Goal: Transaction & Acquisition: Book appointment/travel/reservation

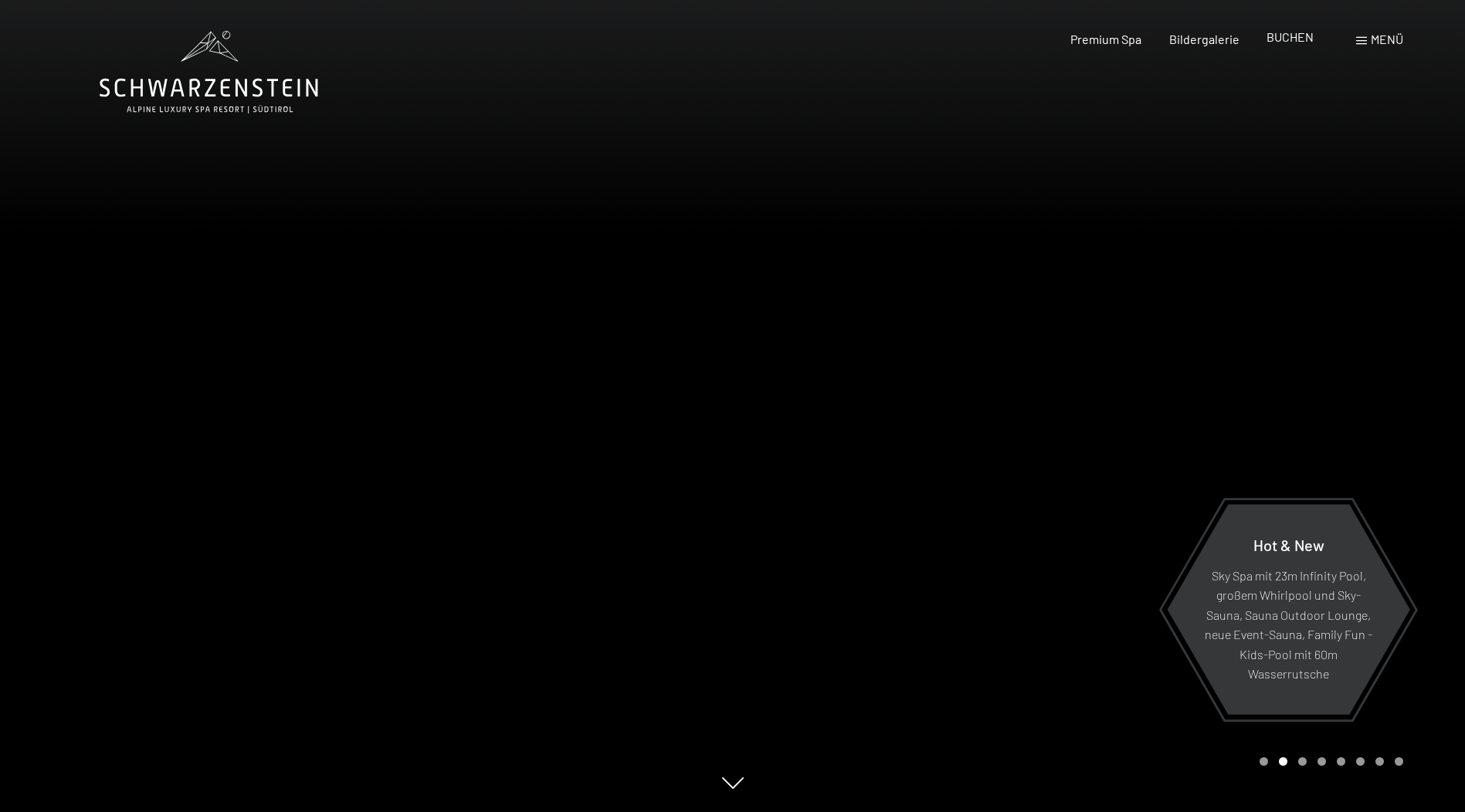
click at [1291, 41] on span "BUCHEN" at bounding box center [1290, 37] width 47 height 15
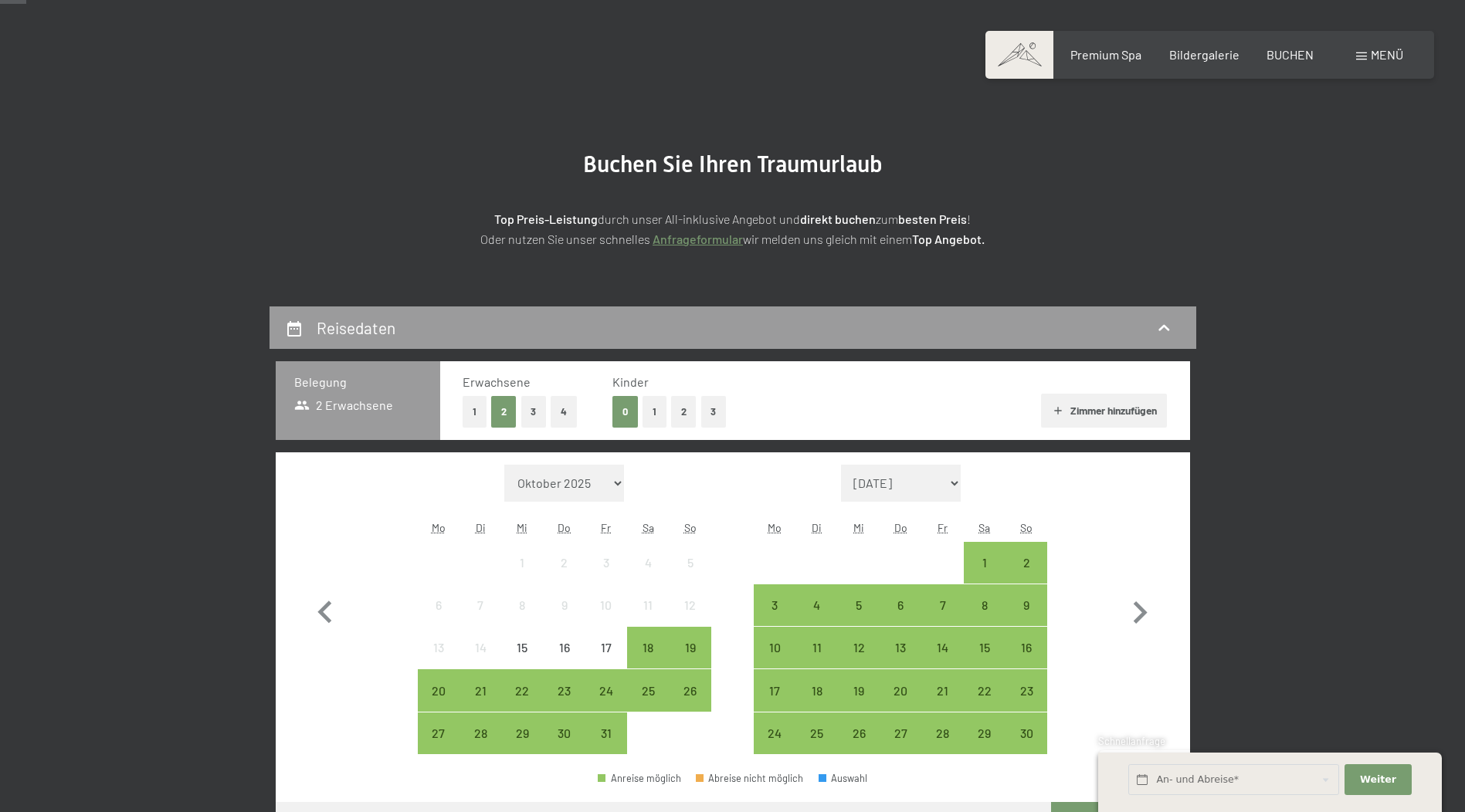
scroll to position [93, 0]
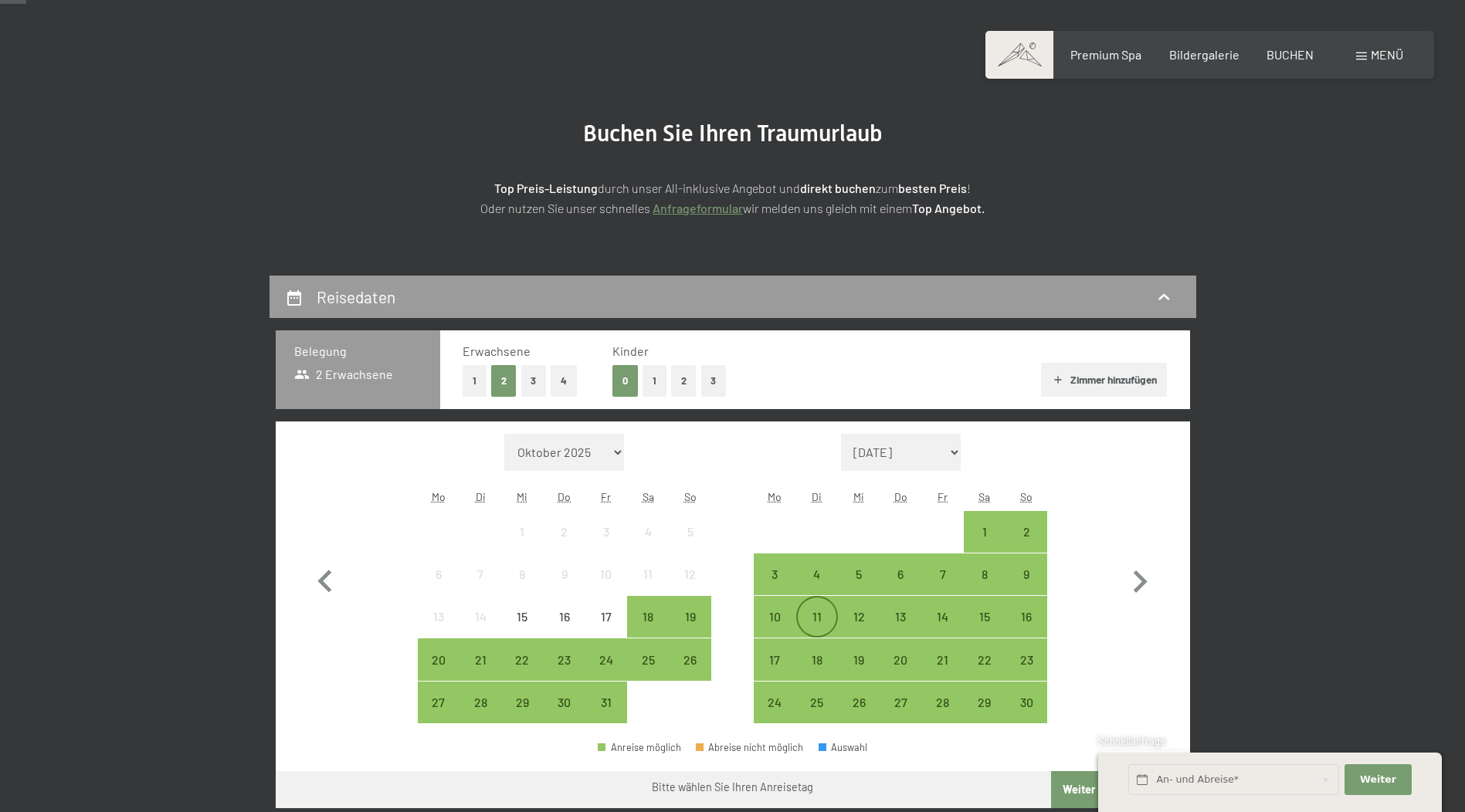
click at [814, 616] on div "11" at bounding box center [817, 630] width 39 height 39
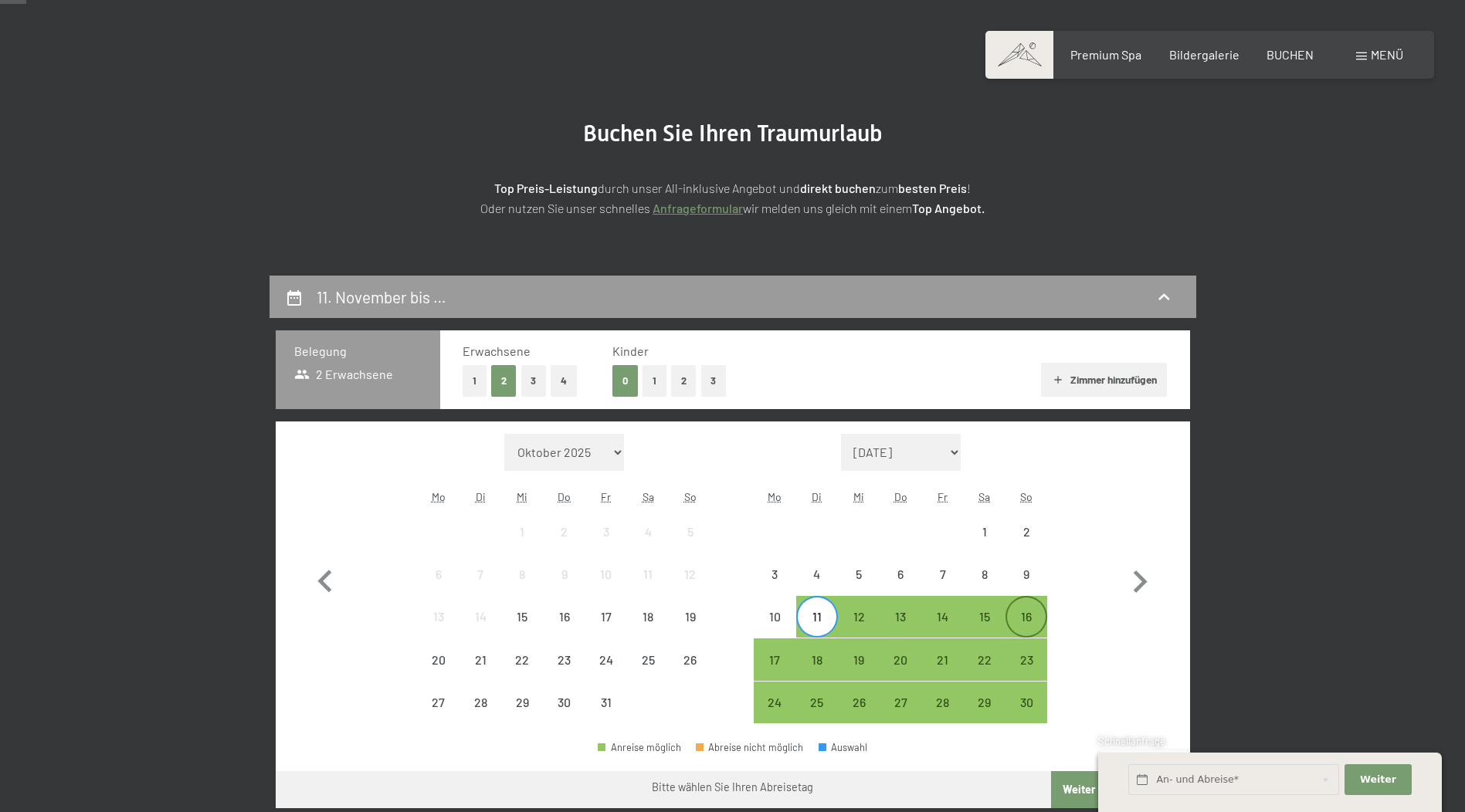
click at [1026, 614] on div "16" at bounding box center [1026, 630] width 39 height 39
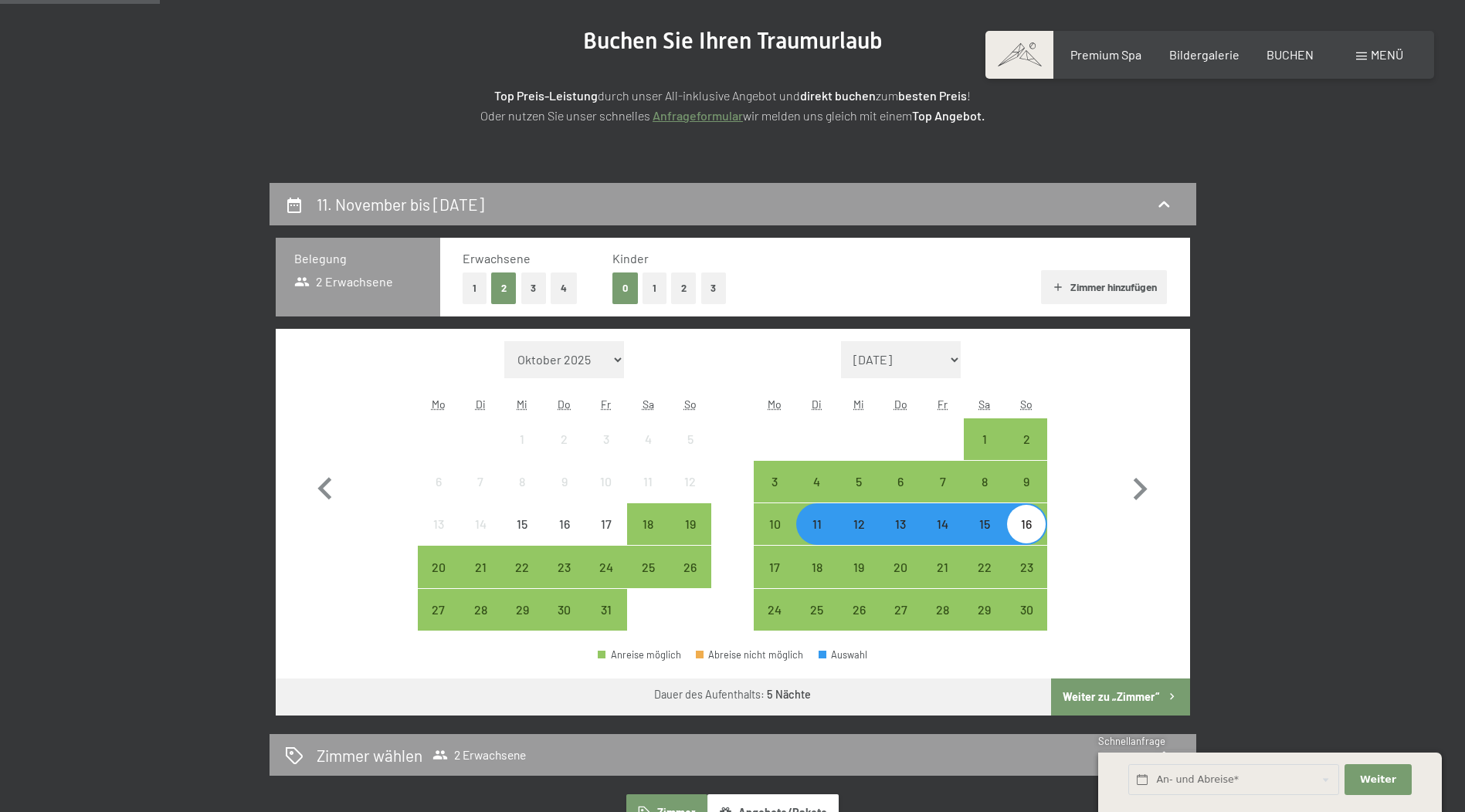
scroll to position [216, 0]
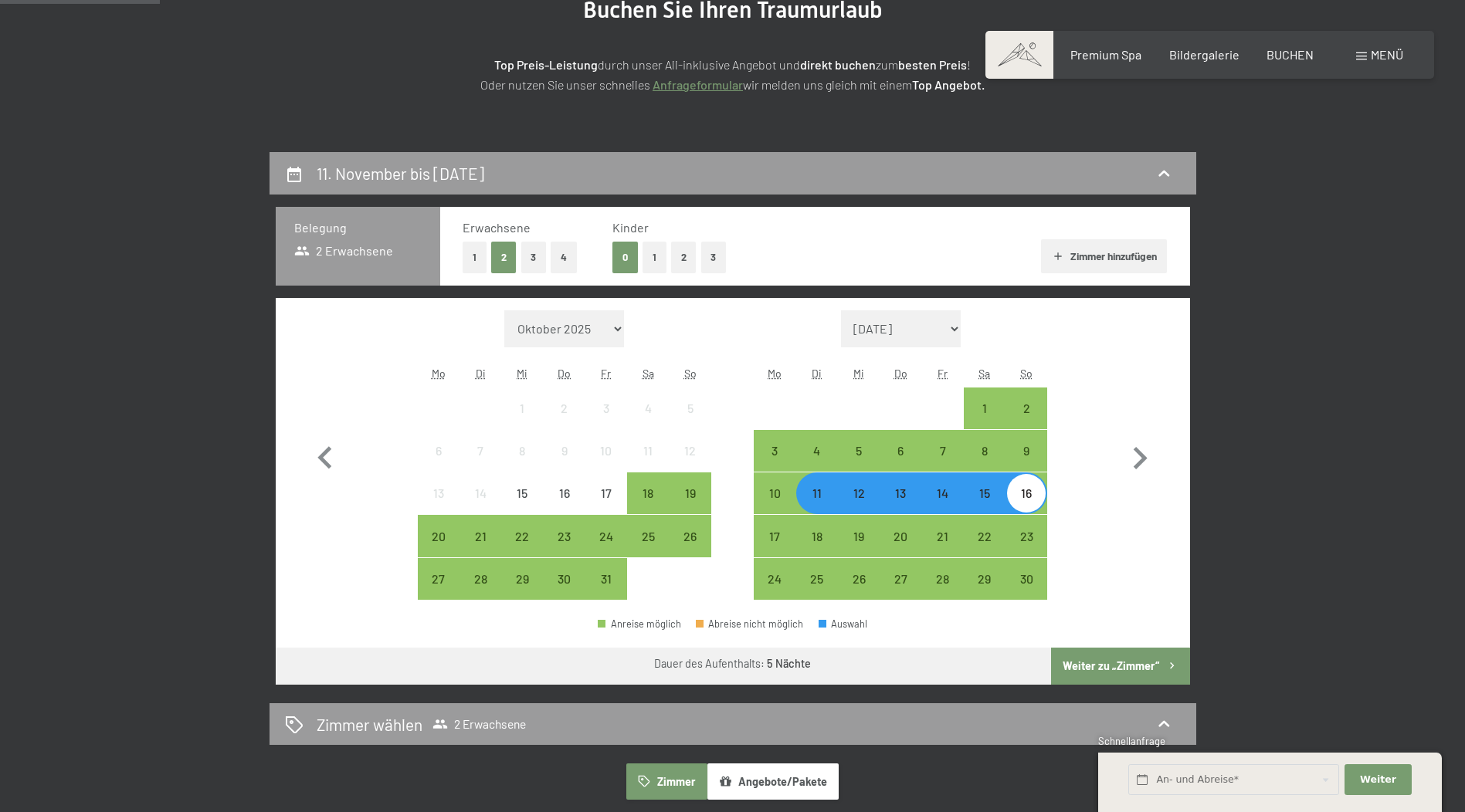
click at [1144, 665] on button "Weiter zu „Zimmer“" at bounding box center [1120, 666] width 138 height 37
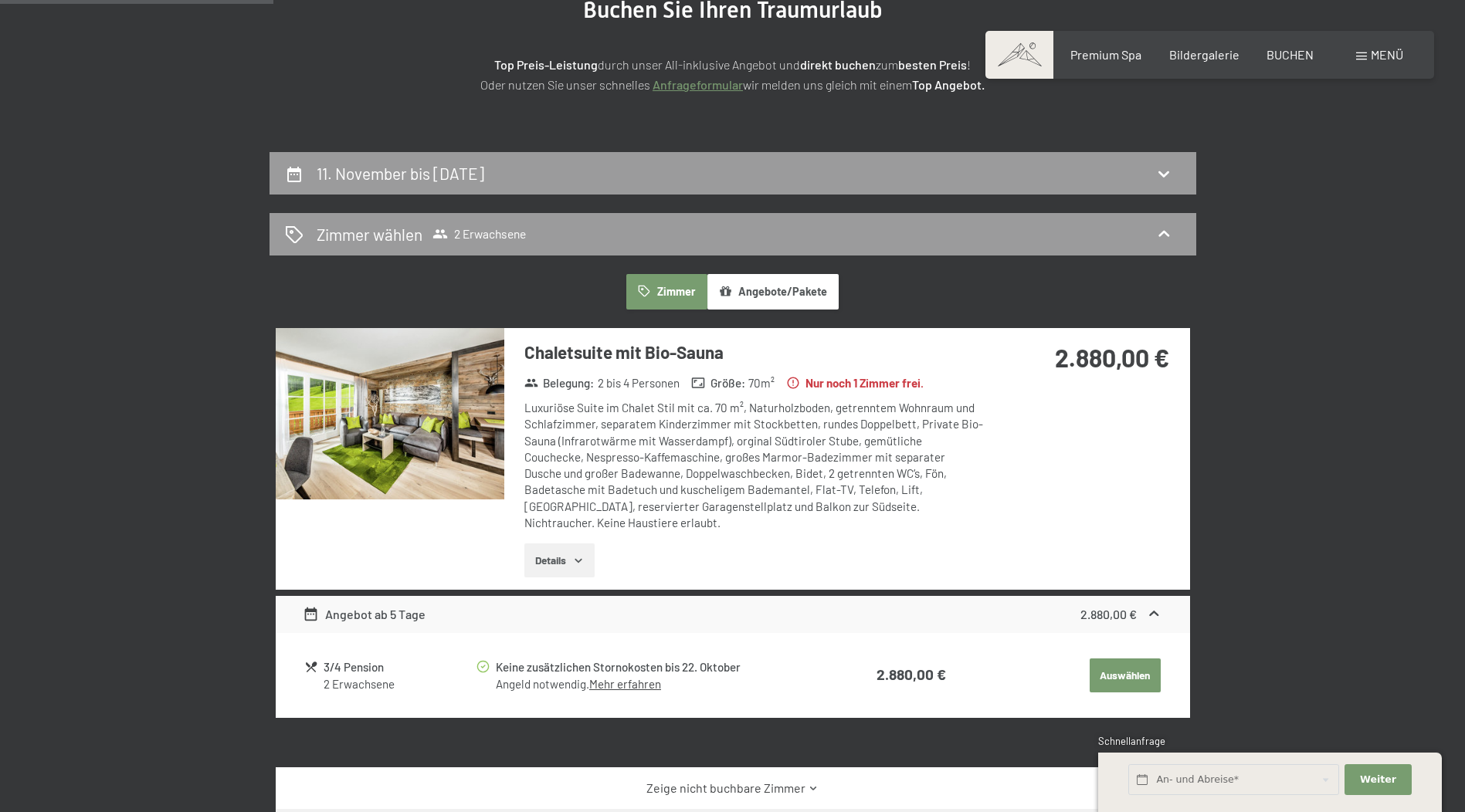
scroll to position [368, 0]
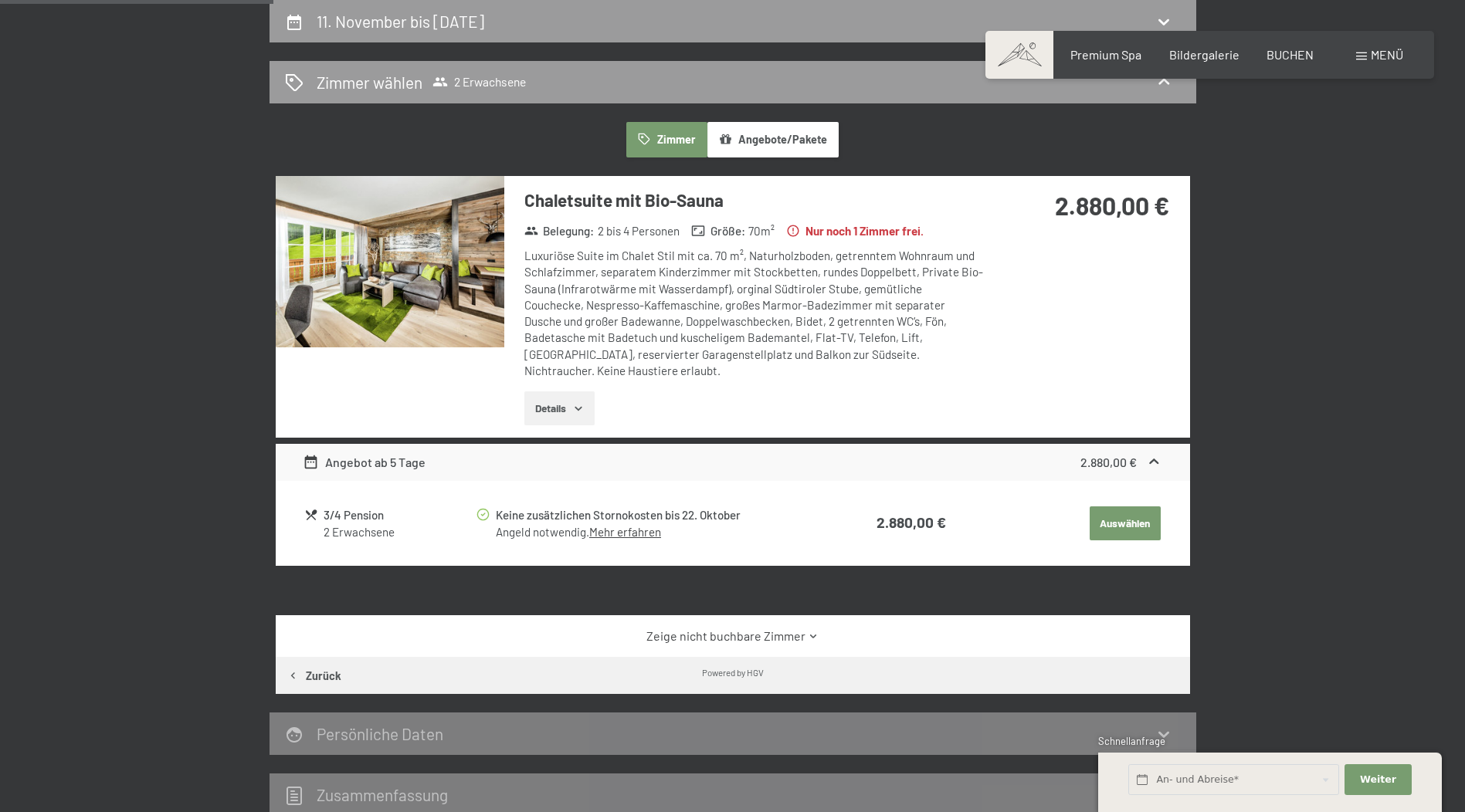
click at [404, 306] on img at bounding box center [390, 262] width 228 height 171
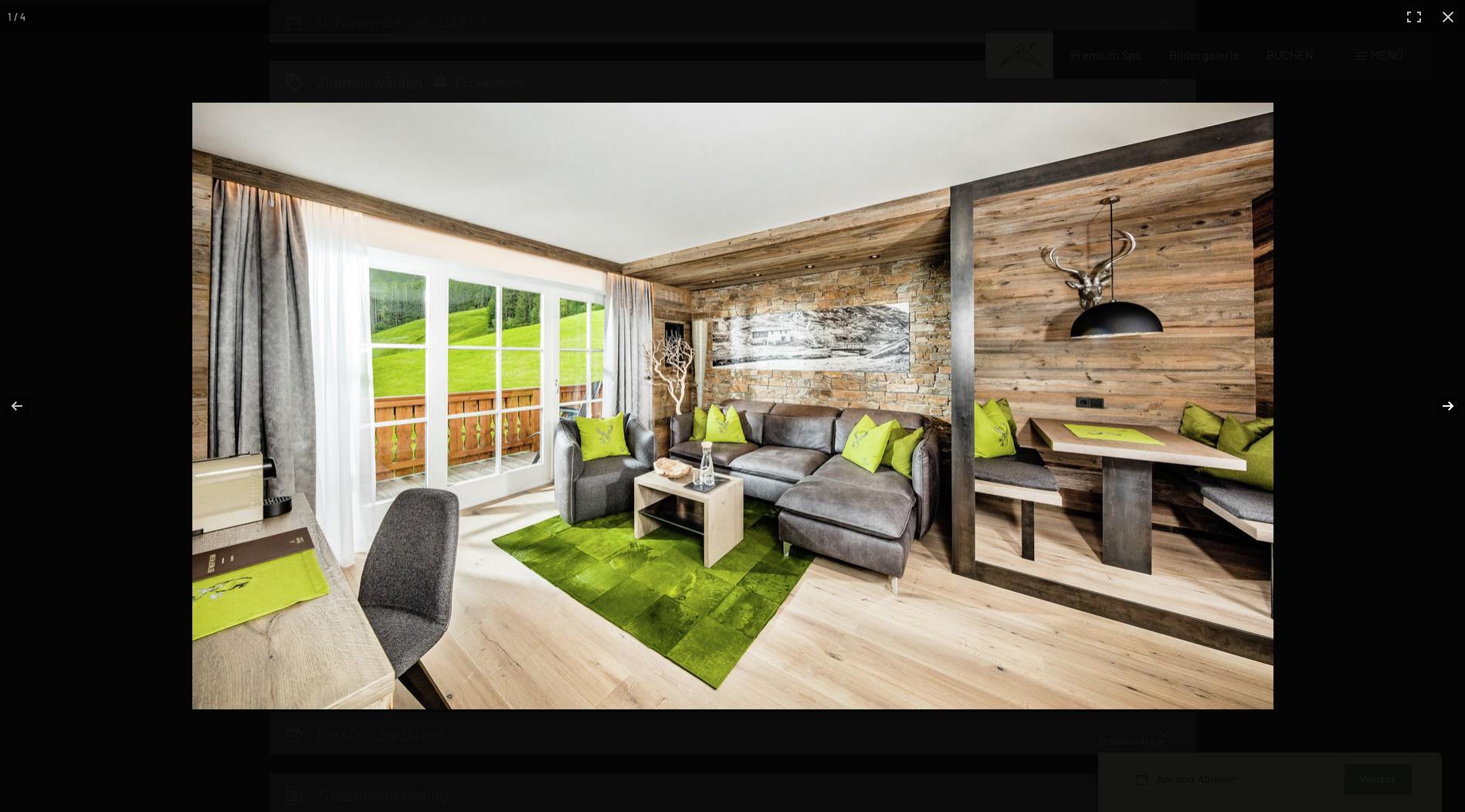
click at [1446, 403] on button "button" at bounding box center [1437, 405] width 54 height 77
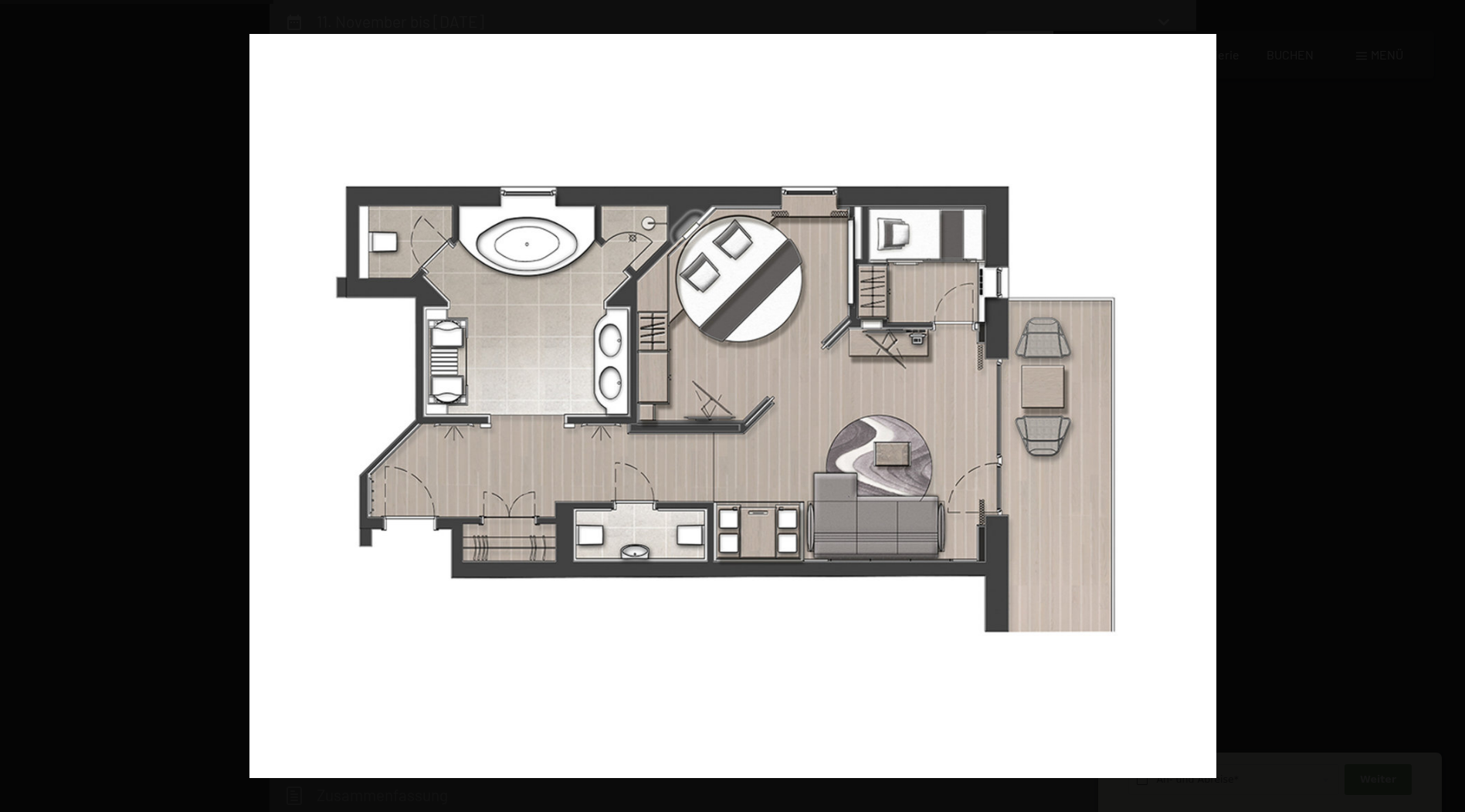
click at [1446, 403] on button "button" at bounding box center [1437, 405] width 54 height 77
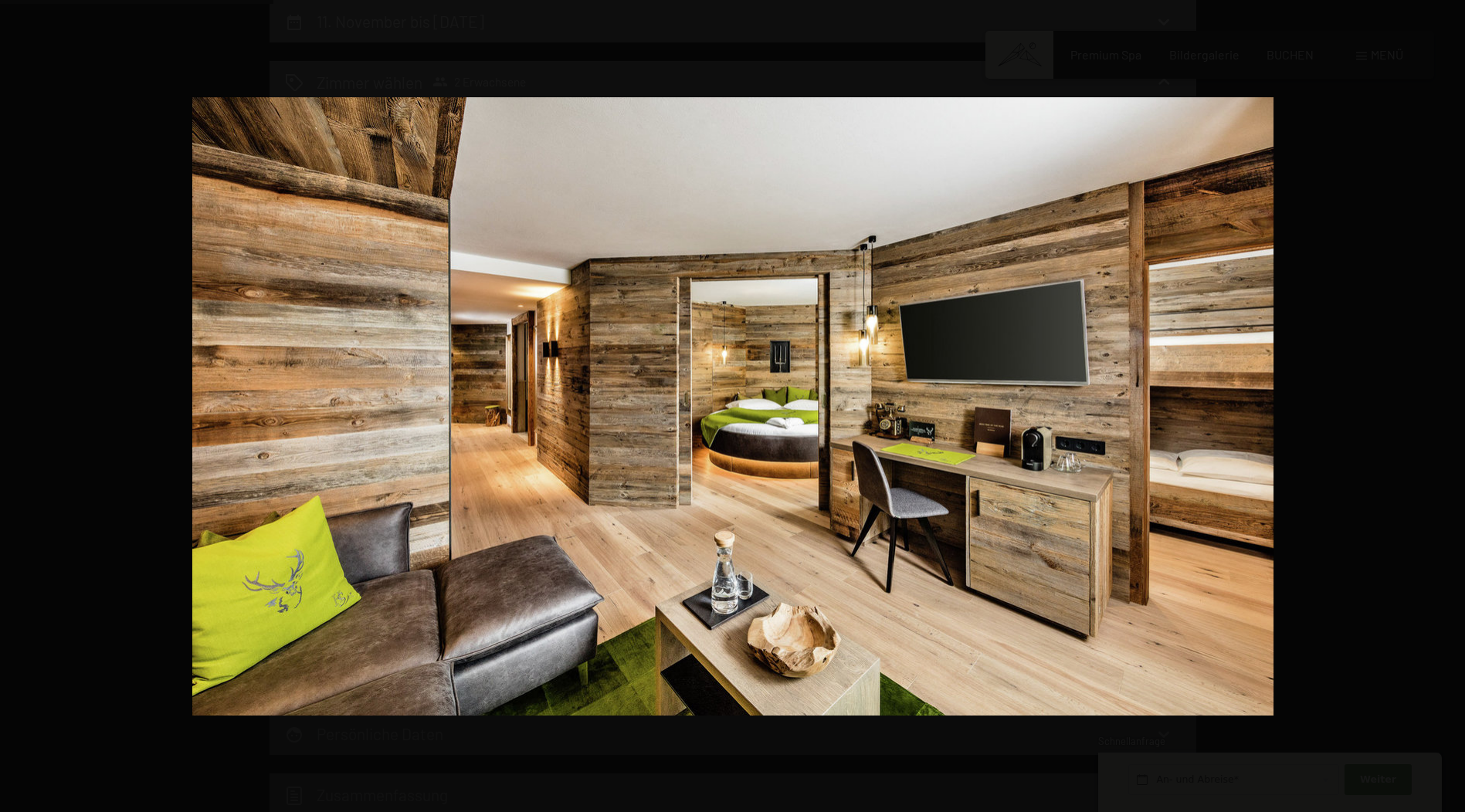
click at [1446, 403] on button "button" at bounding box center [1437, 405] width 54 height 77
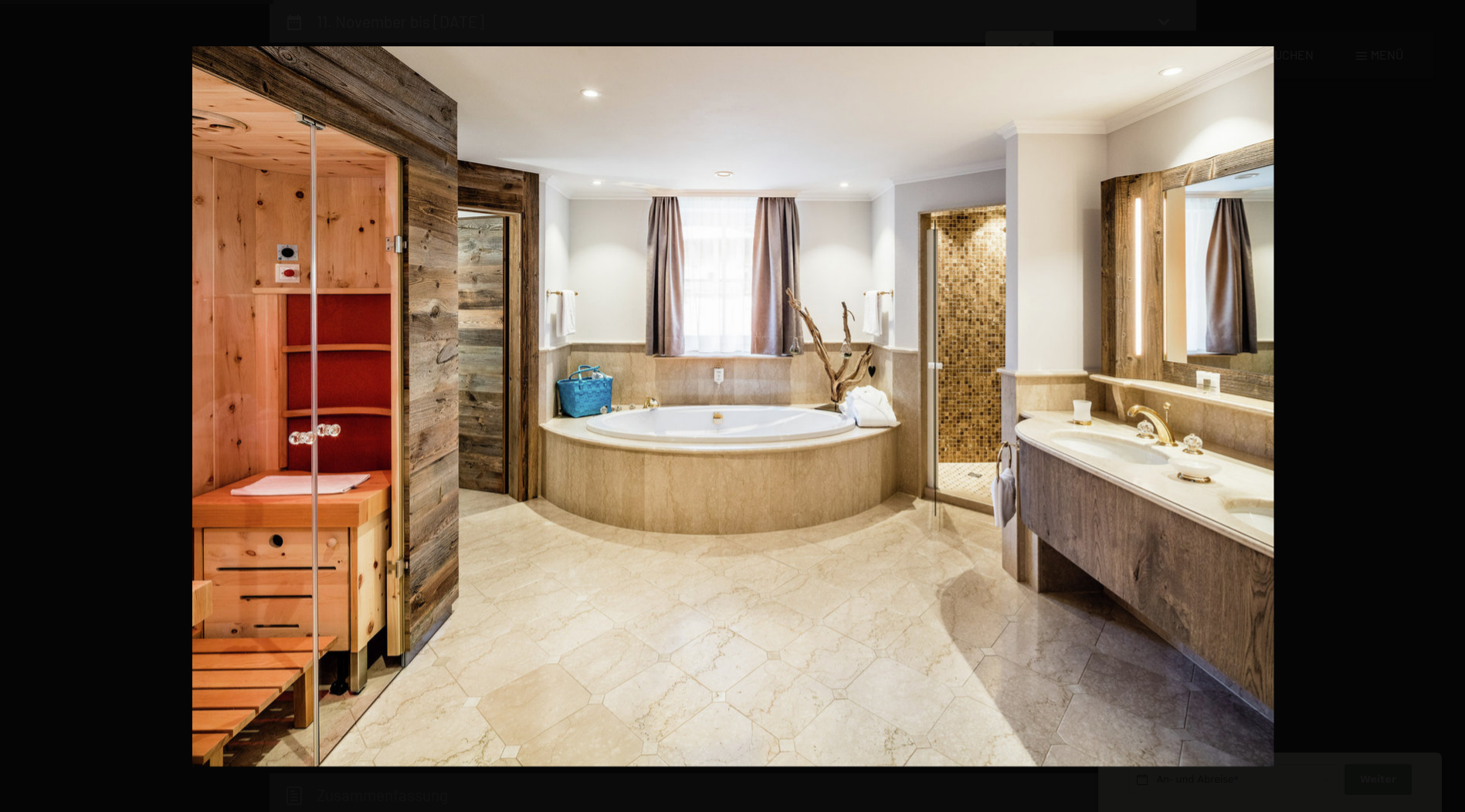
click at [1446, 403] on button "button" at bounding box center [1437, 405] width 54 height 77
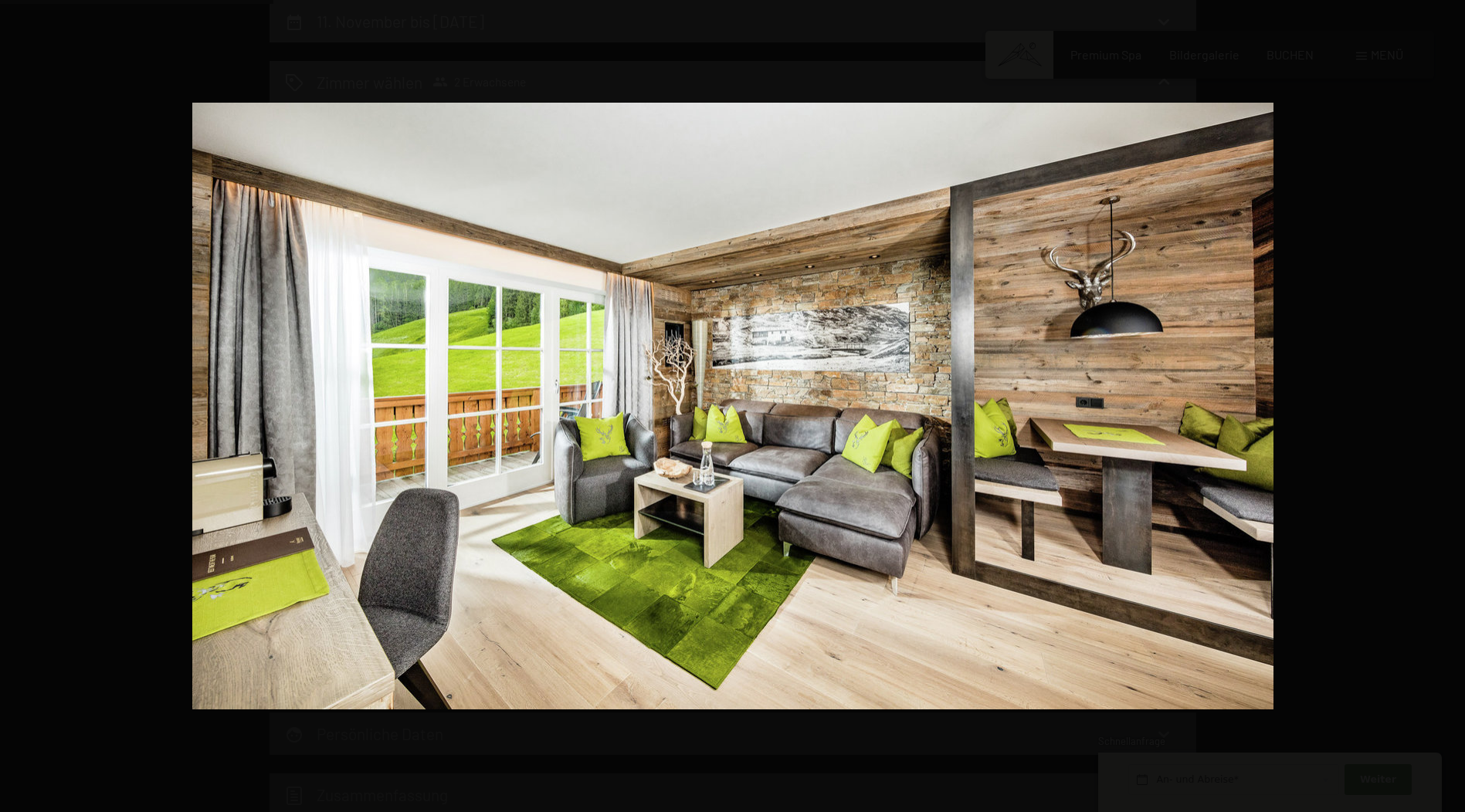
click at [1446, 403] on button "button" at bounding box center [1437, 405] width 54 height 77
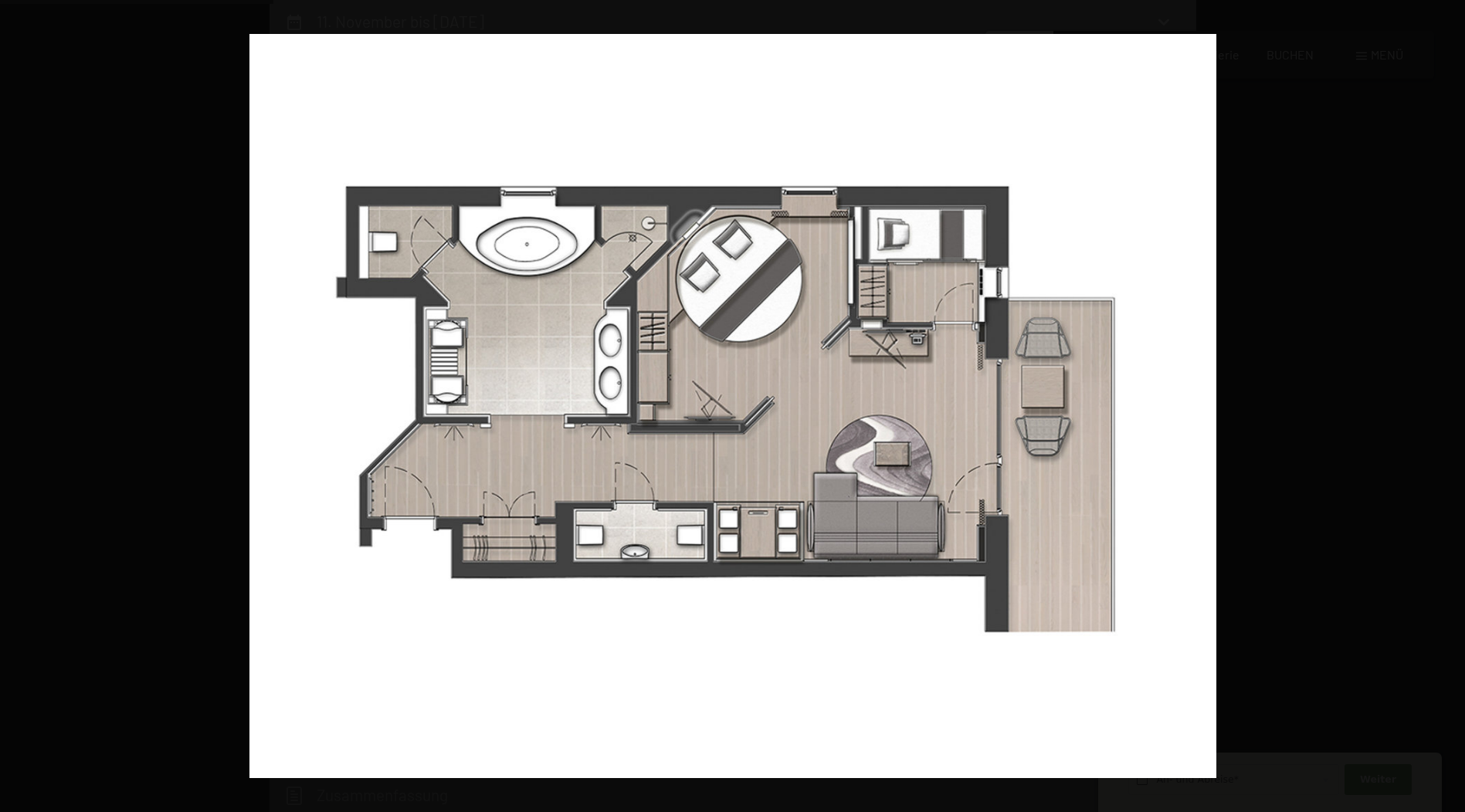
click at [1446, 403] on button "button" at bounding box center [1437, 405] width 54 height 77
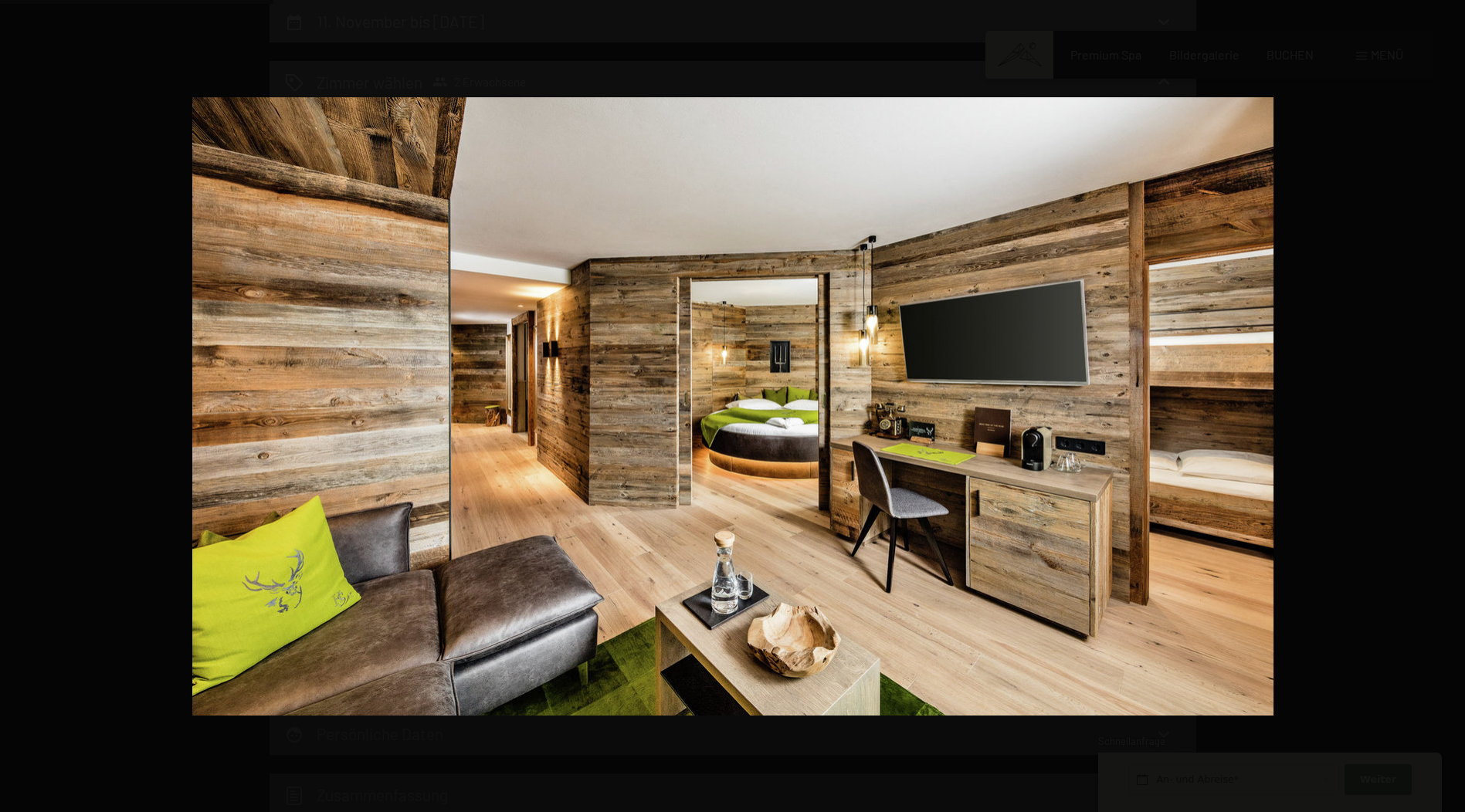
click at [1446, 403] on button "button" at bounding box center [1437, 405] width 54 height 77
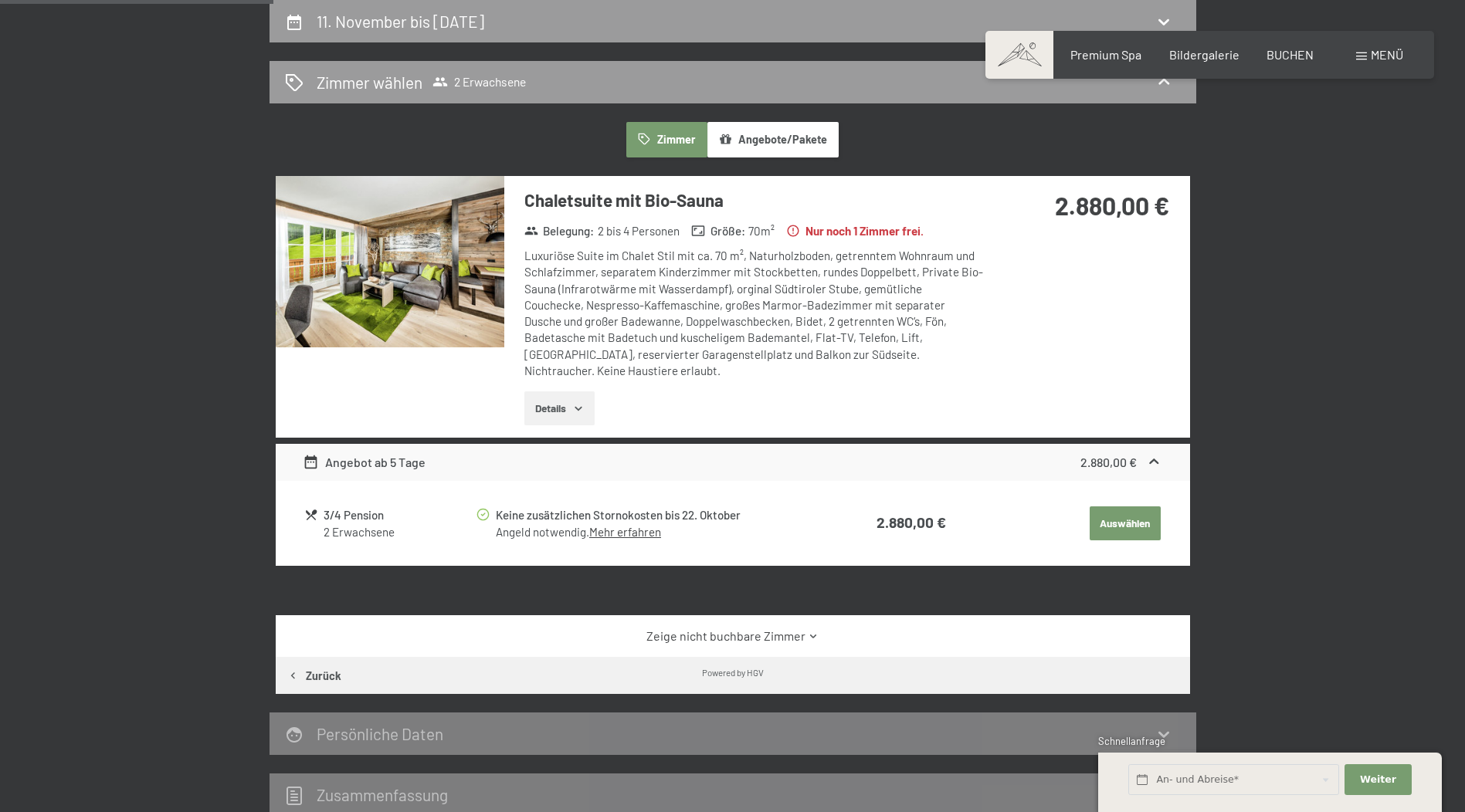
click at [0, 0] on button "button" at bounding box center [0, 0] width 0 height 0
click at [652, 144] on button "Zimmer" at bounding box center [666, 139] width 80 height 36
click at [674, 136] on button "Zimmer" at bounding box center [666, 139] width 80 height 36
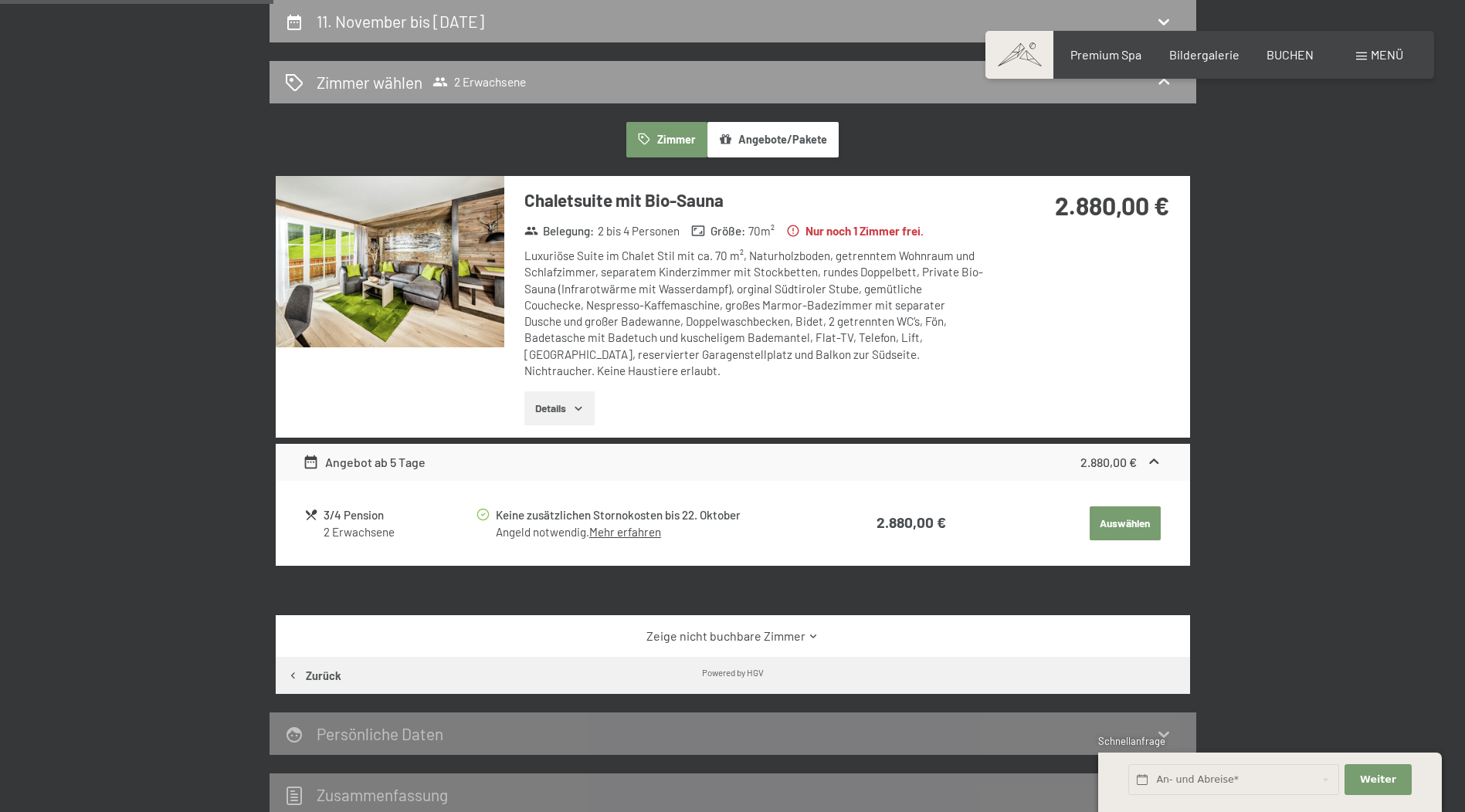
click at [674, 136] on button "Zimmer" at bounding box center [666, 139] width 80 height 36
click at [703, 627] on link "Zeige nicht buchbare Zimmer" at bounding box center [732, 636] width 859 height 17
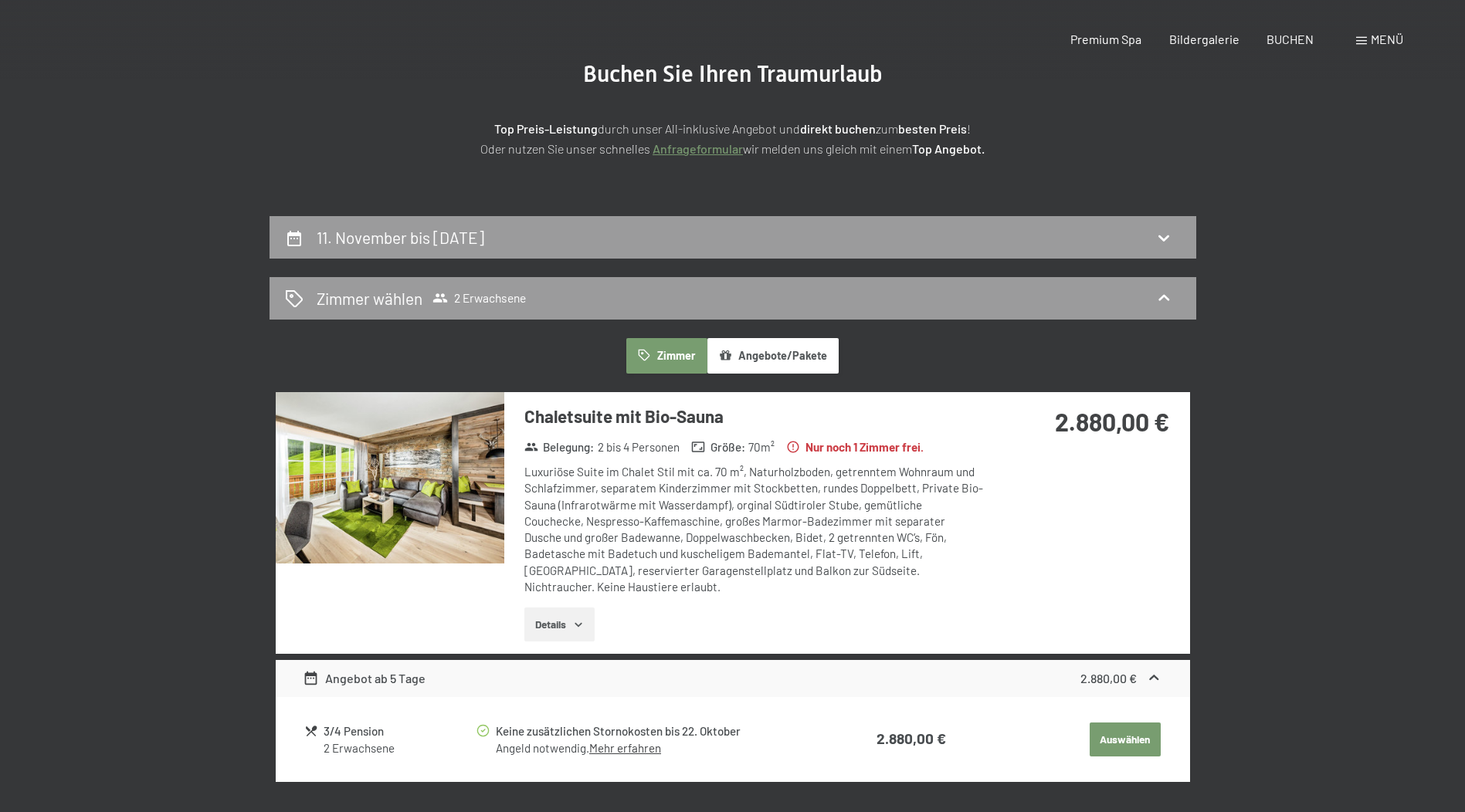
scroll to position [0, 0]
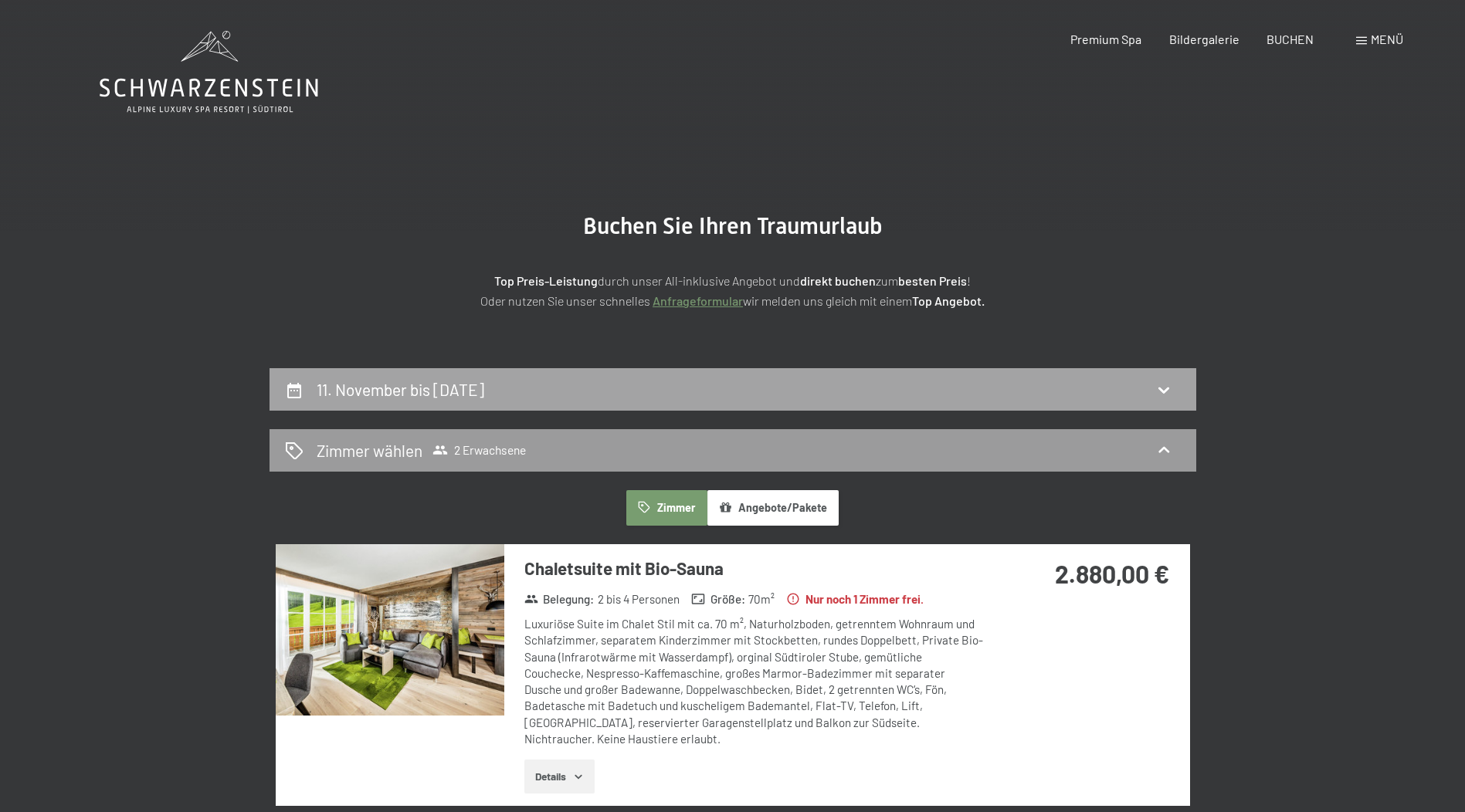
click at [432, 394] on h2 "11. November bis 16. November 2025" at bounding box center [400, 389] width 168 height 19
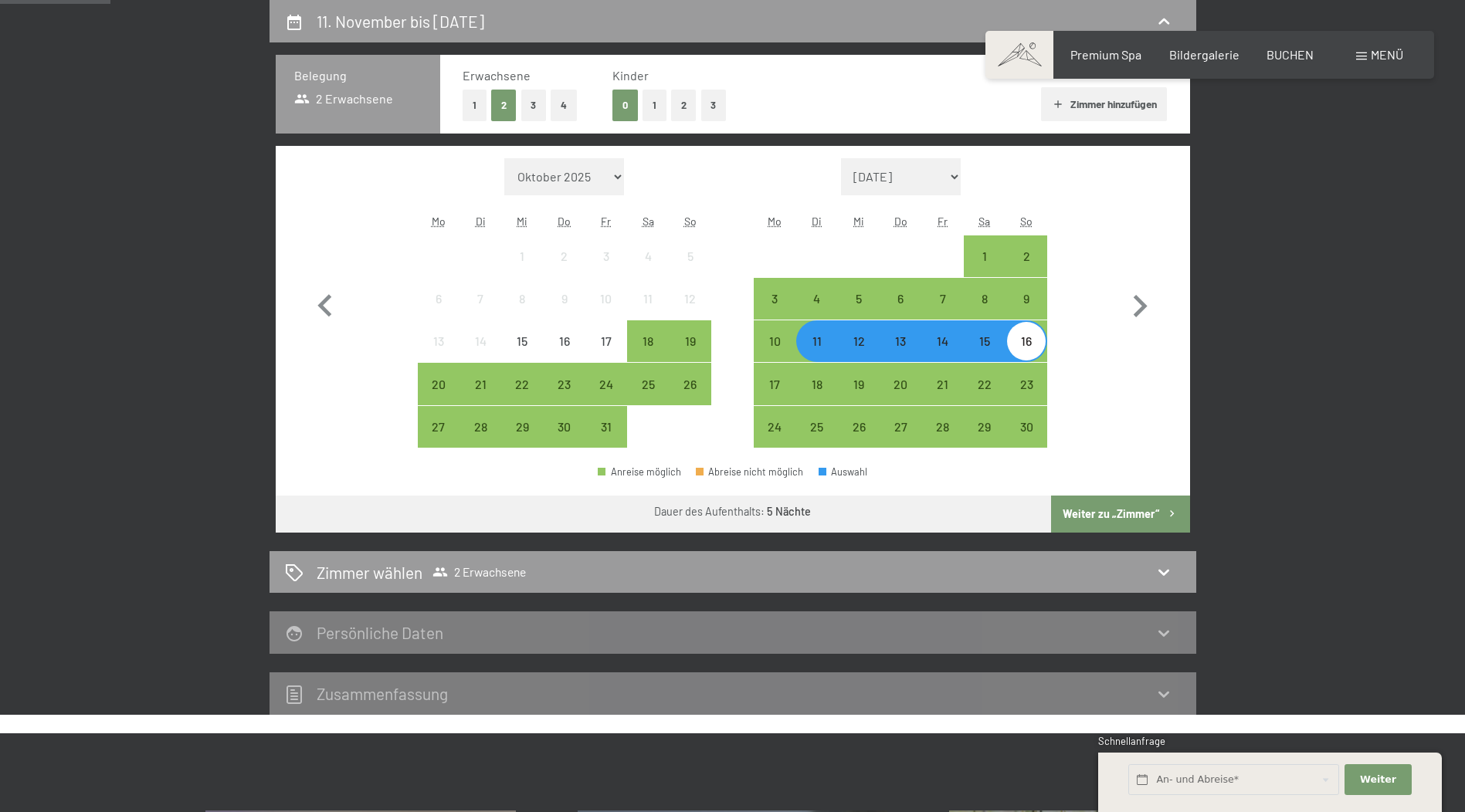
click at [814, 346] on div "11" at bounding box center [817, 355] width 39 height 39
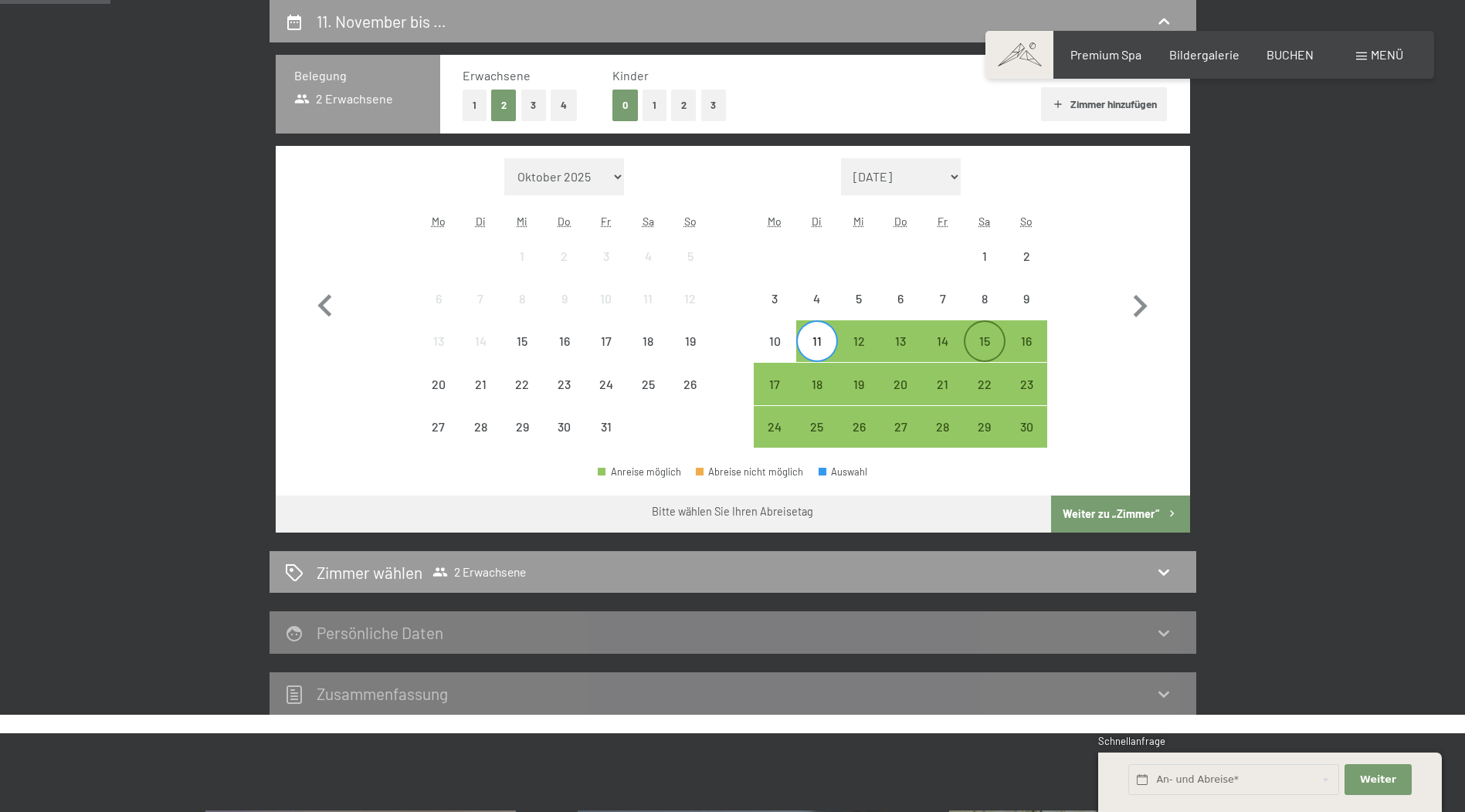
click at [989, 342] on div "15" at bounding box center [985, 355] width 39 height 39
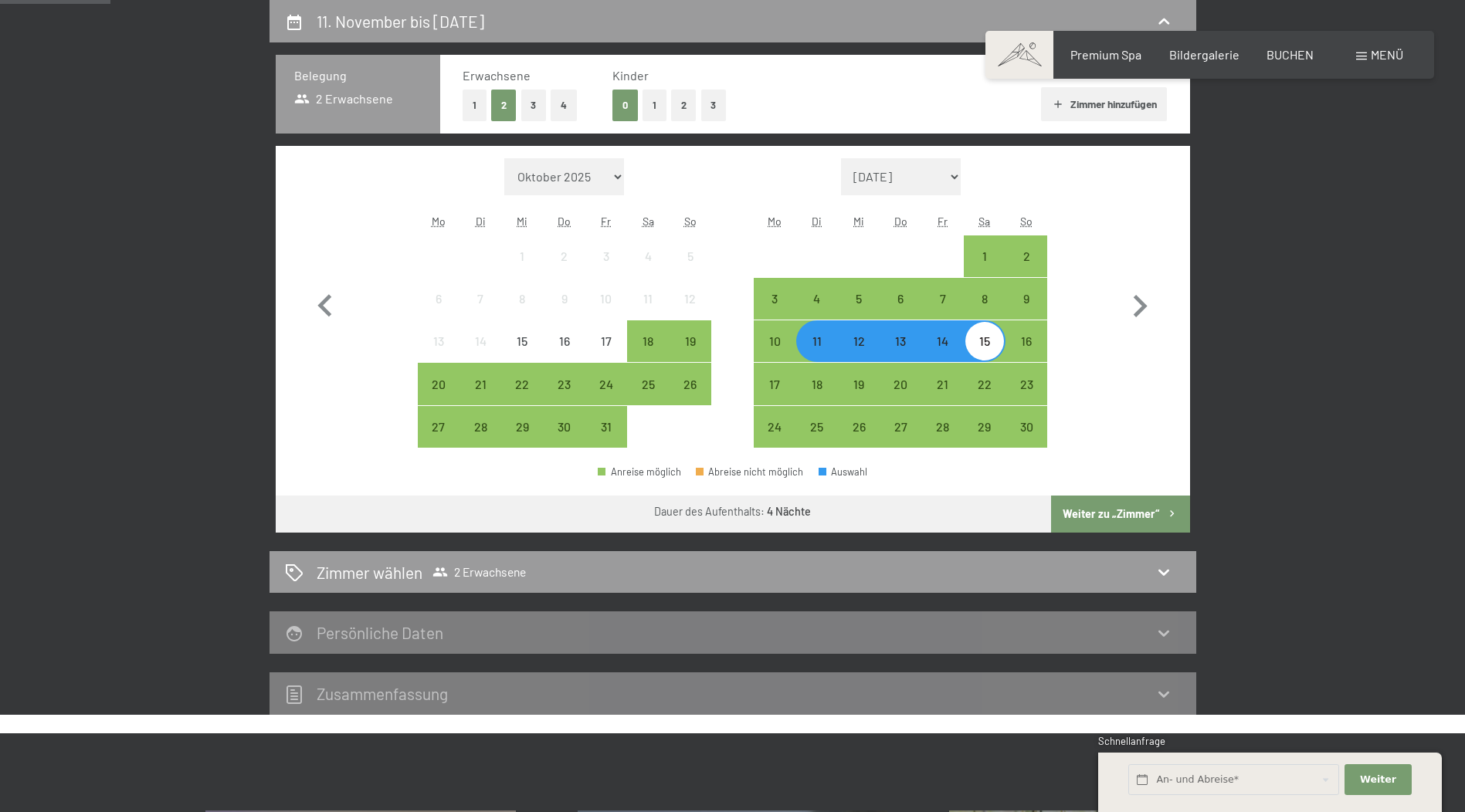
click at [1081, 516] on button "Weiter zu „Zimmer“" at bounding box center [1120, 514] width 138 height 37
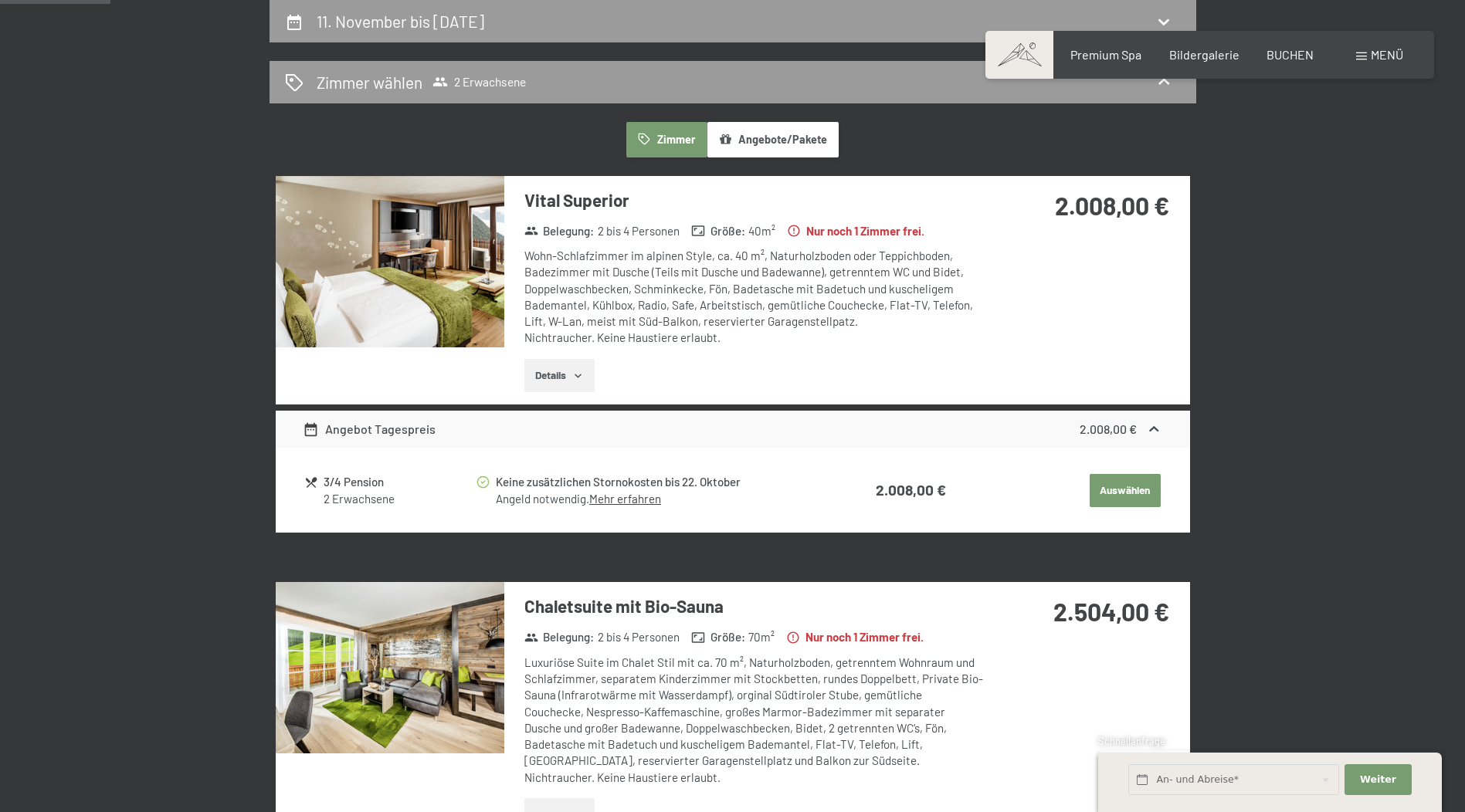
click at [433, 274] on img at bounding box center [390, 262] width 228 height 171
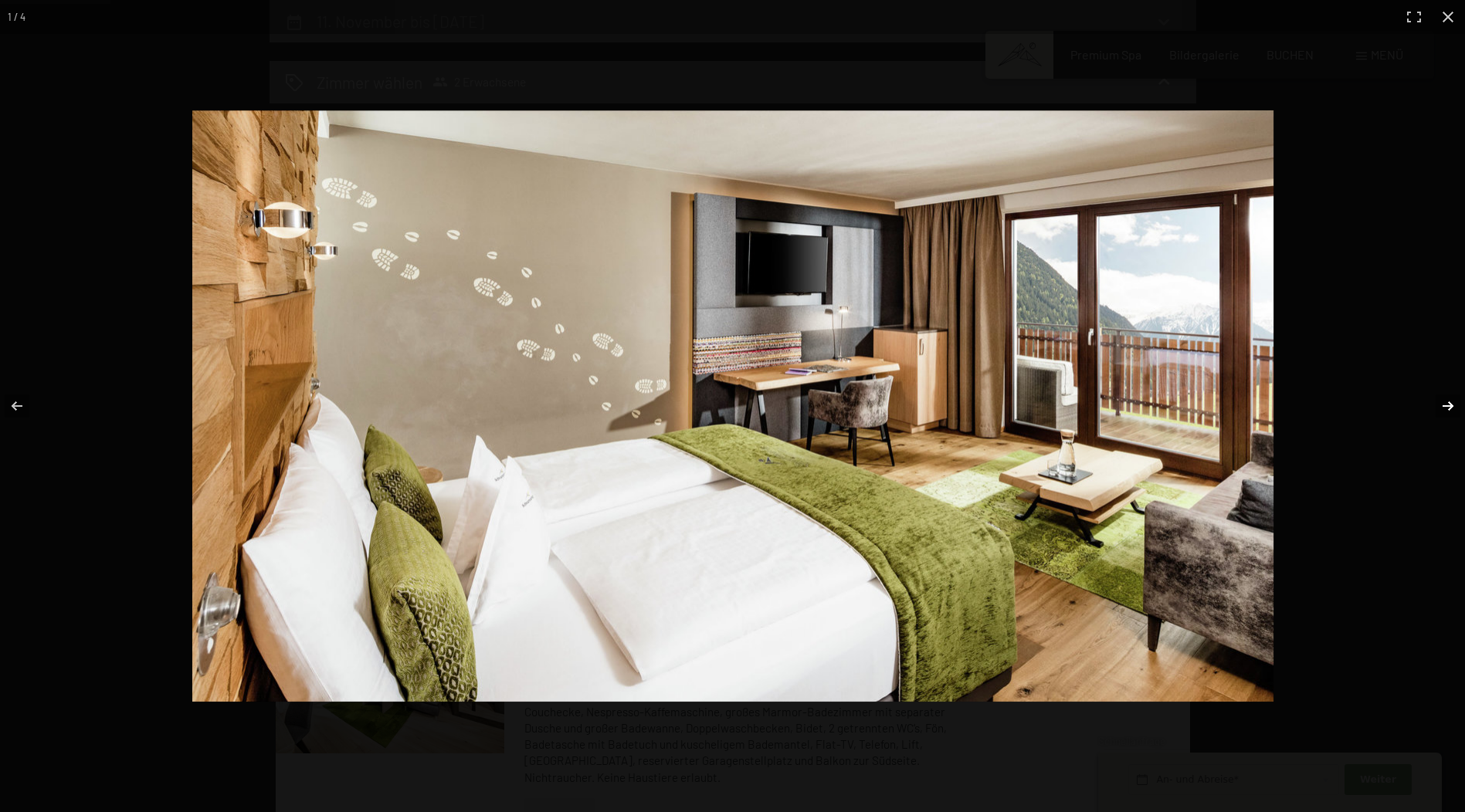
click at [1441, 409] on button "button" at bounding box center [1437, 405] width 54 height 77
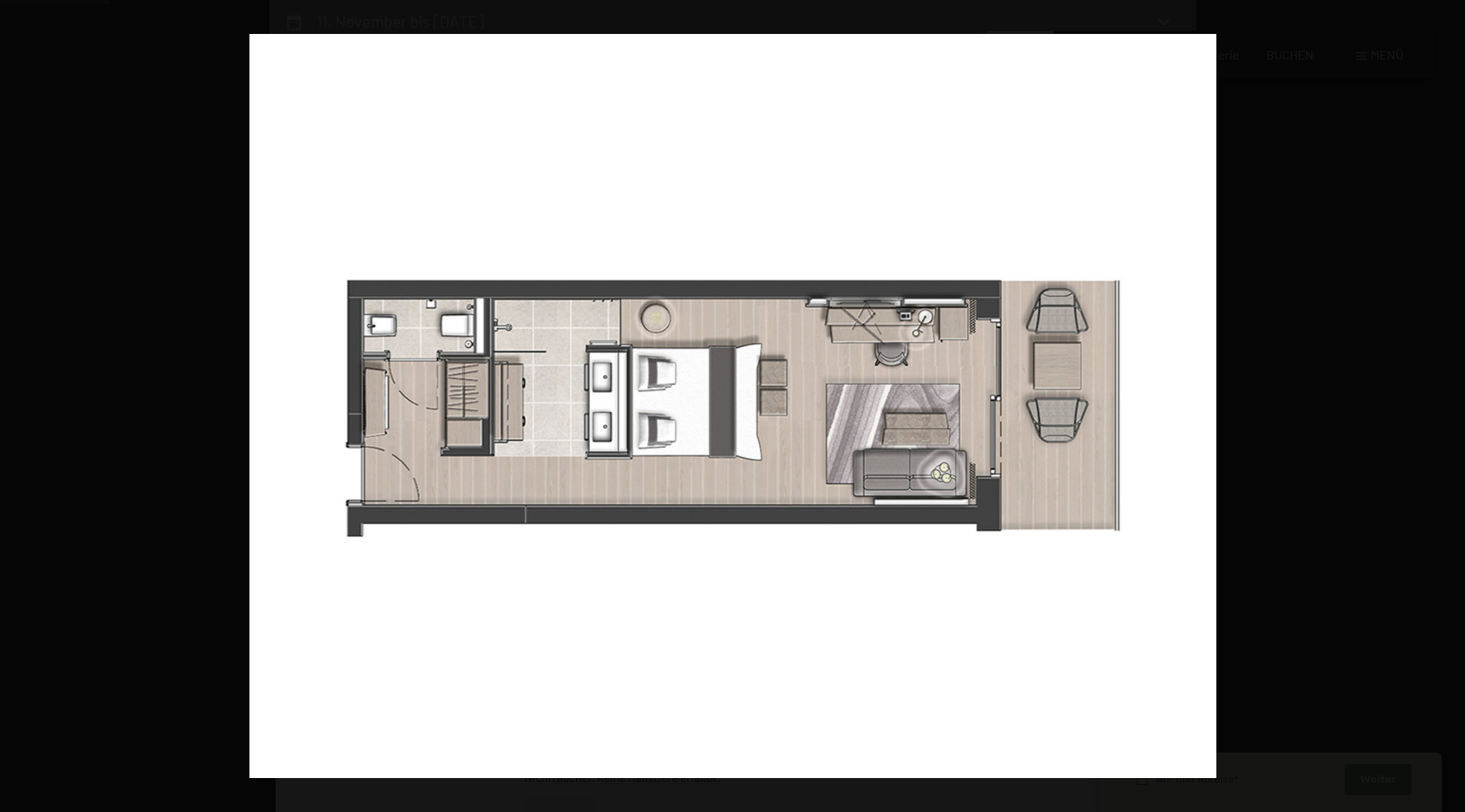
click at [1441, 409] on button "button" at bounding box center [1437, 405] width 54 height 77
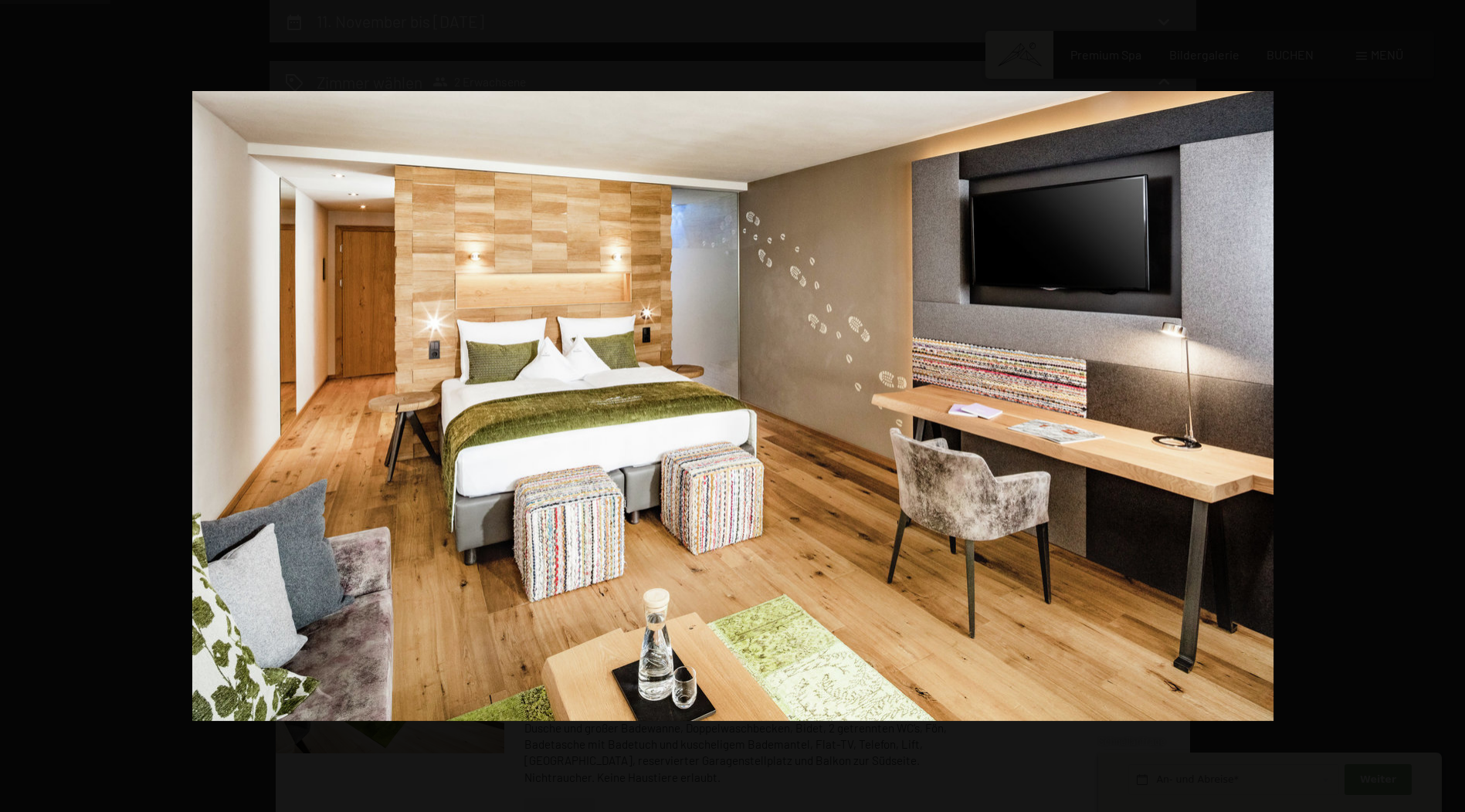
click at [1441, 409] on button "button" at bounding box center [1437, 405] width 54 height 77
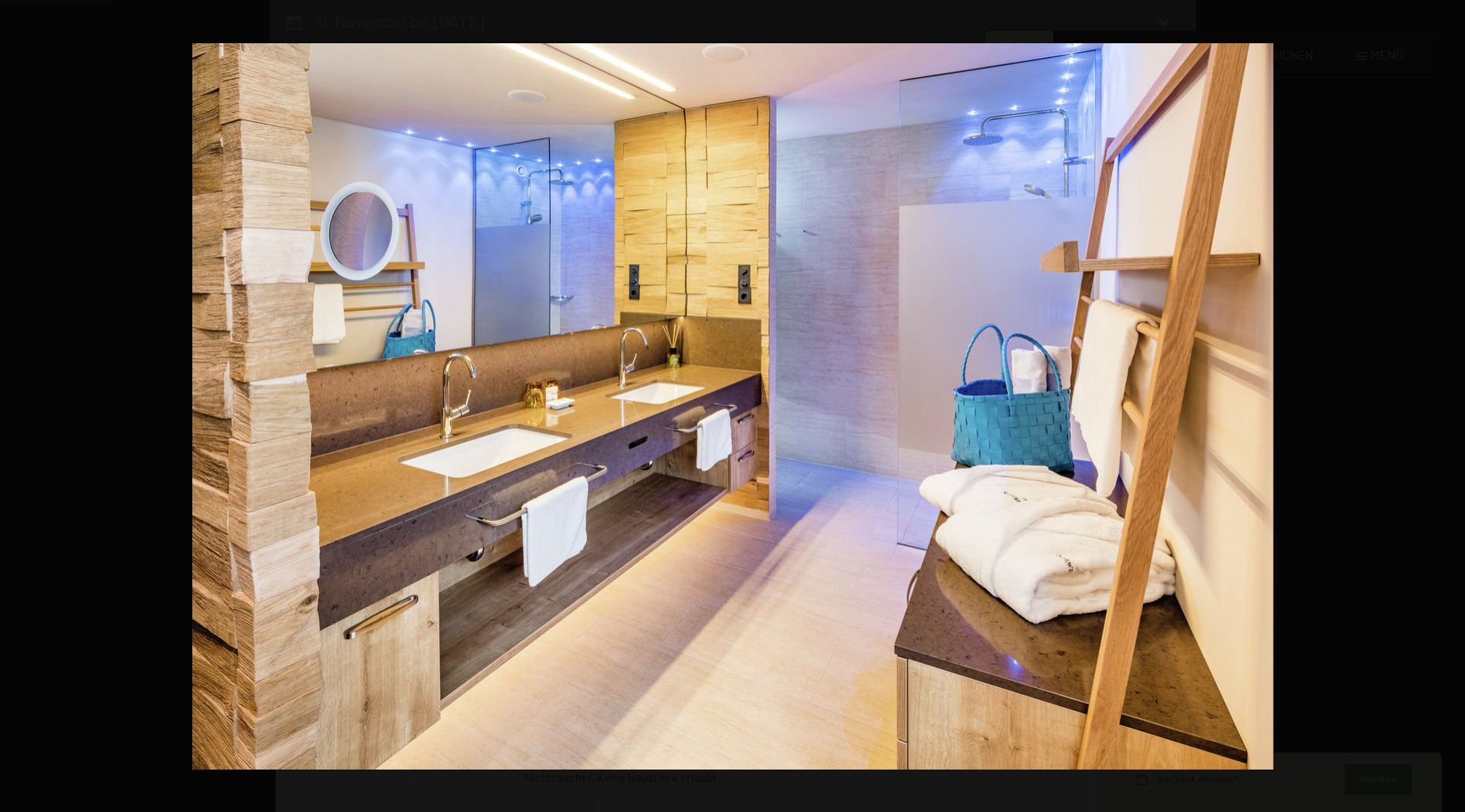
click at [1441, 409] on button "button" at bounding box center [1437, 405] width 54 height 77
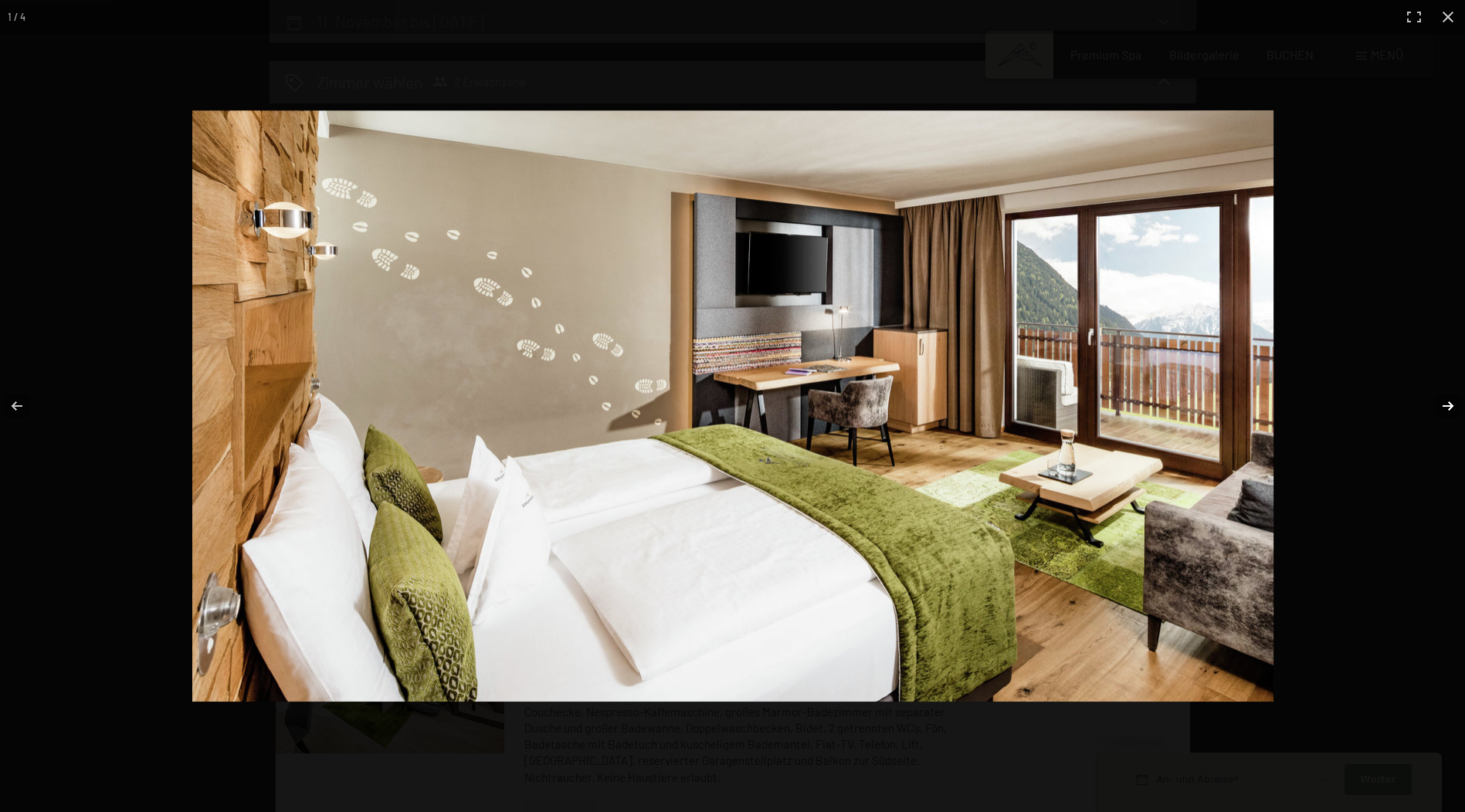
click at [1441, 402] on button "button" at bounding box center [1437, 405] width 54 height 77
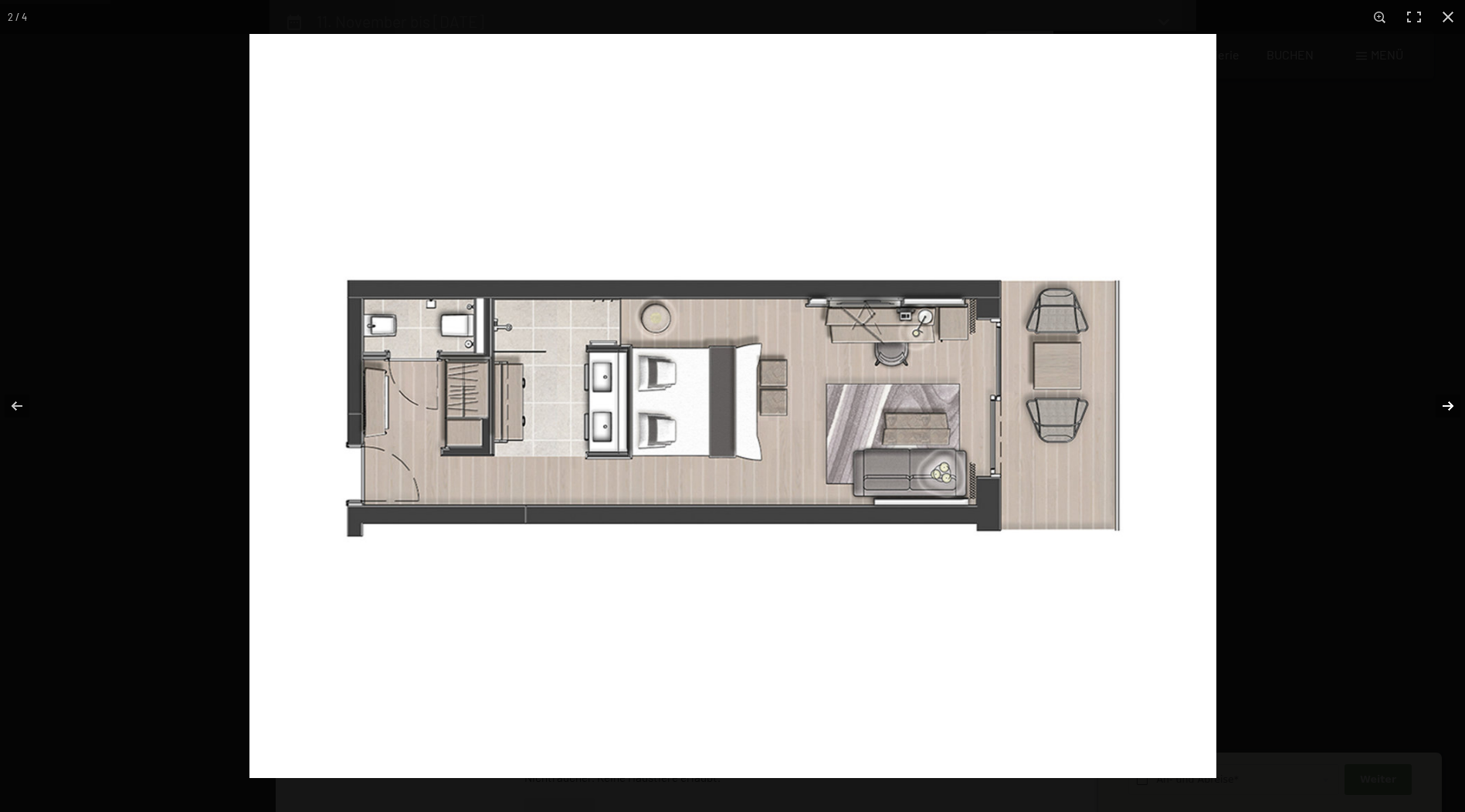
click at [1441, 402] on button "button" at bounding box center [1437, 405] width 54 height 77
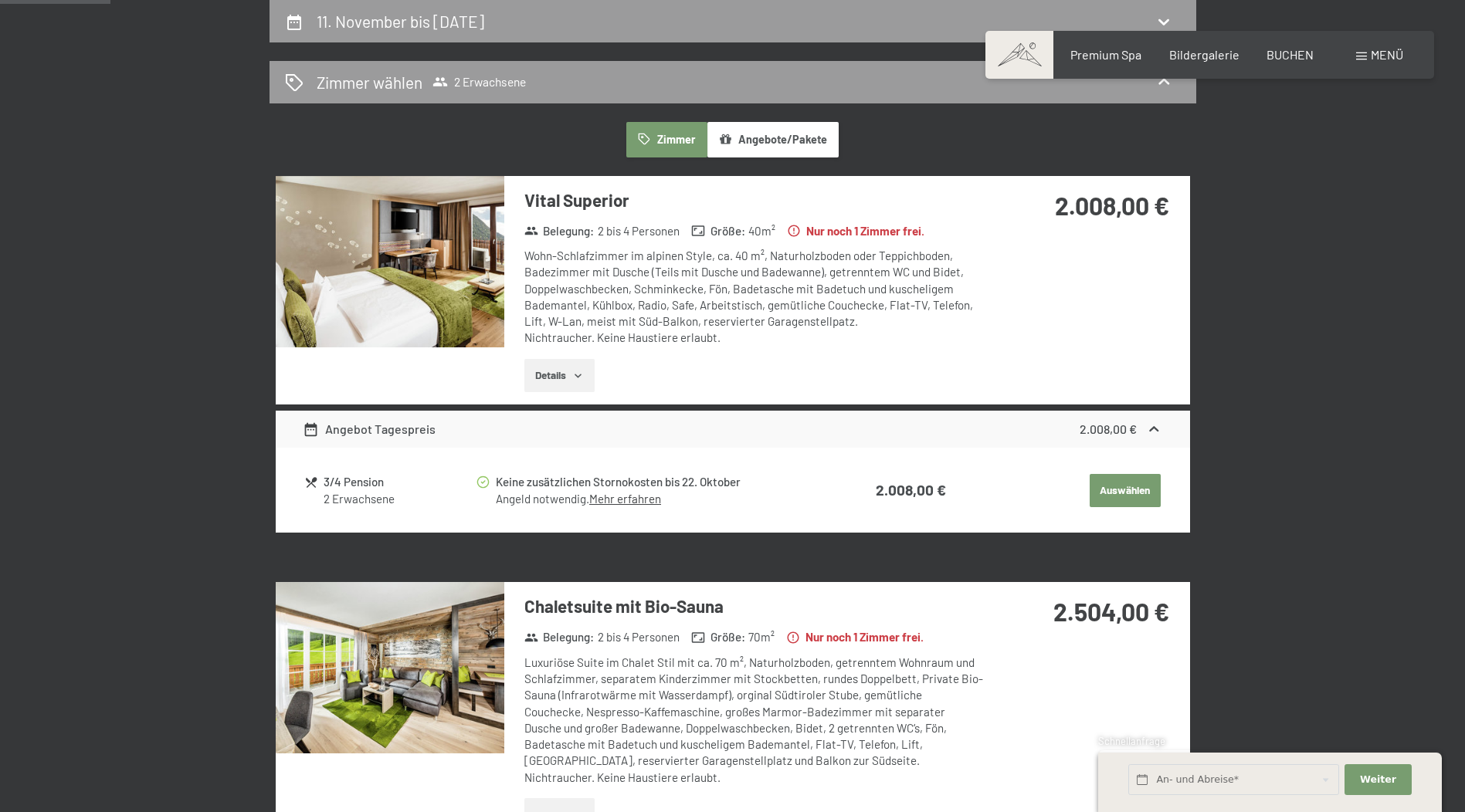
click at [0, 0] on button "button" at bounding box center [0, 0] width 0 height 0
click at [1110, 46] on span "Premium Spa" at bounding box center [1106, 51] width 71 height 15
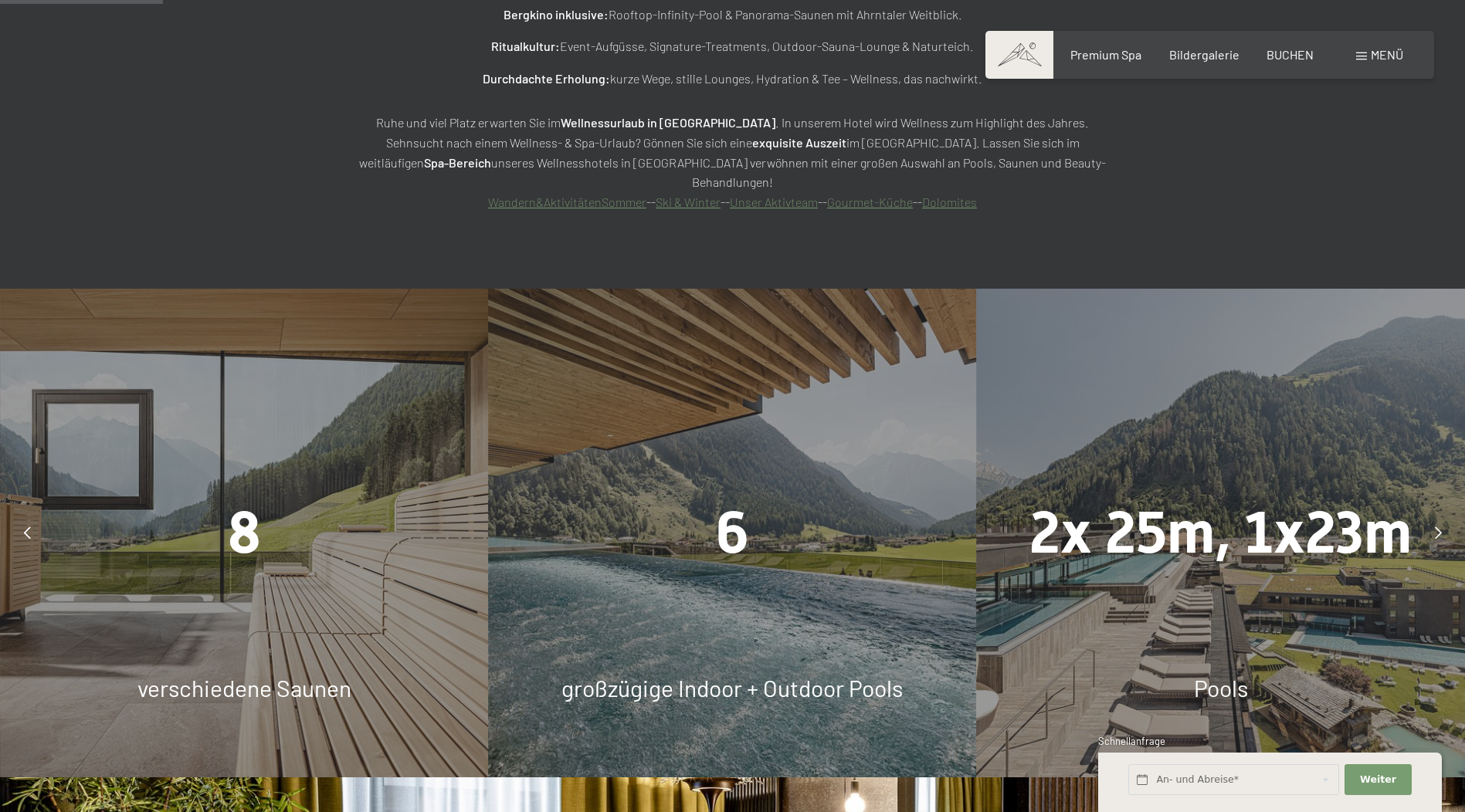
scroll to position [1327, 0]
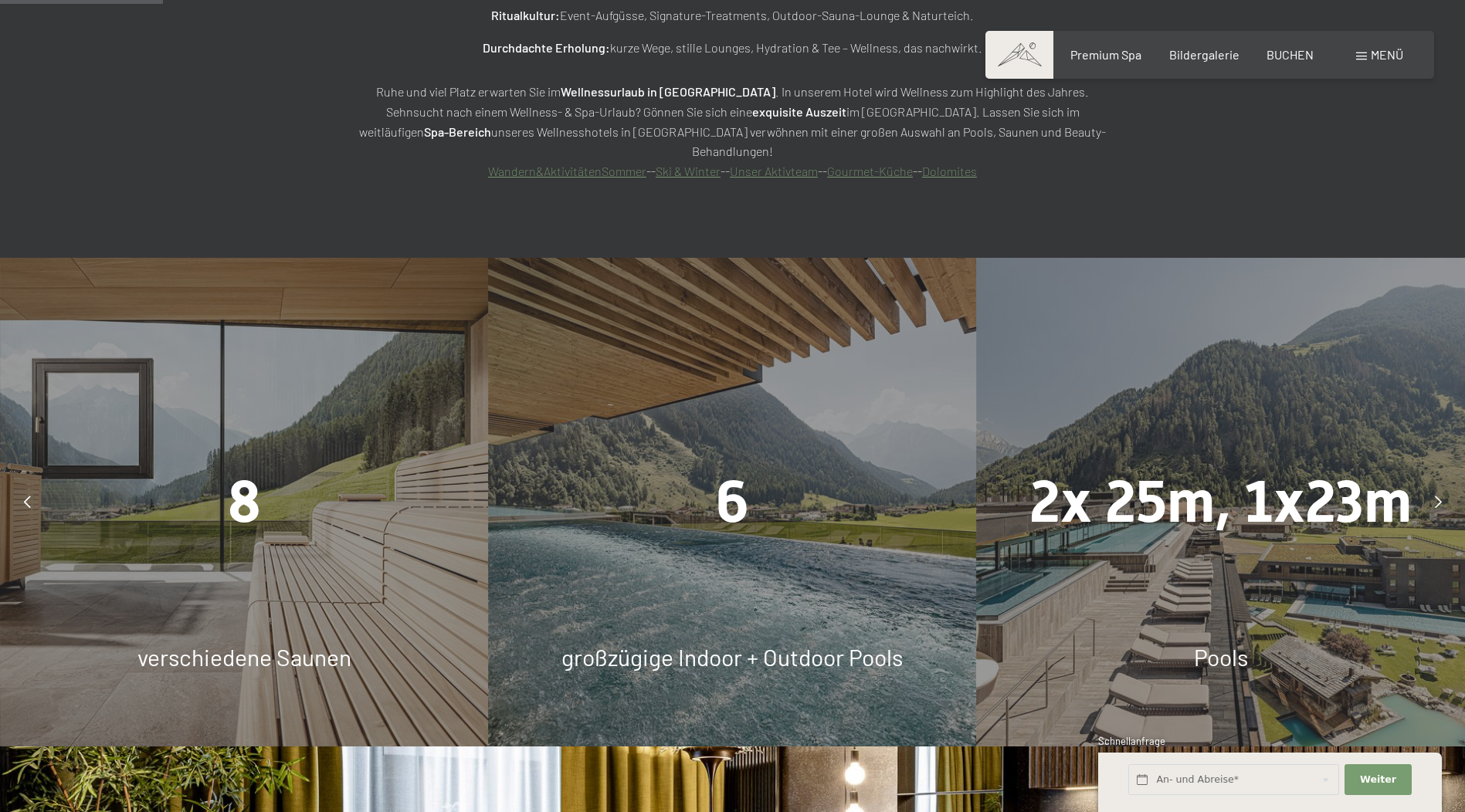
click at [234, 499] on div "8 verschiedene Saunen" at bounding box center [244, 502] width 488 height 488
click at [210, 643] on span "verschiedene Saunen" at bounding box center [244, 657] width 214 height 28
click at [239, 468] on span "8" at bounding box center [244, 501] width 34 height 68
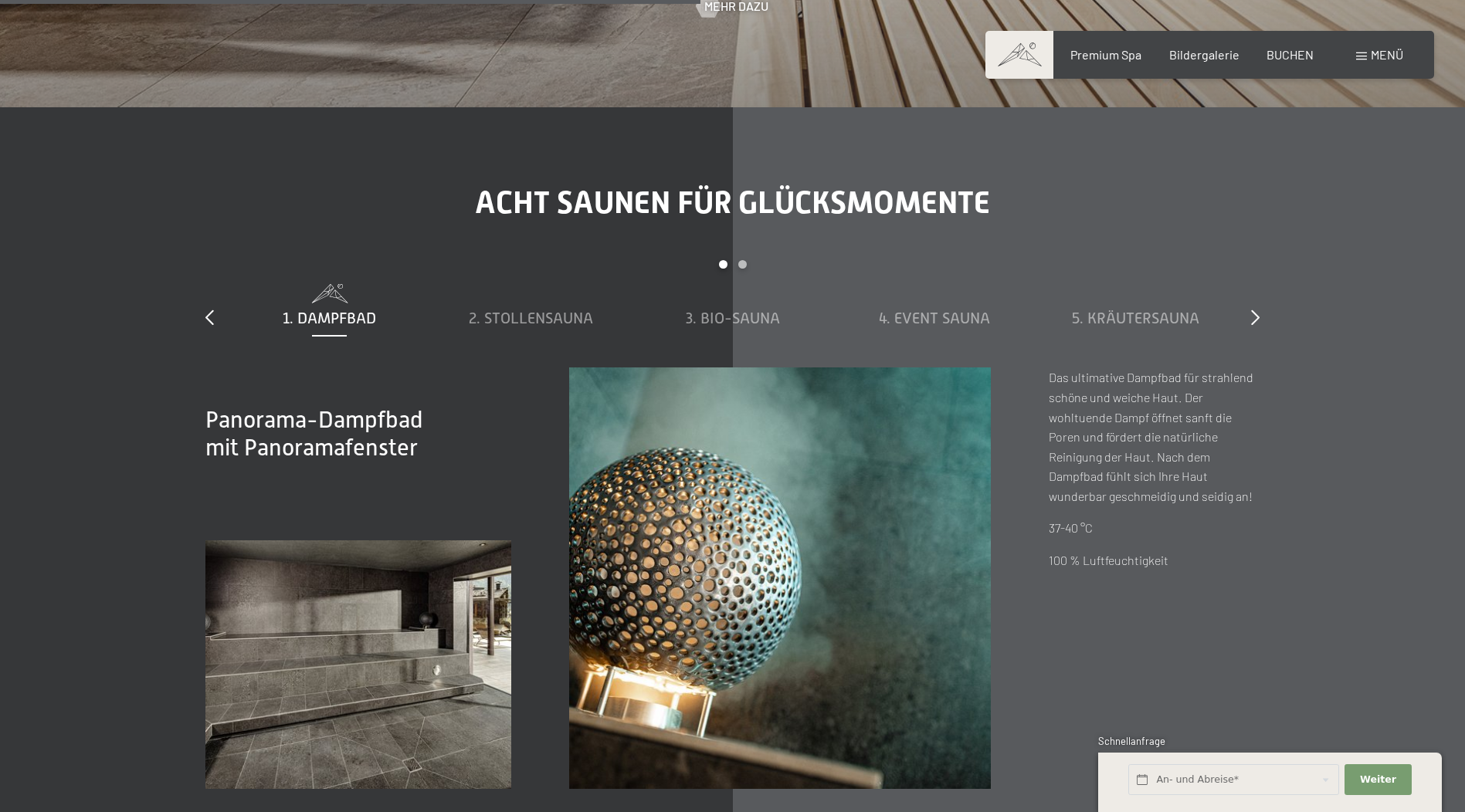
scroll to position [5721, 0]
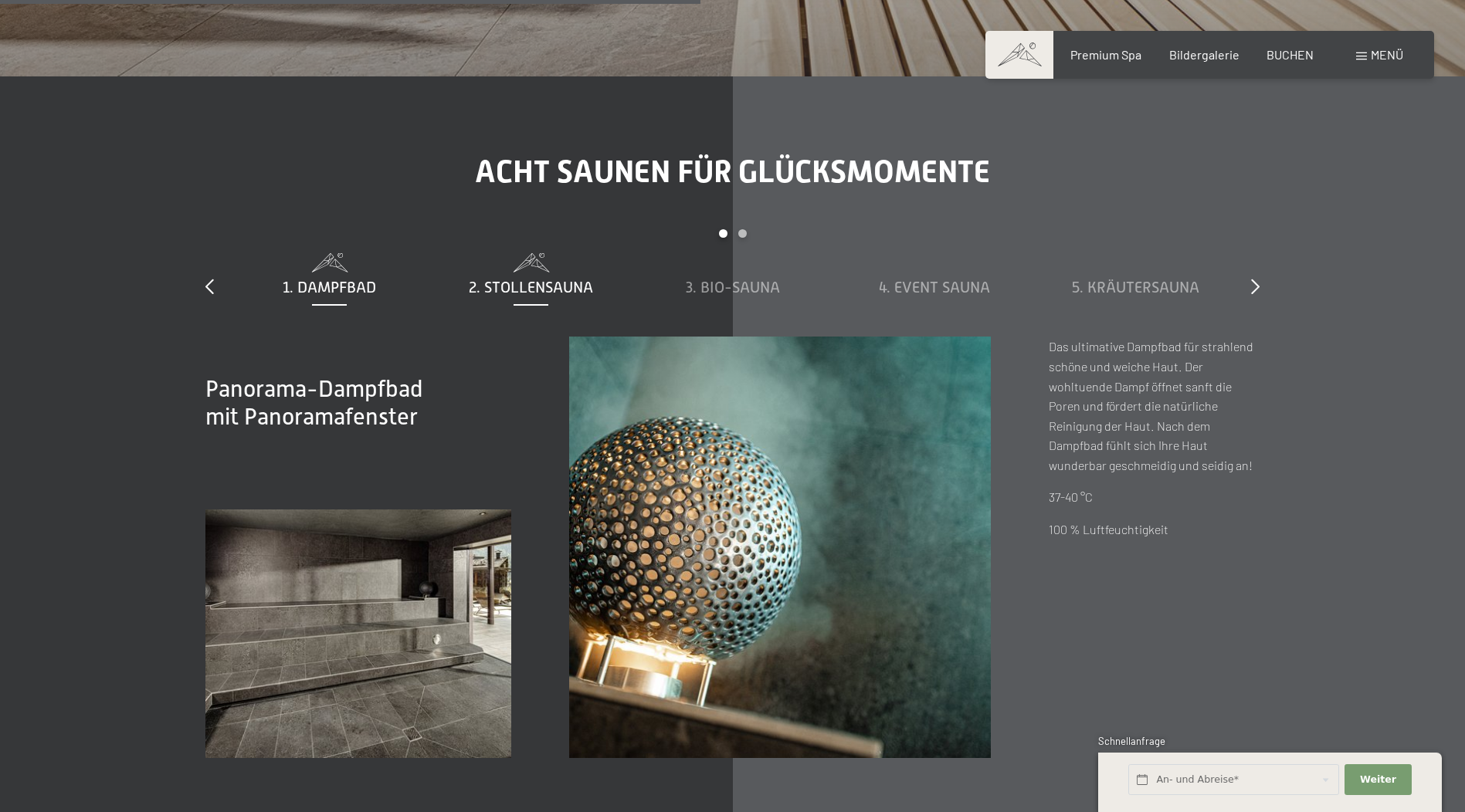
click at [564, 278] on span "2. Stollensauna" at bounding box center [530, 287] width 124 height 17
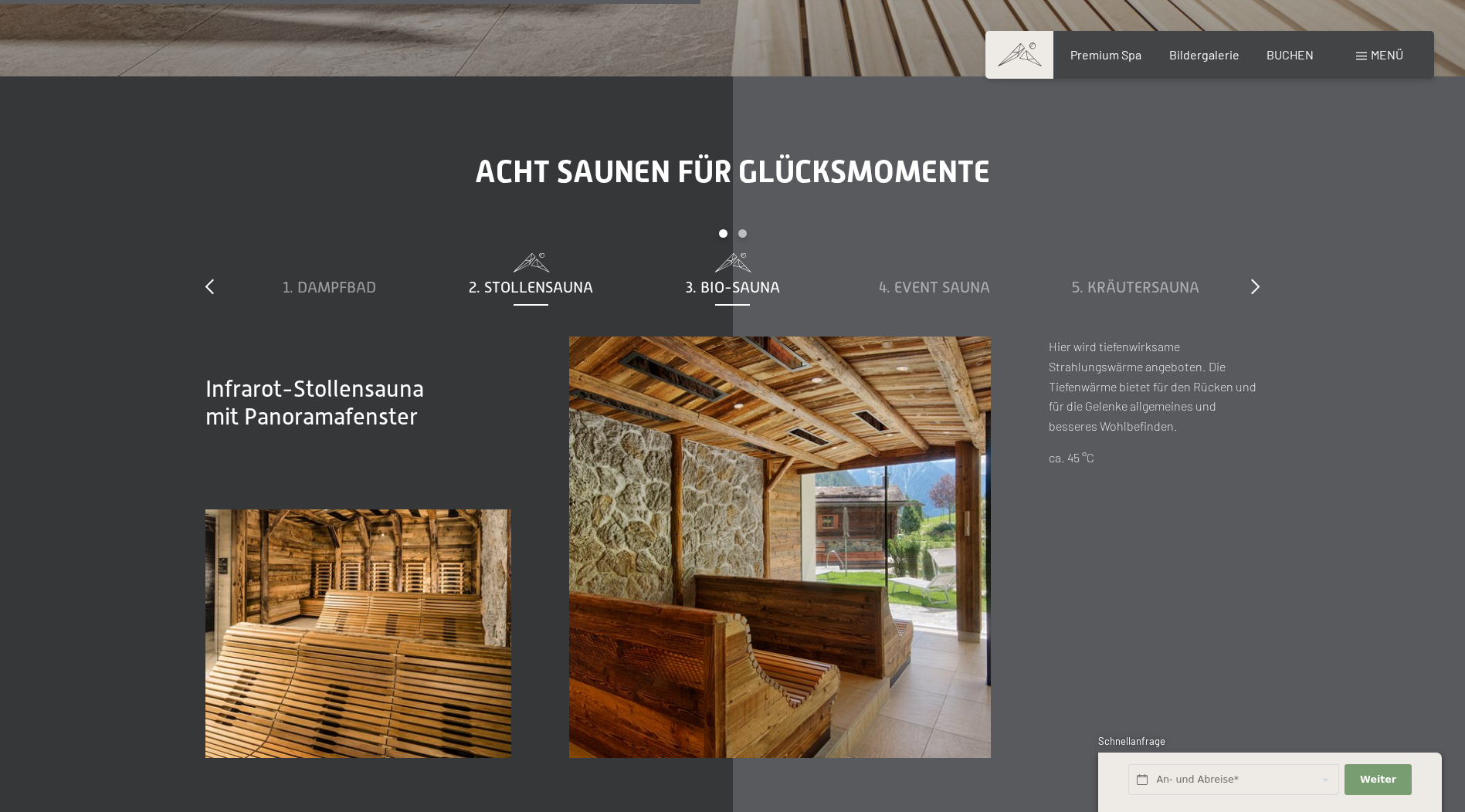
click at [744, 278] on span "3. Bio-Sauna" at bounding box center [732, 287] width 94 height 17
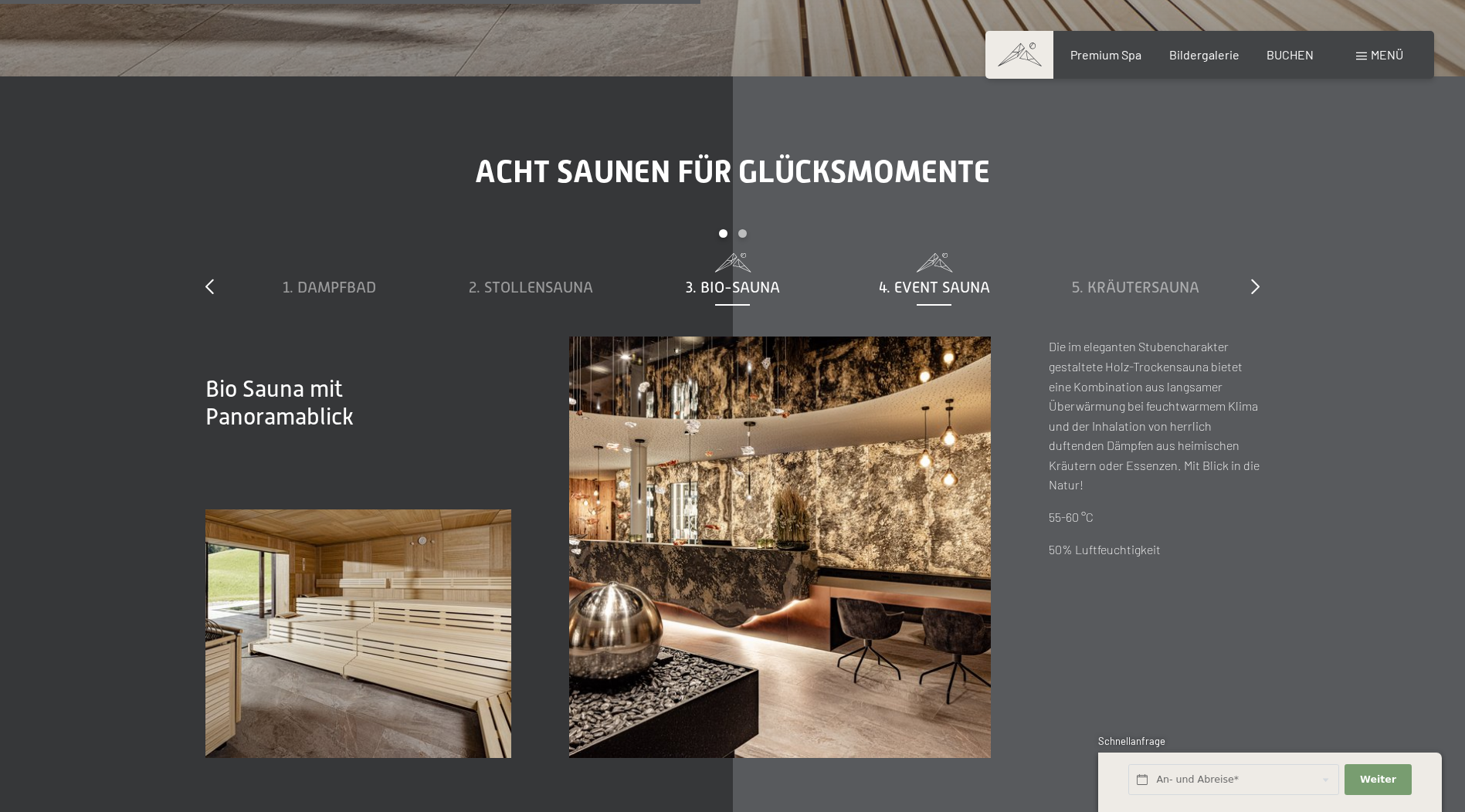
click at [941, 278] on span "4. Event Sauna" at bounding box center [934, 287] width 111 height 17
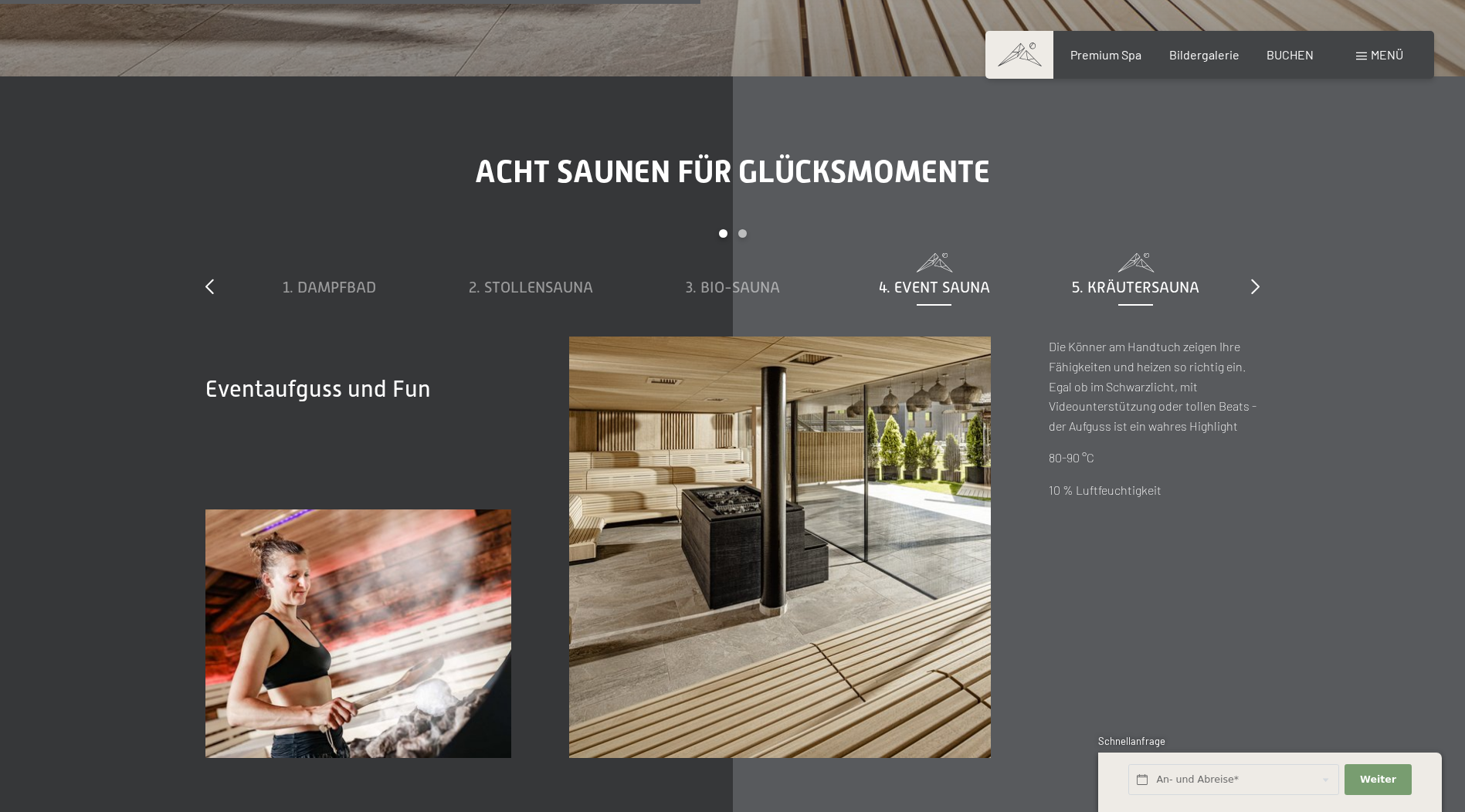
click at [1131, 278] on span "5. Kräutersauna" at bounding box center [1135, 287] width 127 height 17
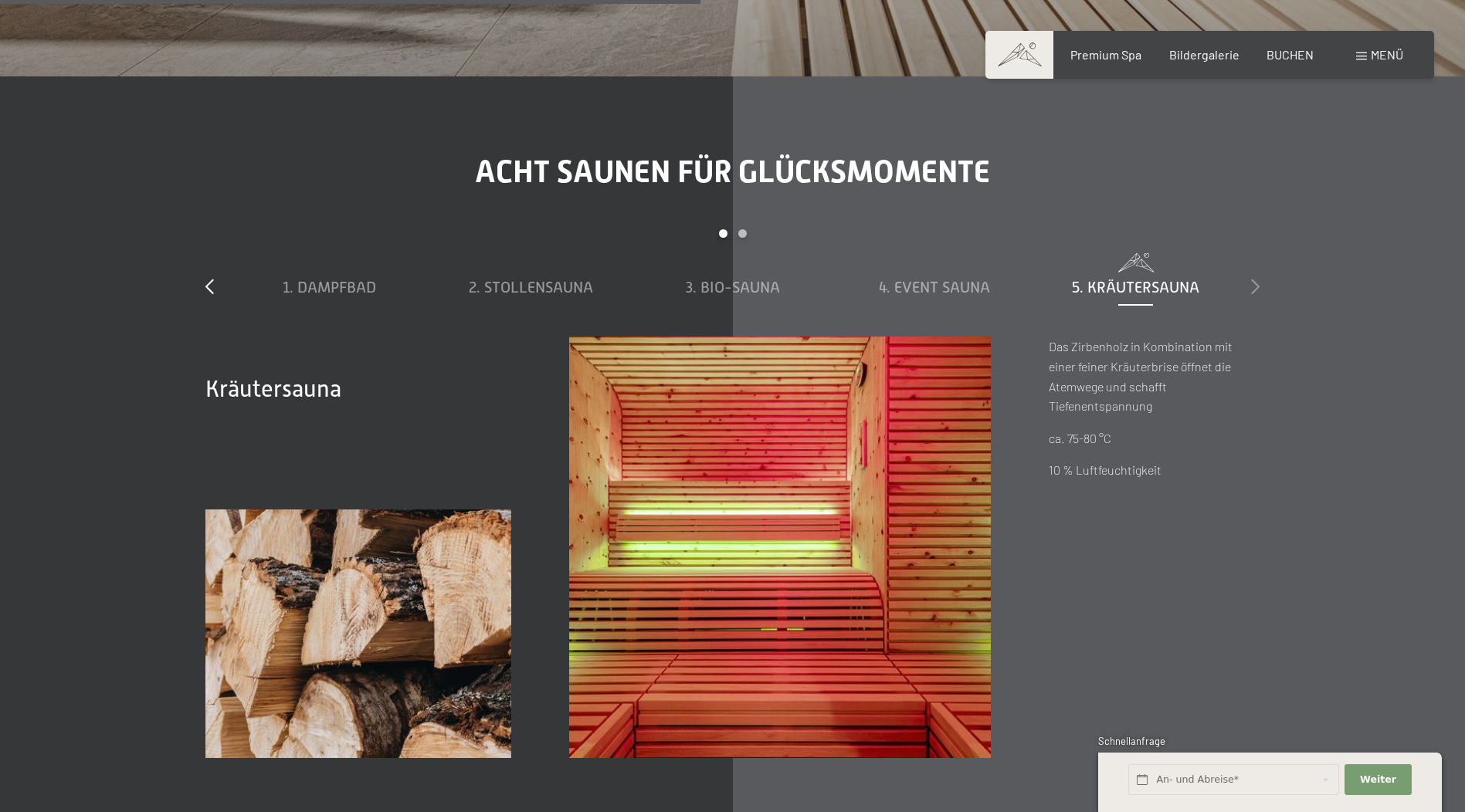
click at [1254, 278] on icon at bounding box center [1254, 286] width 9 height 16
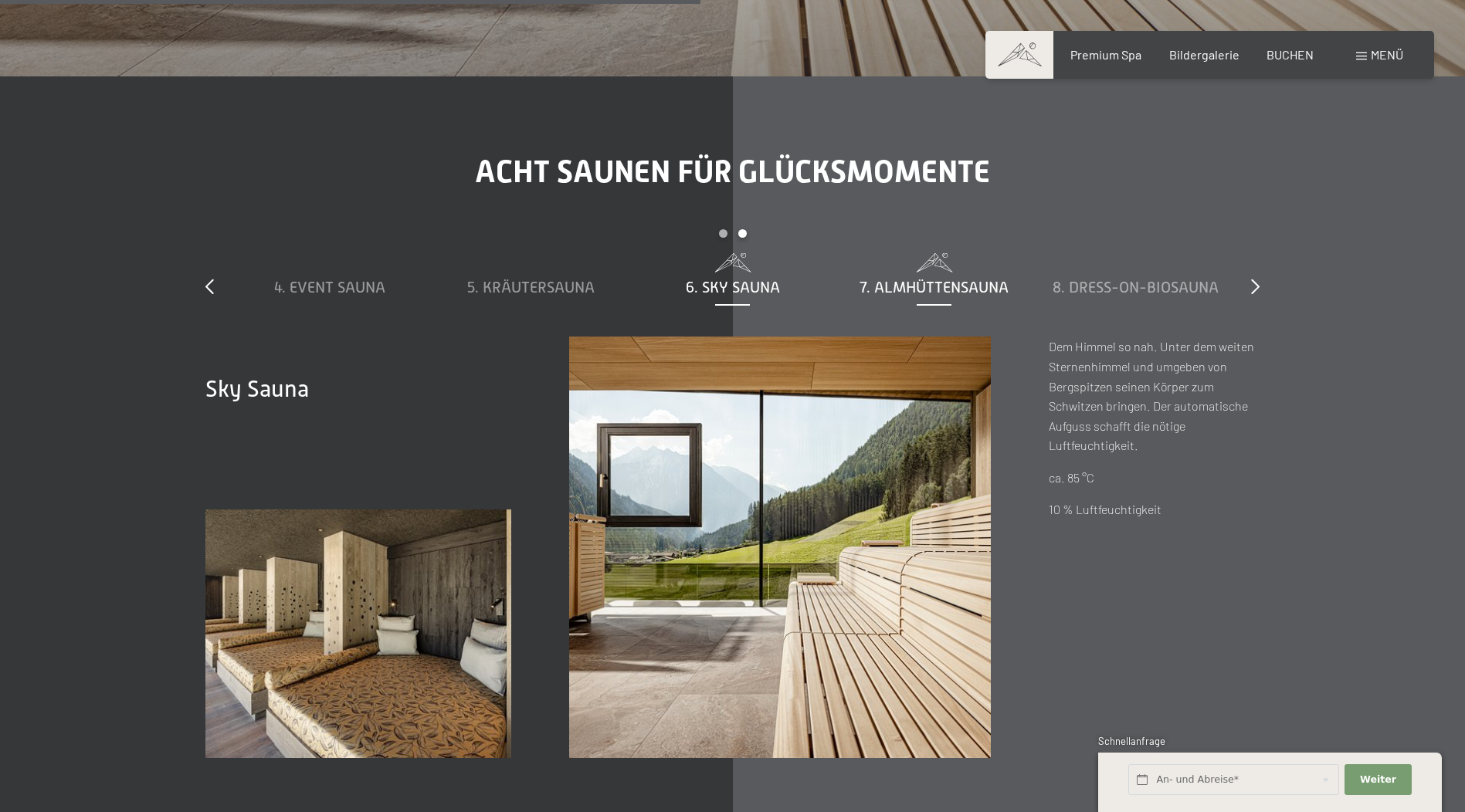
click at [922, 278] on span "7. Almhüttensauna" at bounding box center [933, 287] width 149 height 17
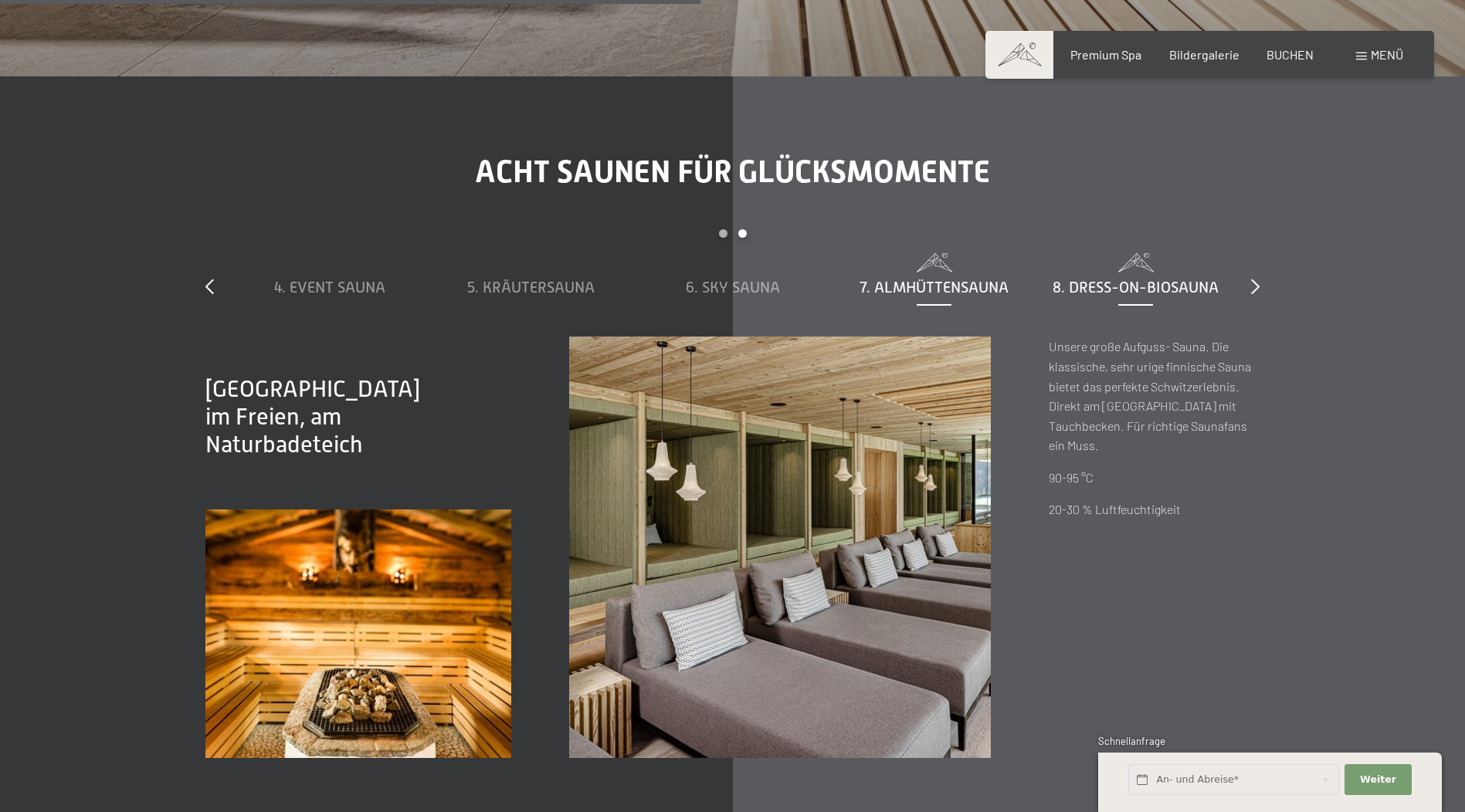
click at [1127, 278] on span "8. Dress-on-Biosauna" at bounding box center [1135, 287] width 166 height 17
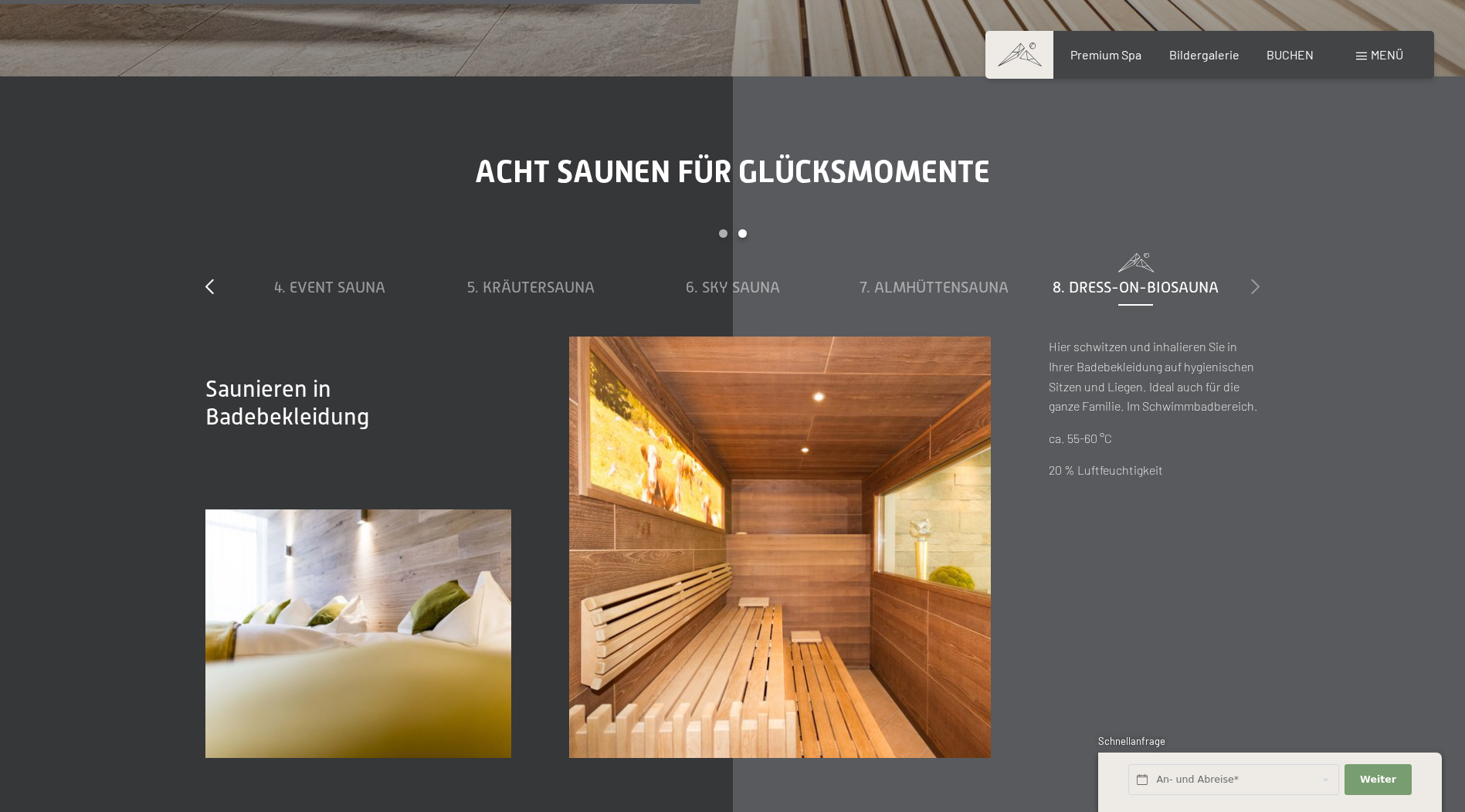
click at [1251, 278] on icon at bounding box center [1254, 286] width 9 height 16
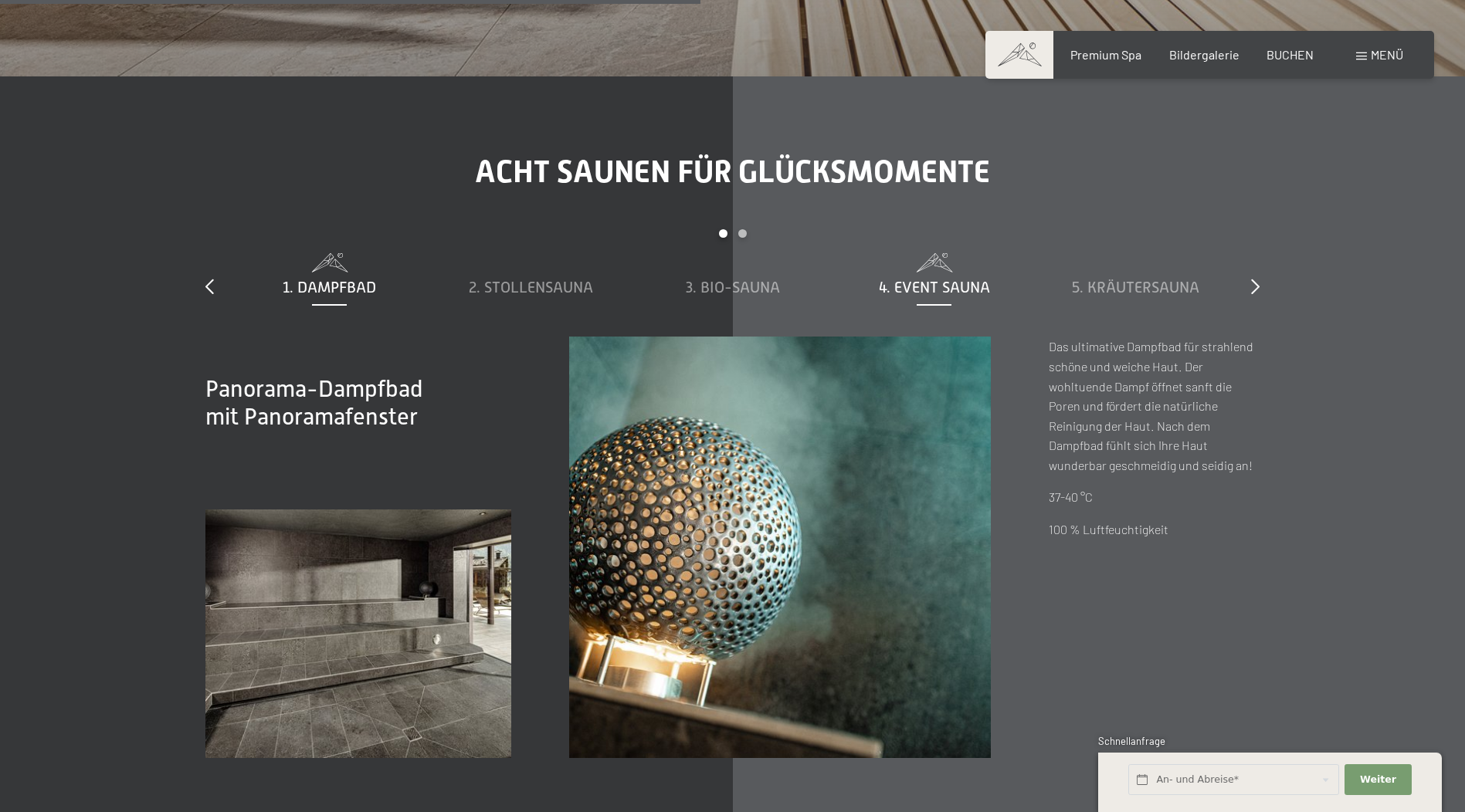
click at [958, 278] on span "4. Event Sauna" at bounding box center [934, 287] width 111 height 17
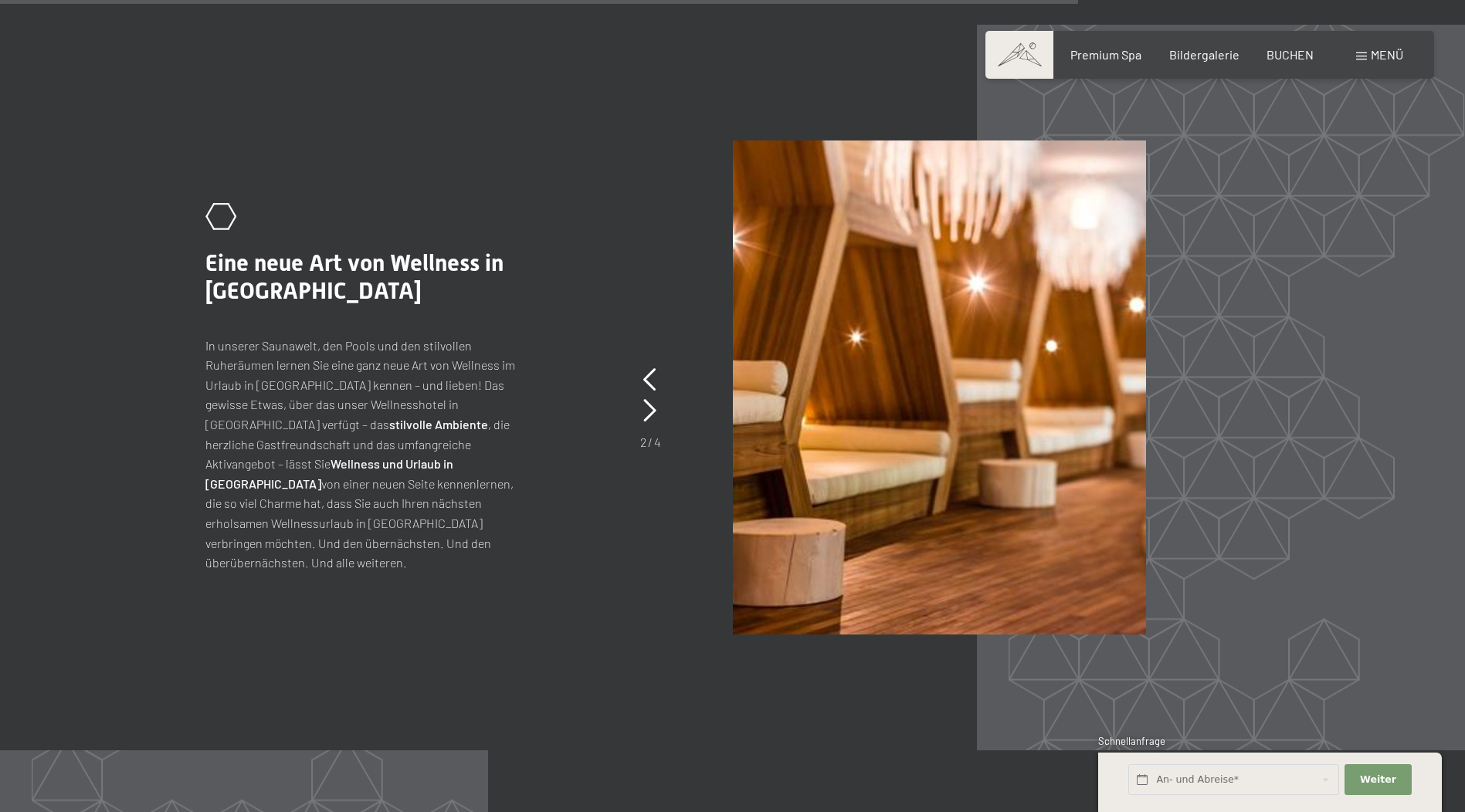
scroll to position [7635, 0]
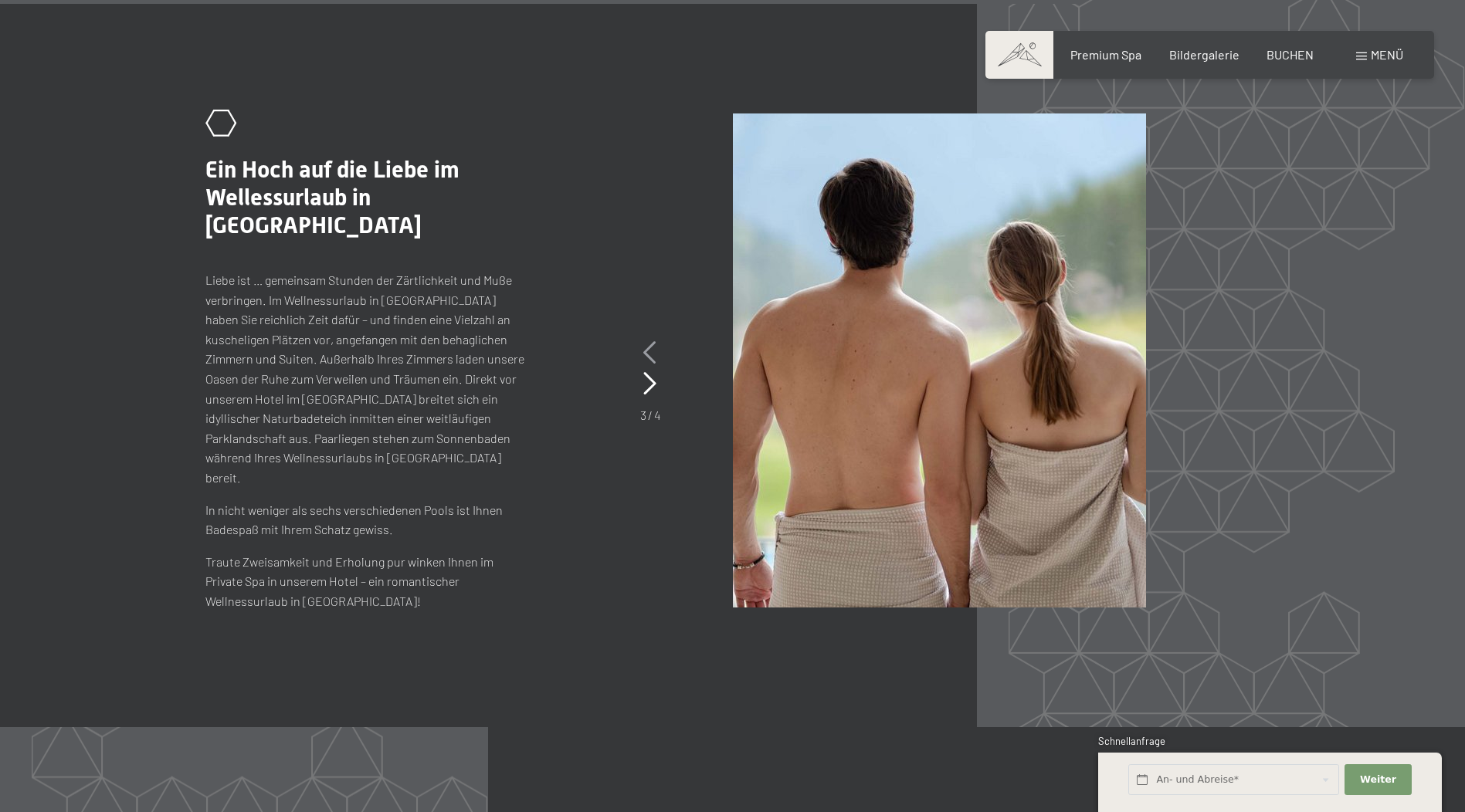
click at [645, 341] on icon at bounding box center [649, 353] width 13 height 23
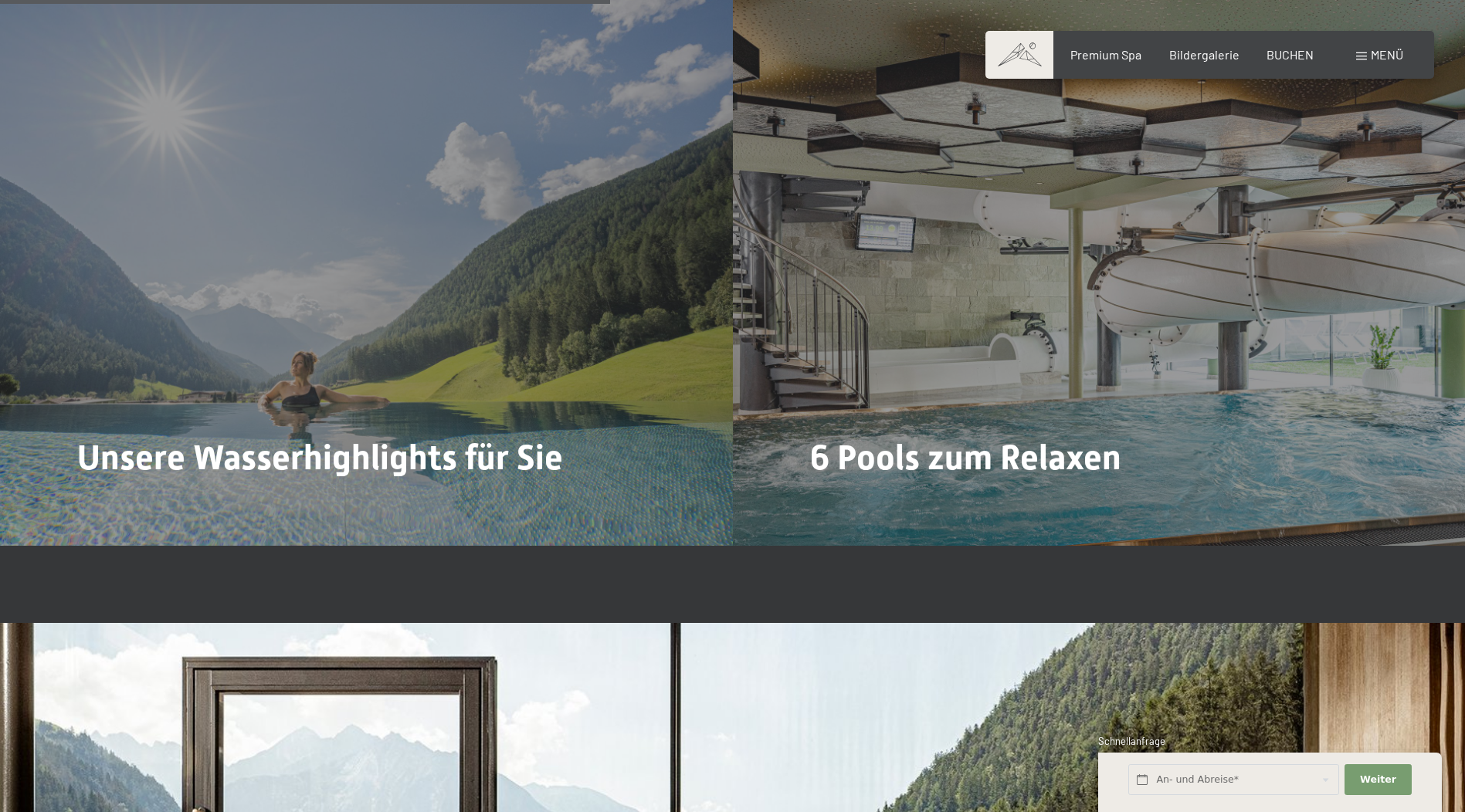
scroll to position [4331, 0]
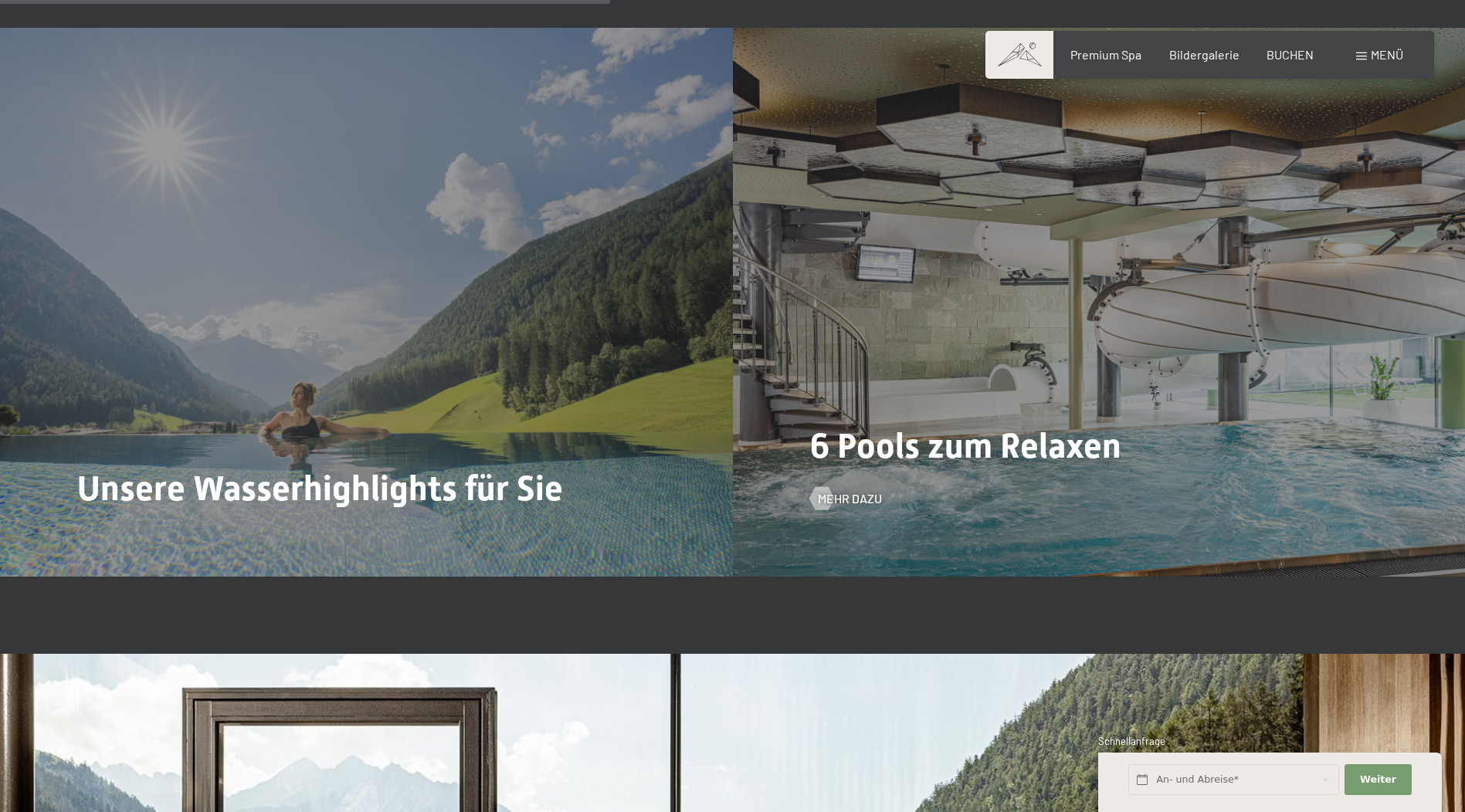
click at [904, 350] on div "6 Pools zum Relaxen Mehr dazu" at bounding box center [1099, 302] width 733 height 549
click at [850, 490] on span "Mehr dazu" at bounding box center [865, 499] width 64 height 17
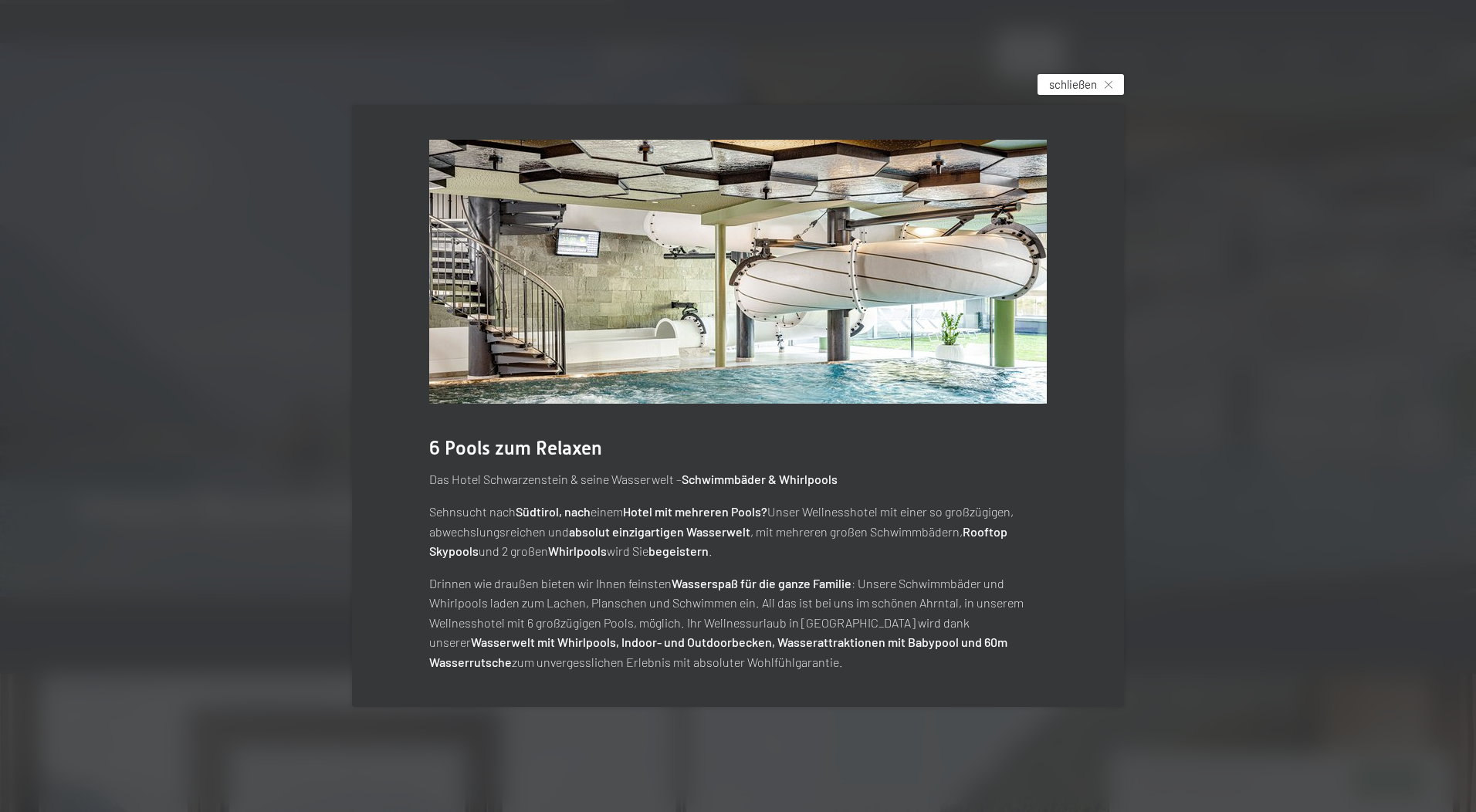
click at [1102, 84] on div "schließen" at bounding box center [1081, 84] width 87 height 21
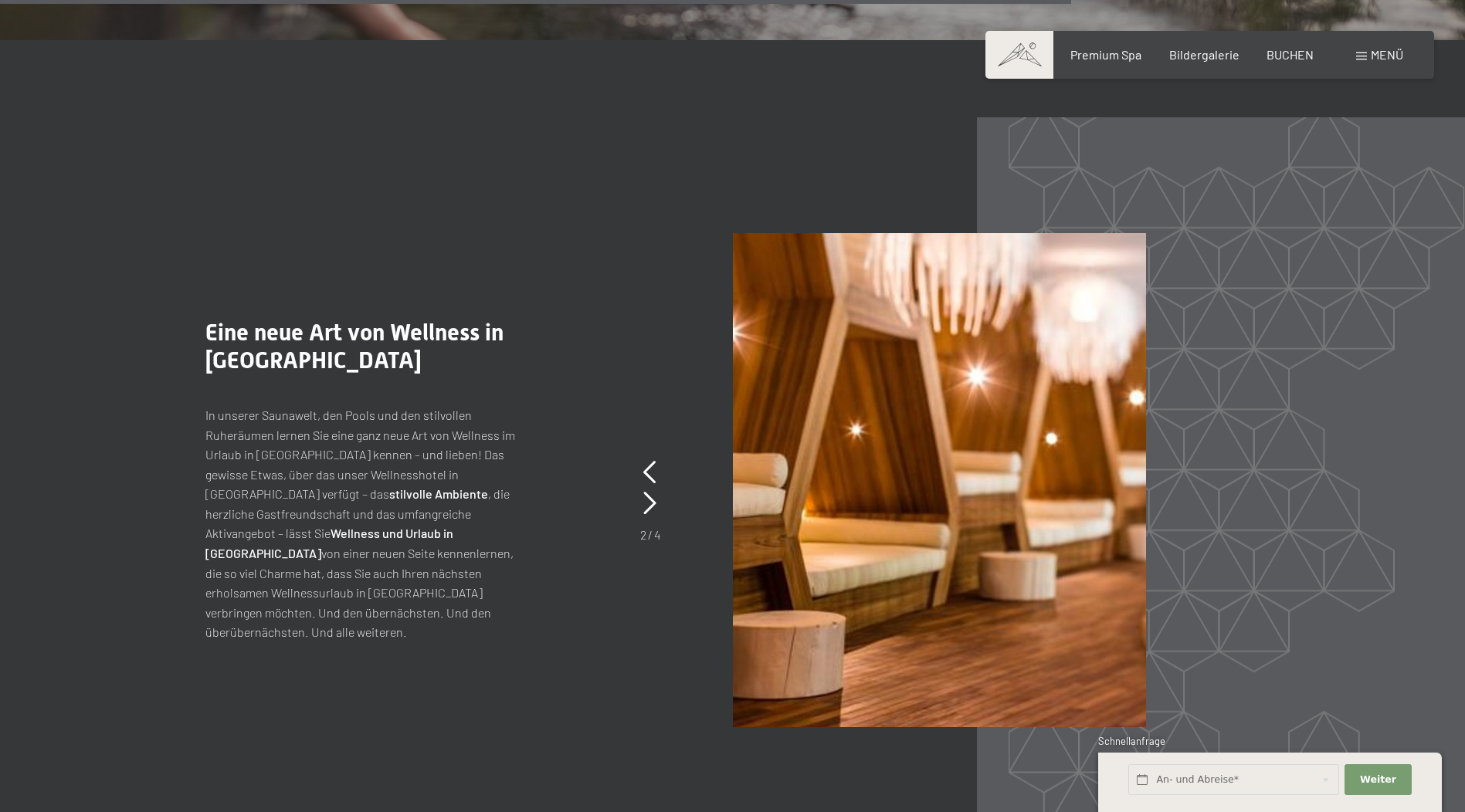
scroll to position [7635, 0]
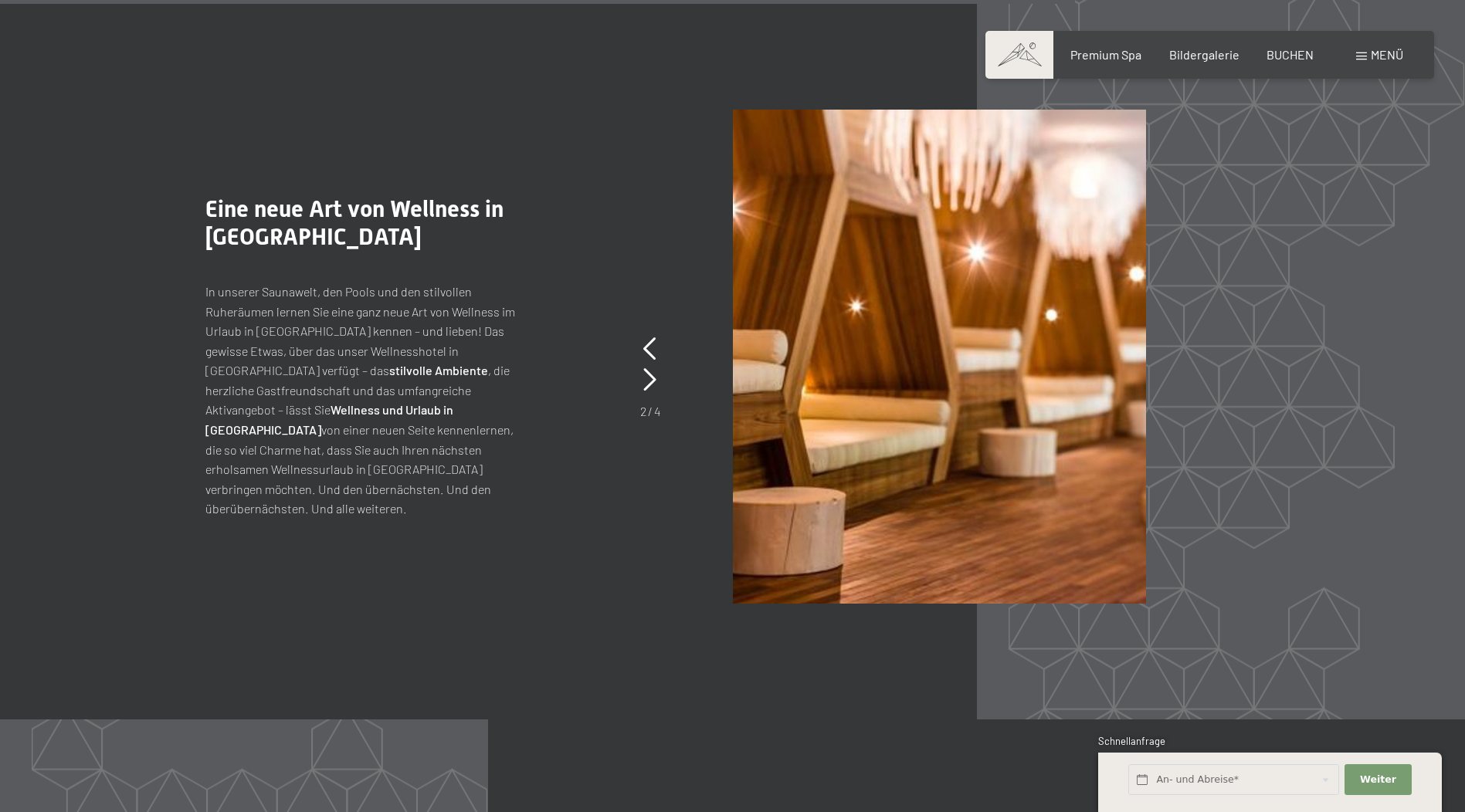
click at [1364, 56] on span at bounding box center [1361, 56] width 11 height 8
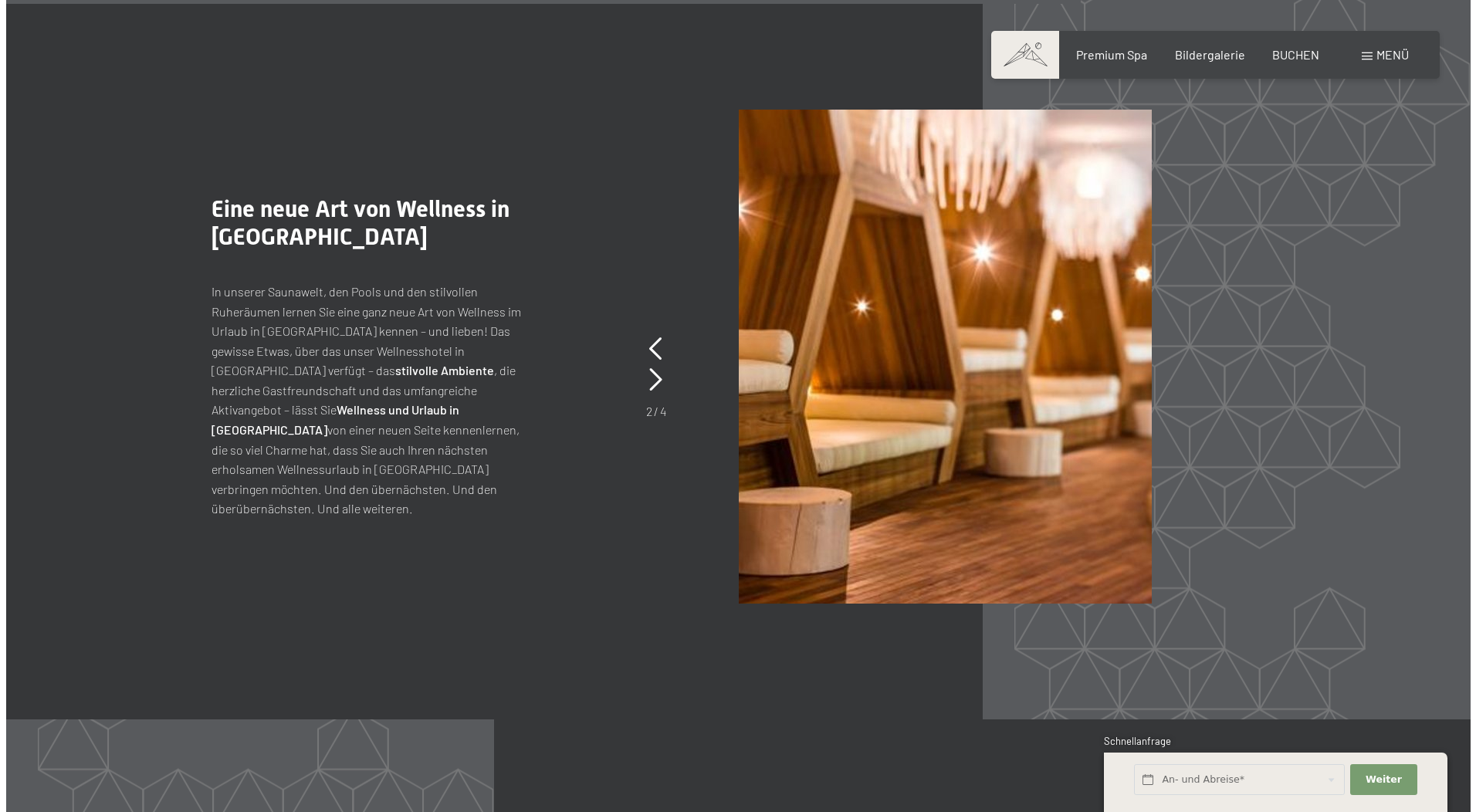
scroll to position [7654, 0]
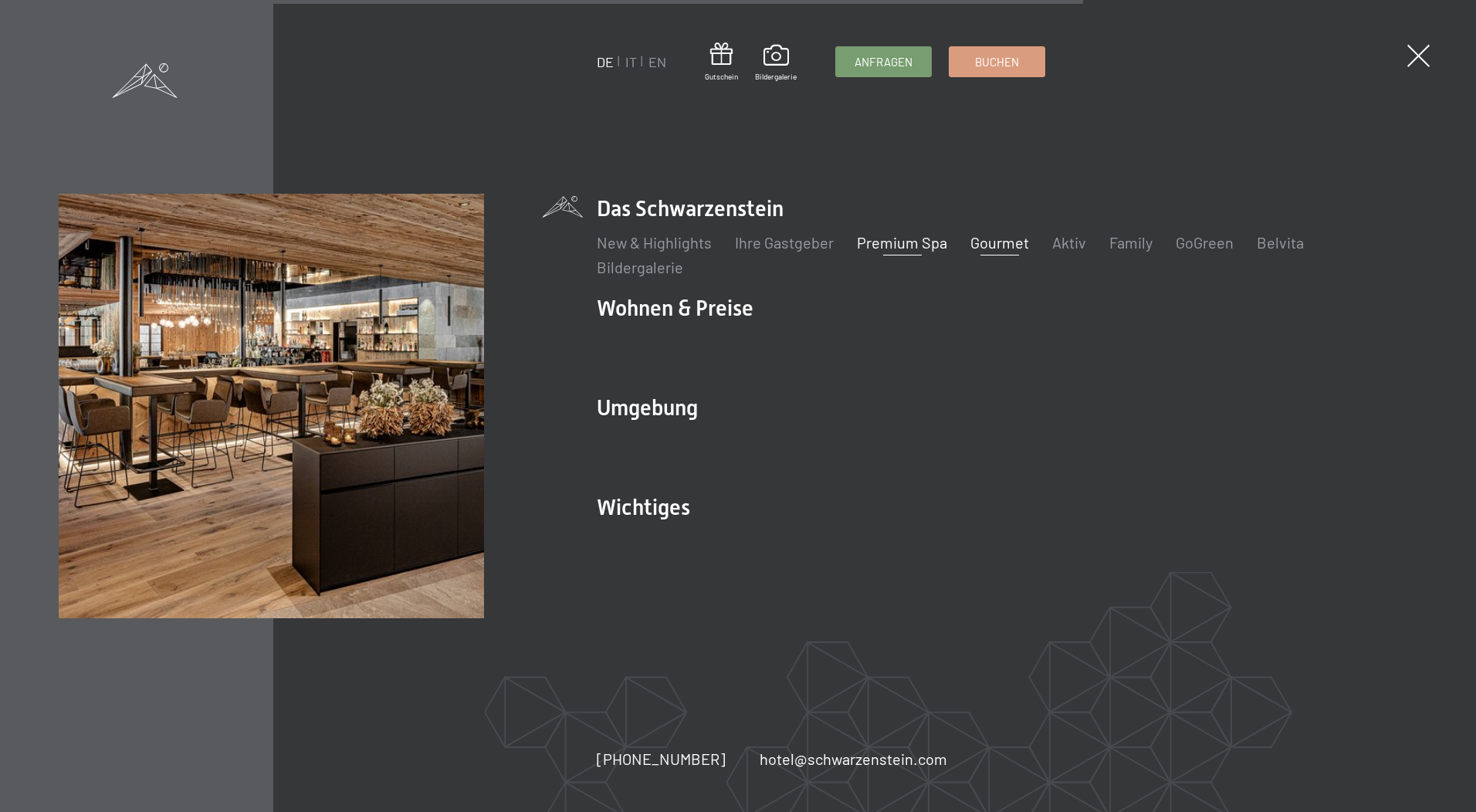
click at [982, 241] on link "Gourmet" at bounding box center [1000, 242] width 58 height 19
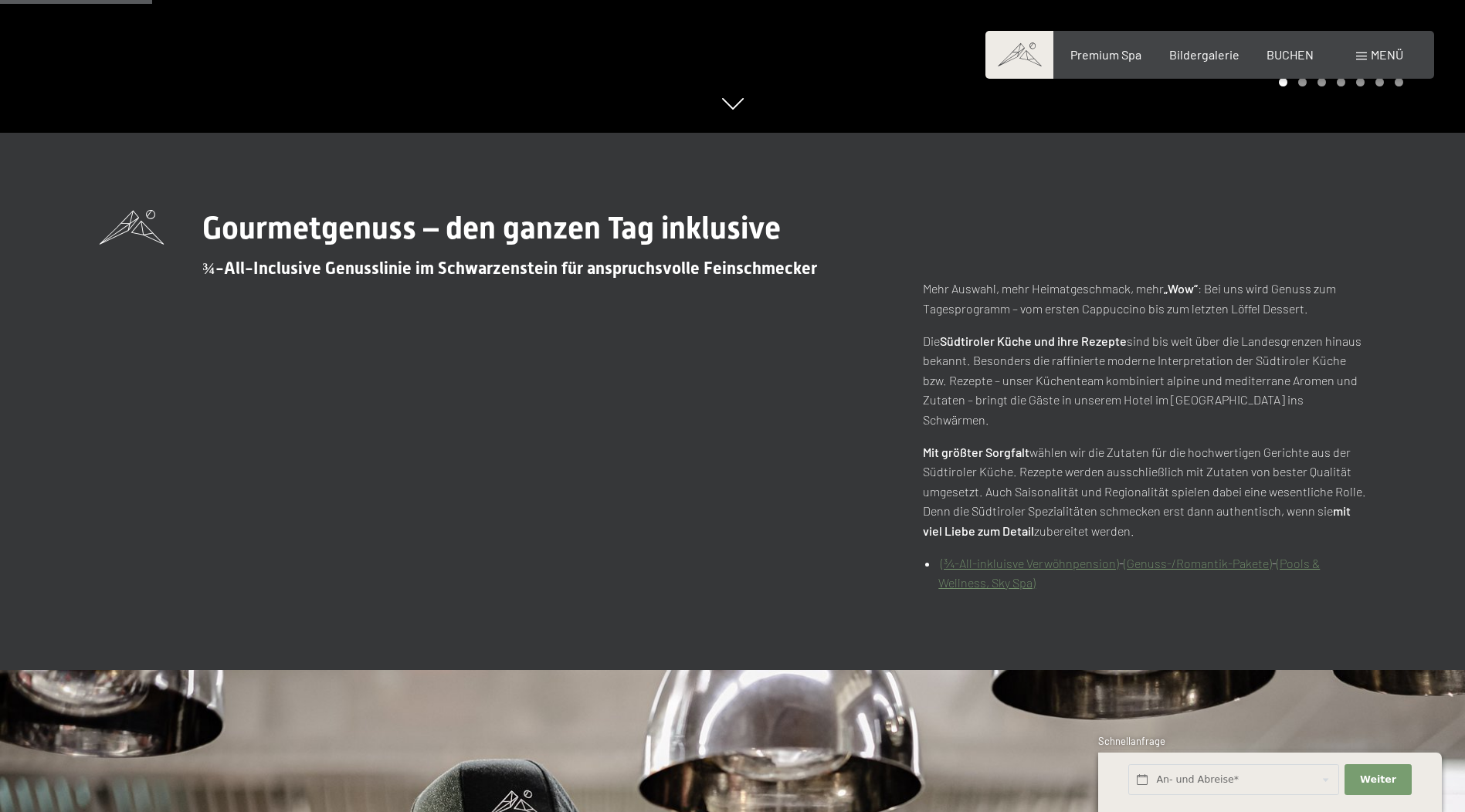
scroll to position [710, 0]
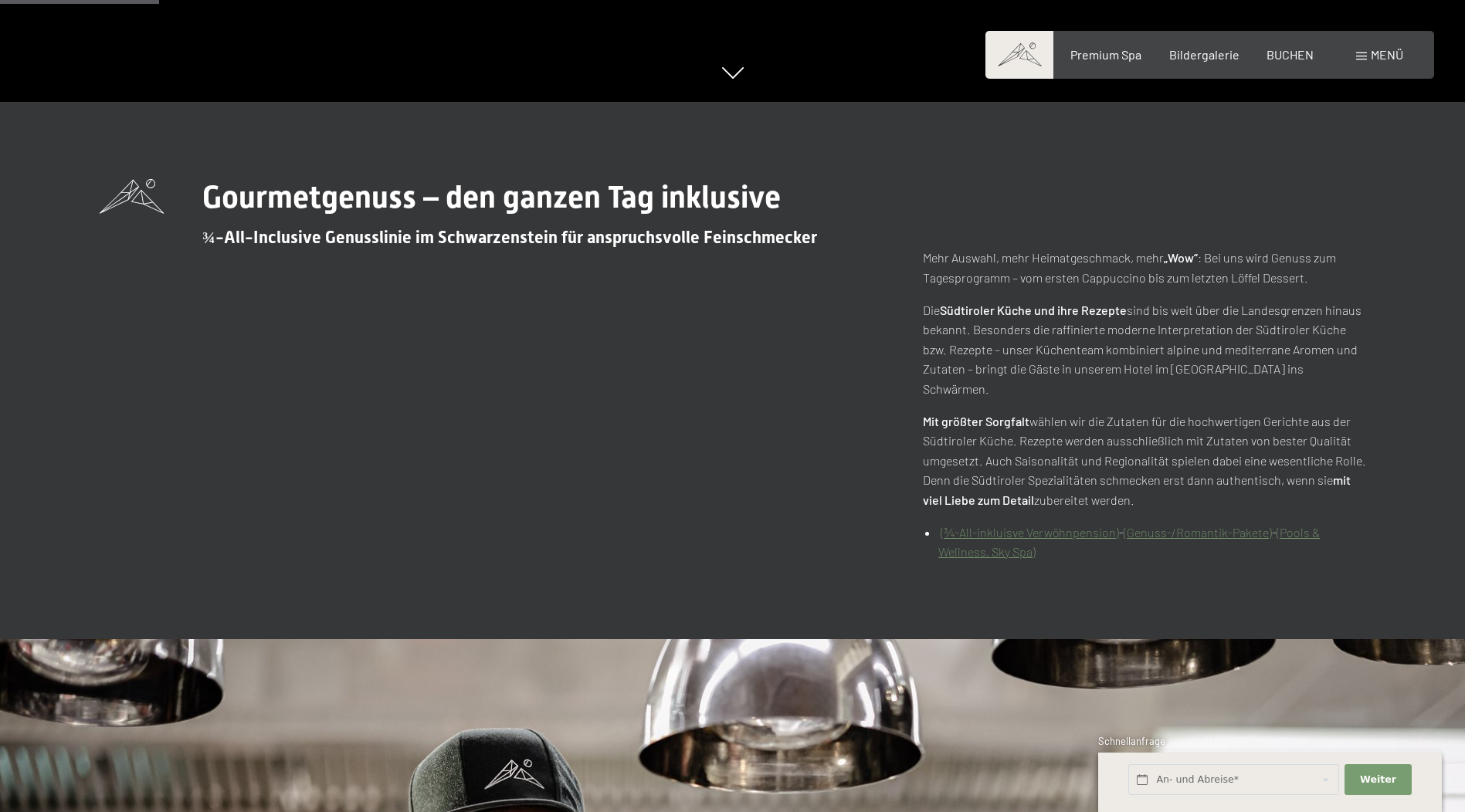
click at [1056, 524] on link "(¾-All-inkluisve Verwöhnpension)" at bounding box center [1029, 531] width 179 height 15
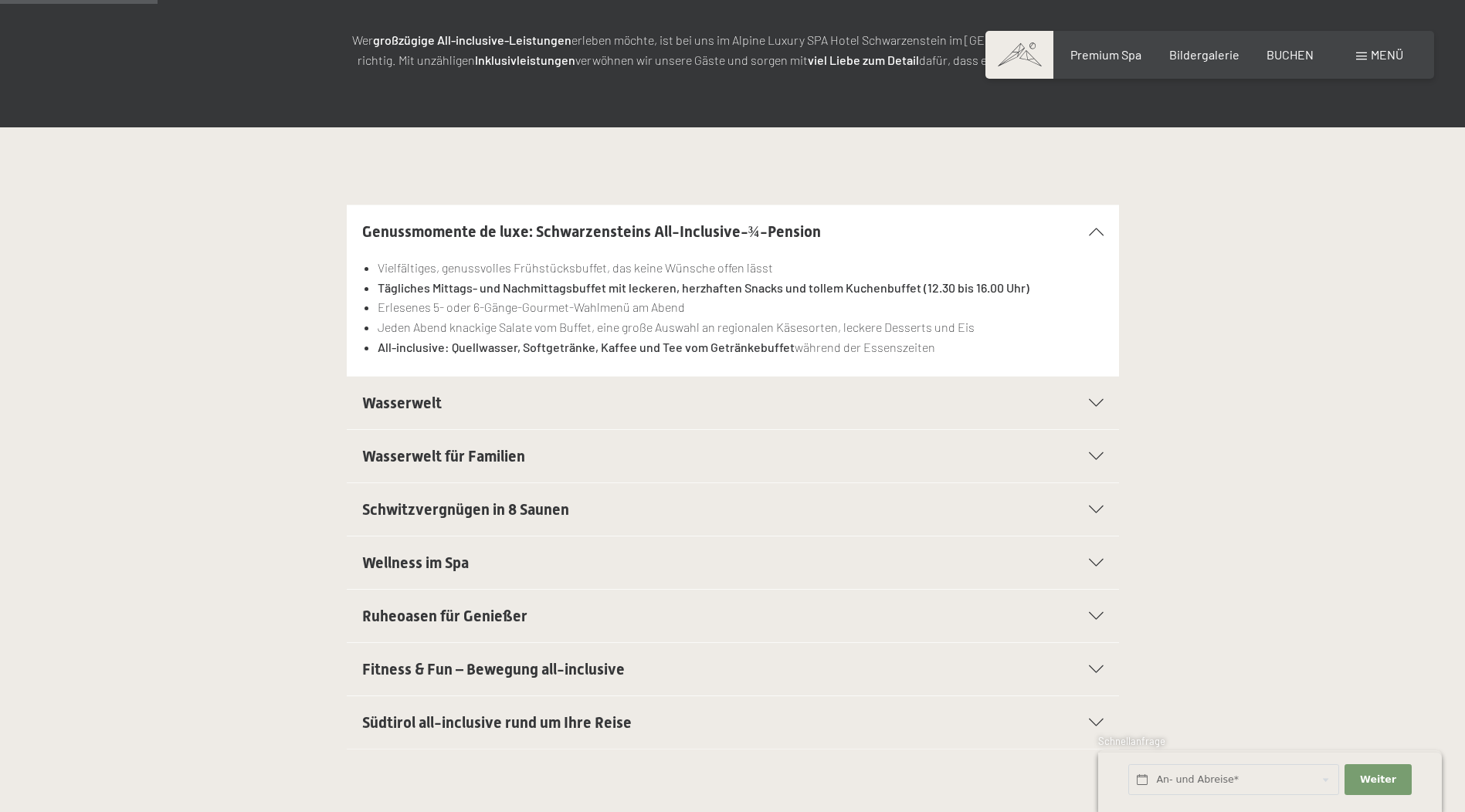
scroll to position [309, 0]
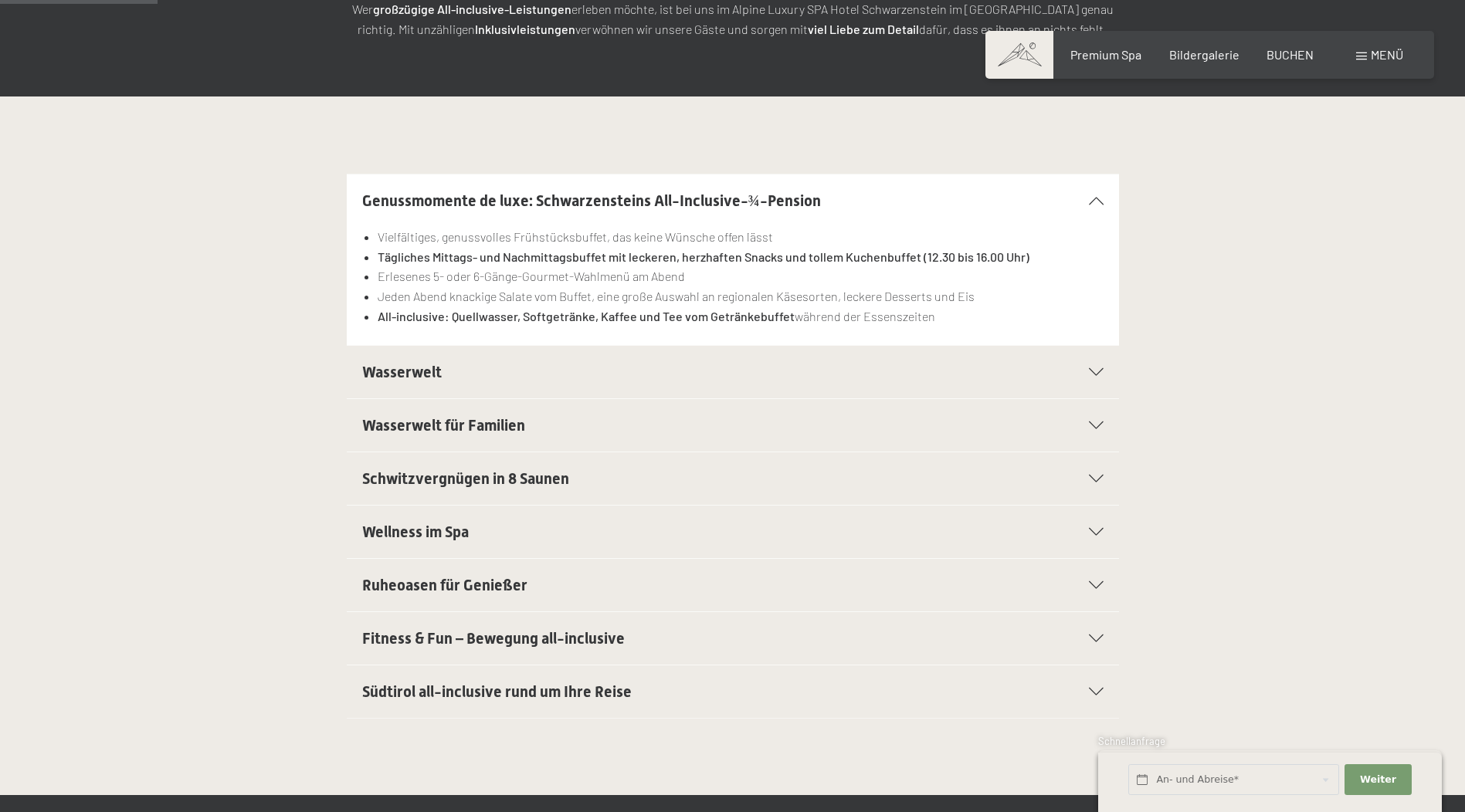
click at [1085, 373] on div at bounding box center [1087, 372] width 34 height 8
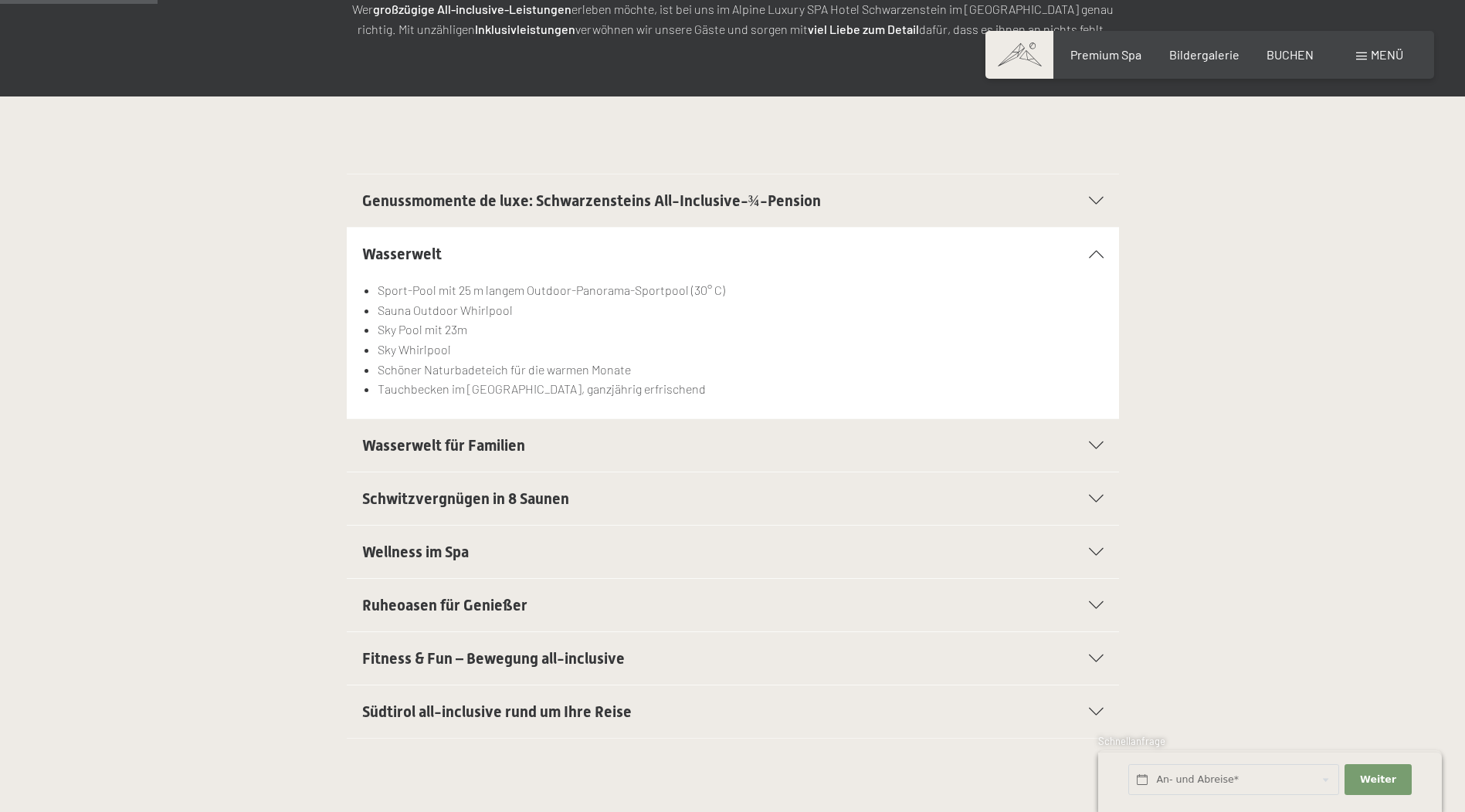
click at [1092, 660] on icon at bounding box center [1095, 658] width 15 height 8
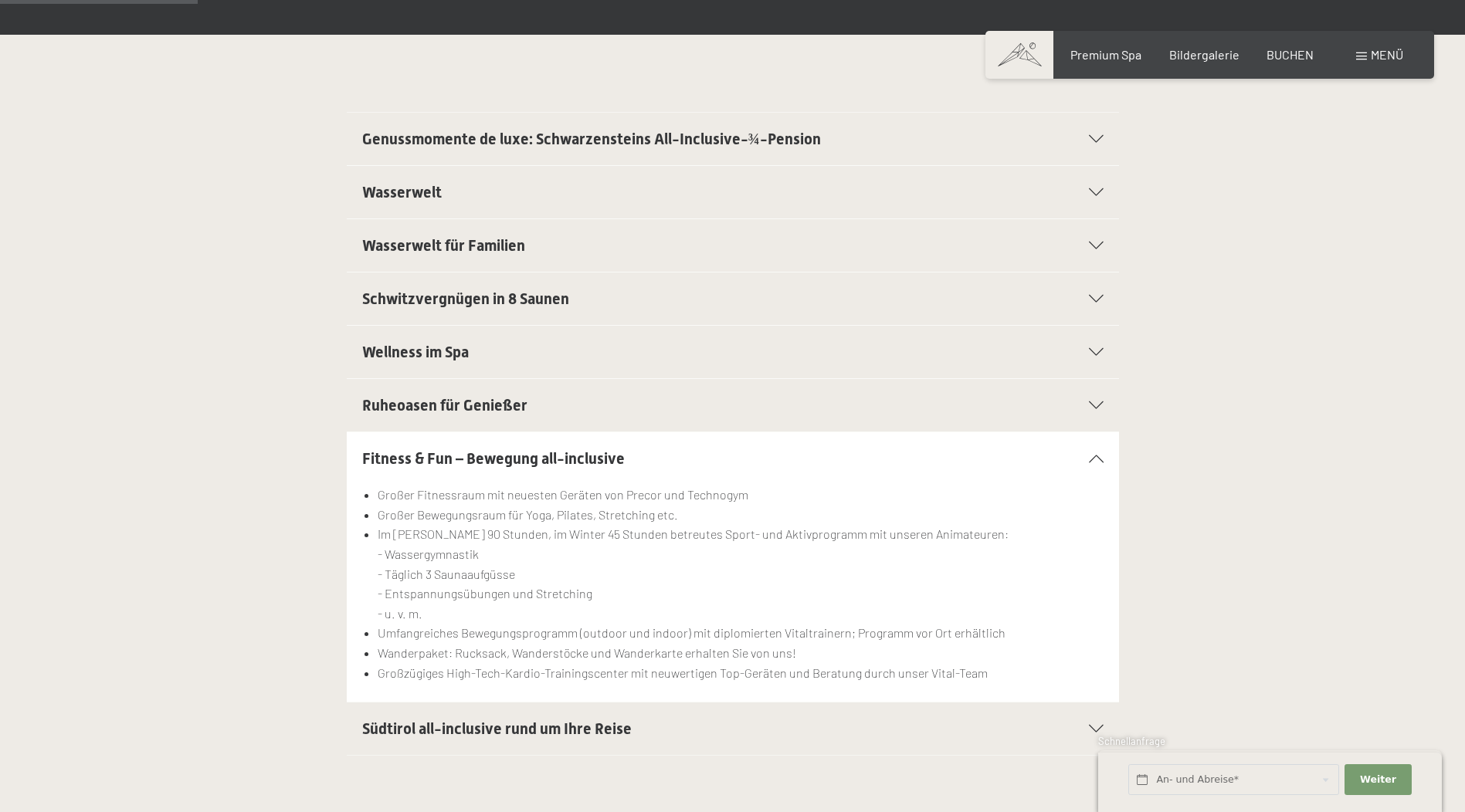
scroll to position [401, 0]
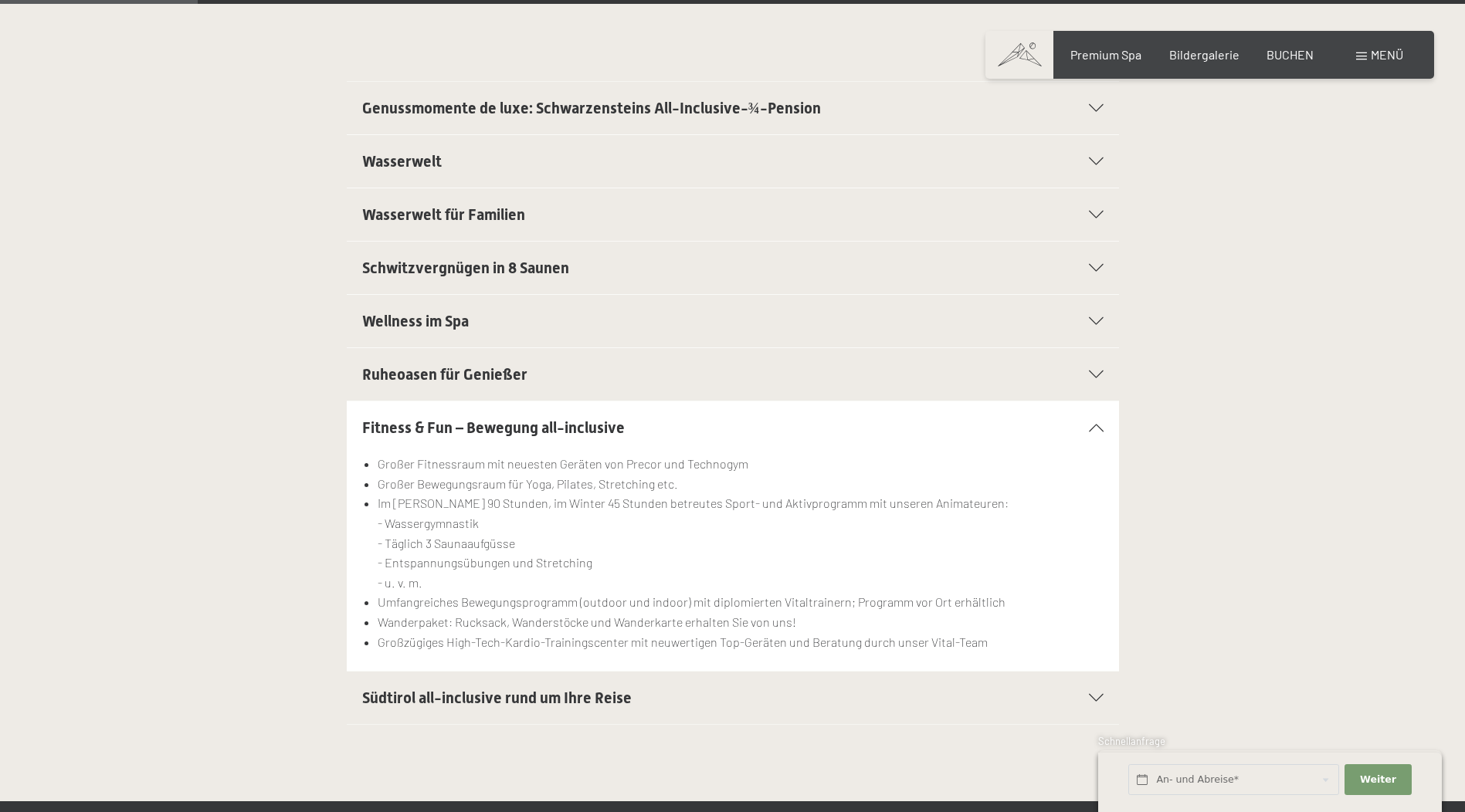
click at [1095, 325] on icon at bounding box center [1095, 321] width 15 height 8
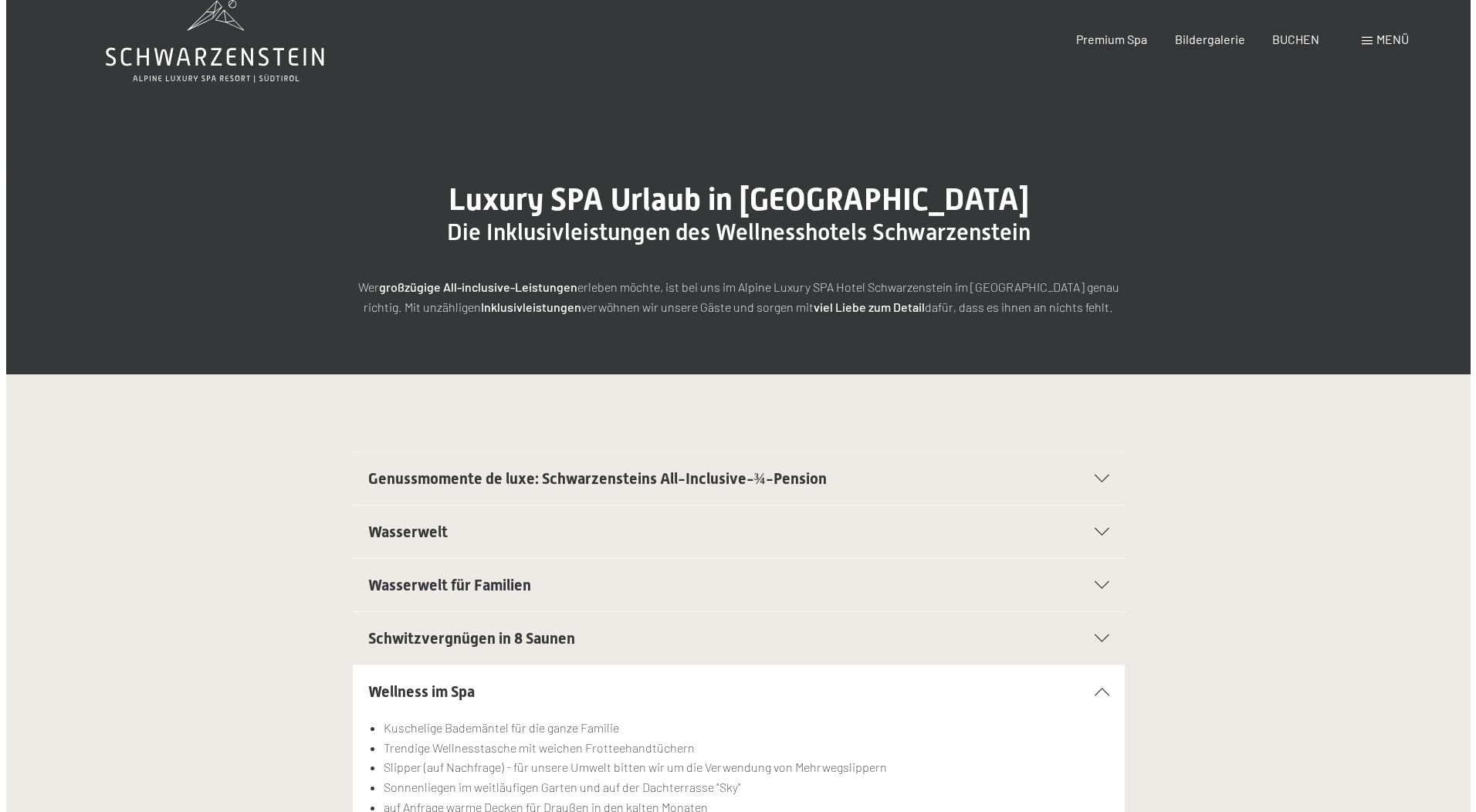
scroll to position [0, 0]
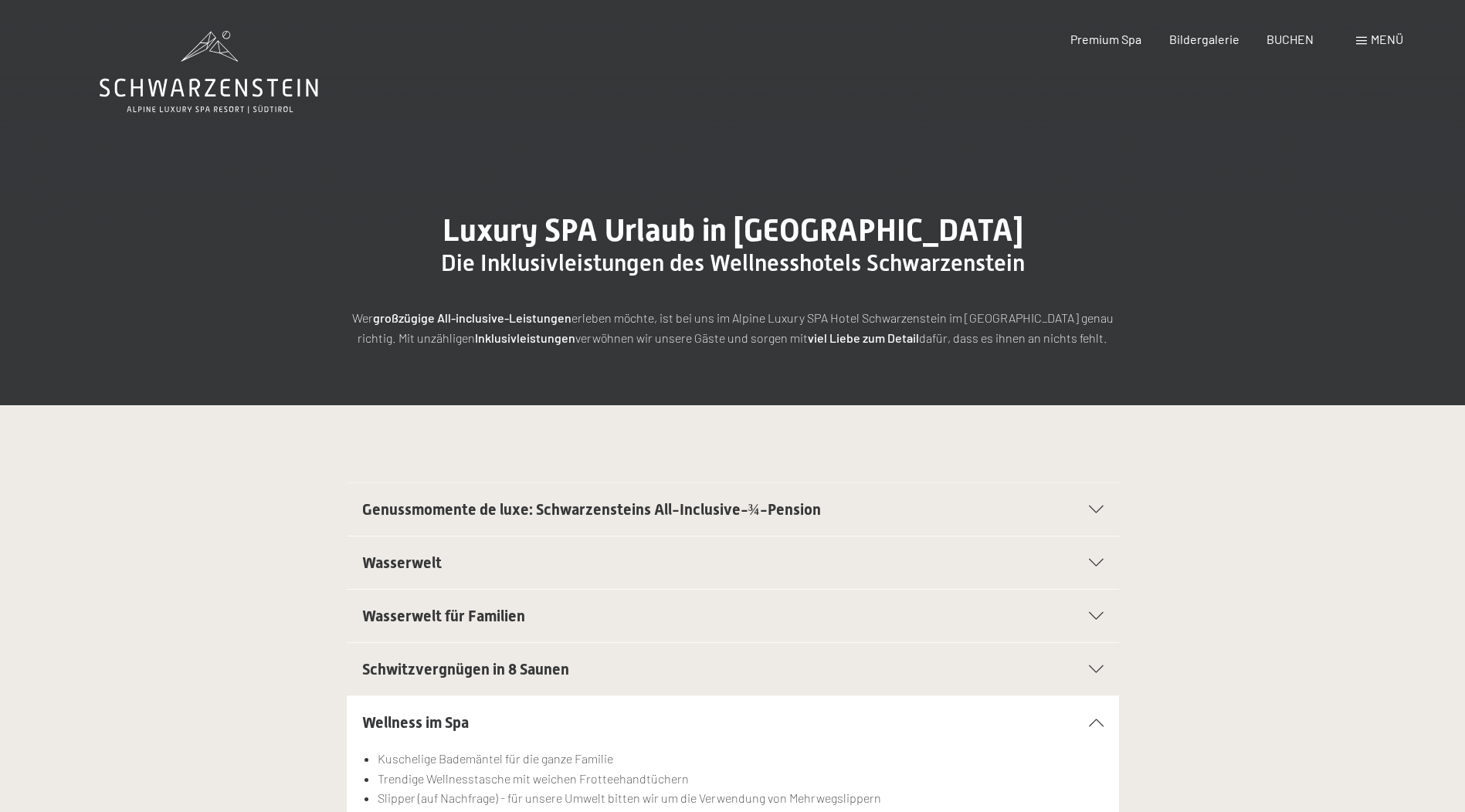
click at [1360, 40] on span at bounding box center [1361, 41] width 11 height 8
